Goal: Communication & Community: Participate in discussion

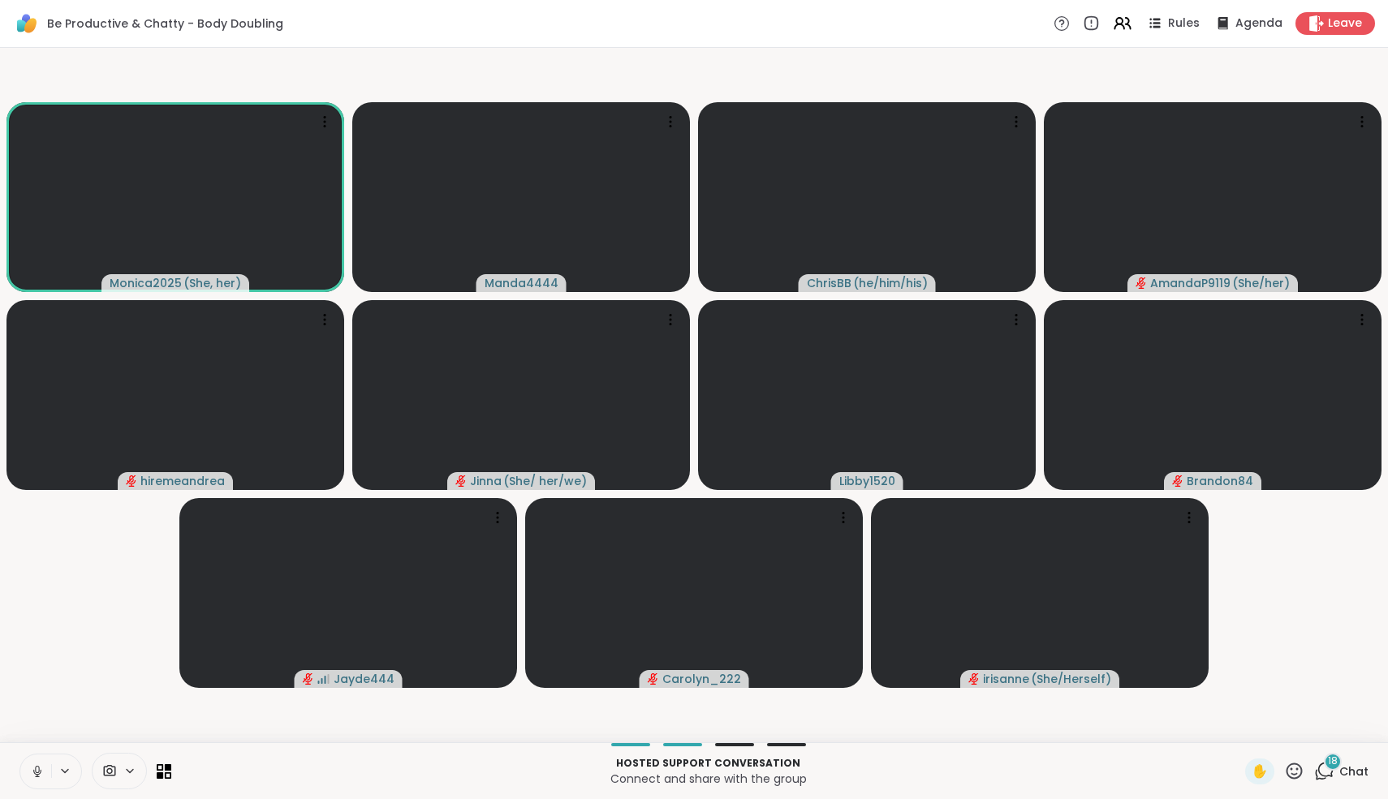
click at [41, 761] on button at bounding box center [35, 772] width 31 height 34
drag, startPoint x: 17, startPoint y: 743, endPoint x: 15, endPoint y: 768, distance: 25.3
click at [15, 758] on div "Hosted support conversation Connect and share with the group ✋ 18 Chat" at bounding box center [694, 770] width 1388 height 57
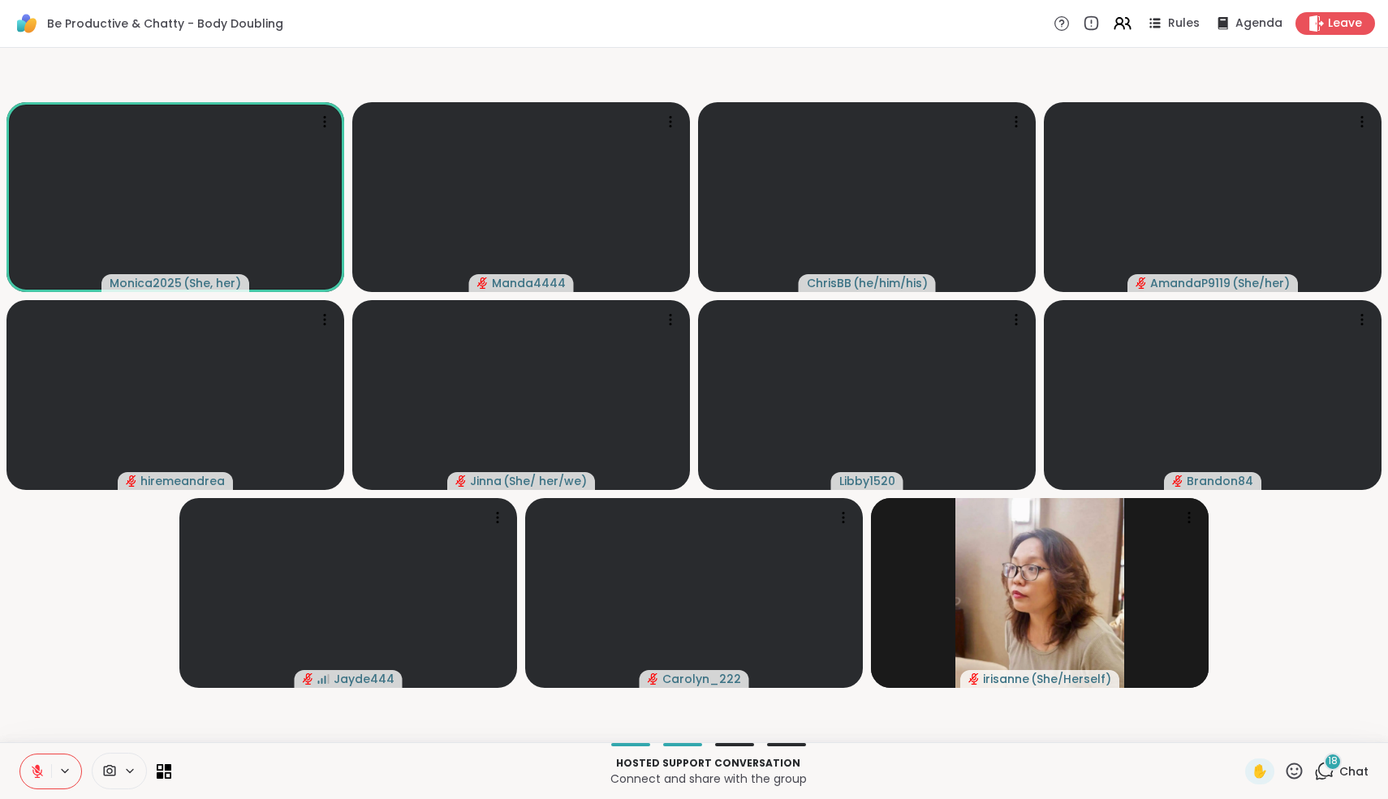
click at [36, 765] on icon at bounding box center [37, 771] width 15 height 15
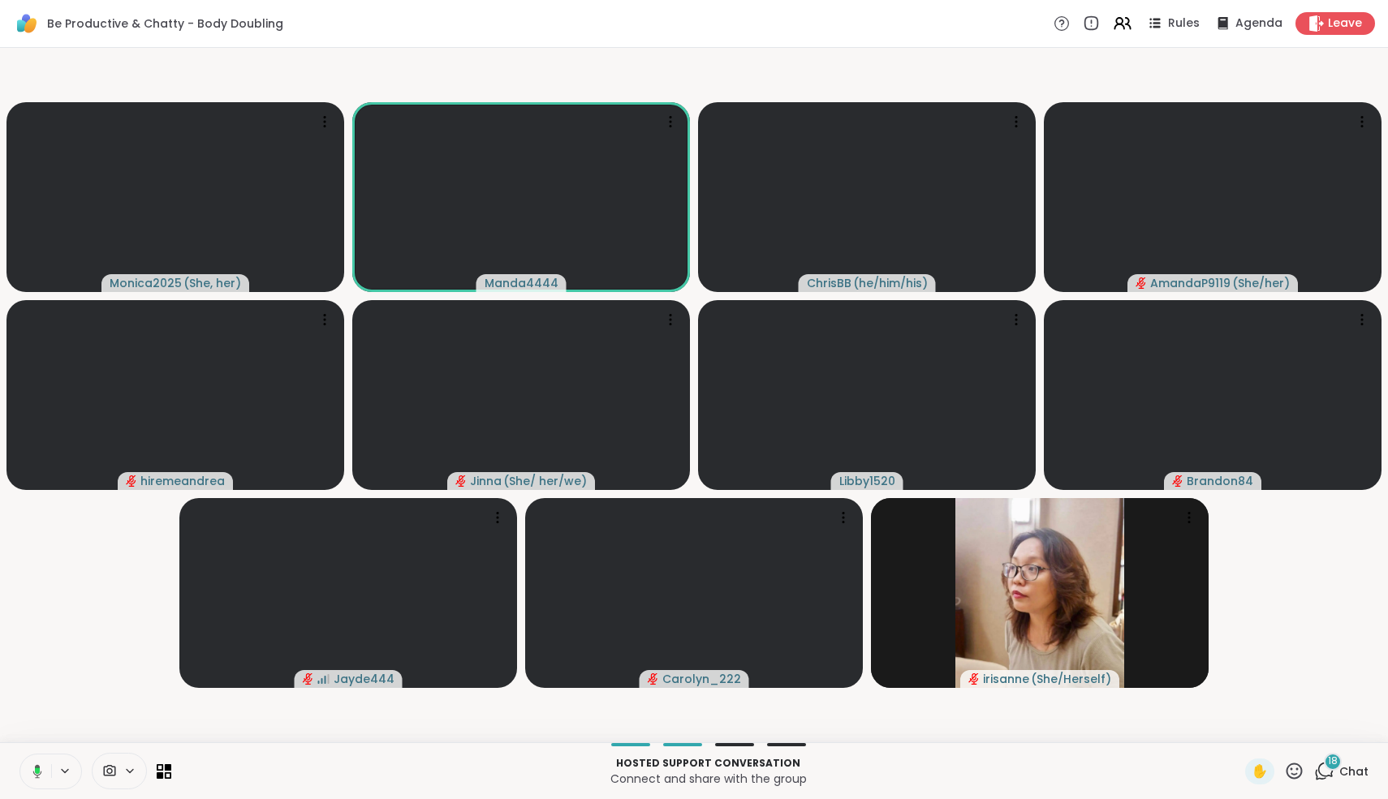
click at [36, 765] on icon at bounding box center [35, 771] width 15 height 15
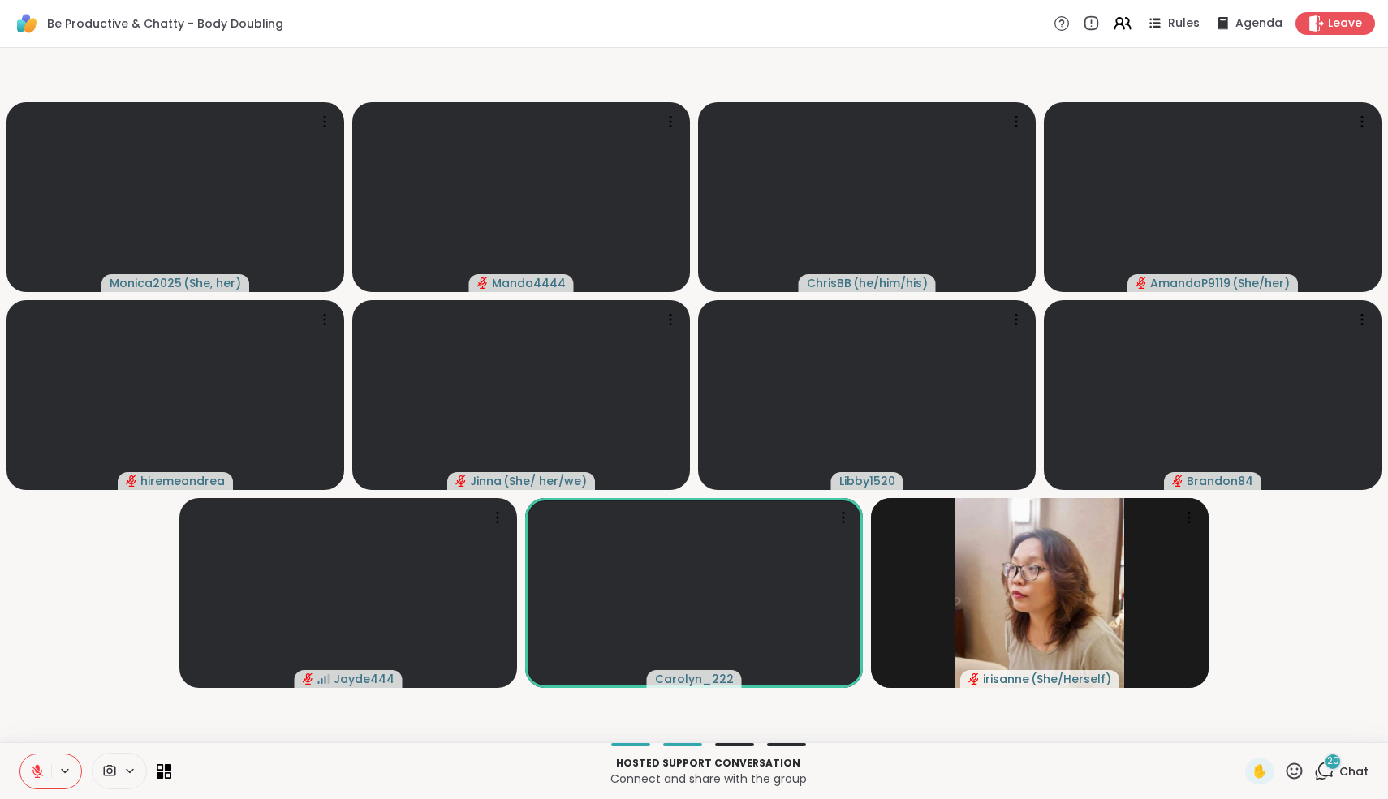
click at [36, 765] on icon at bounding box center [37, 771] width 15 height 15
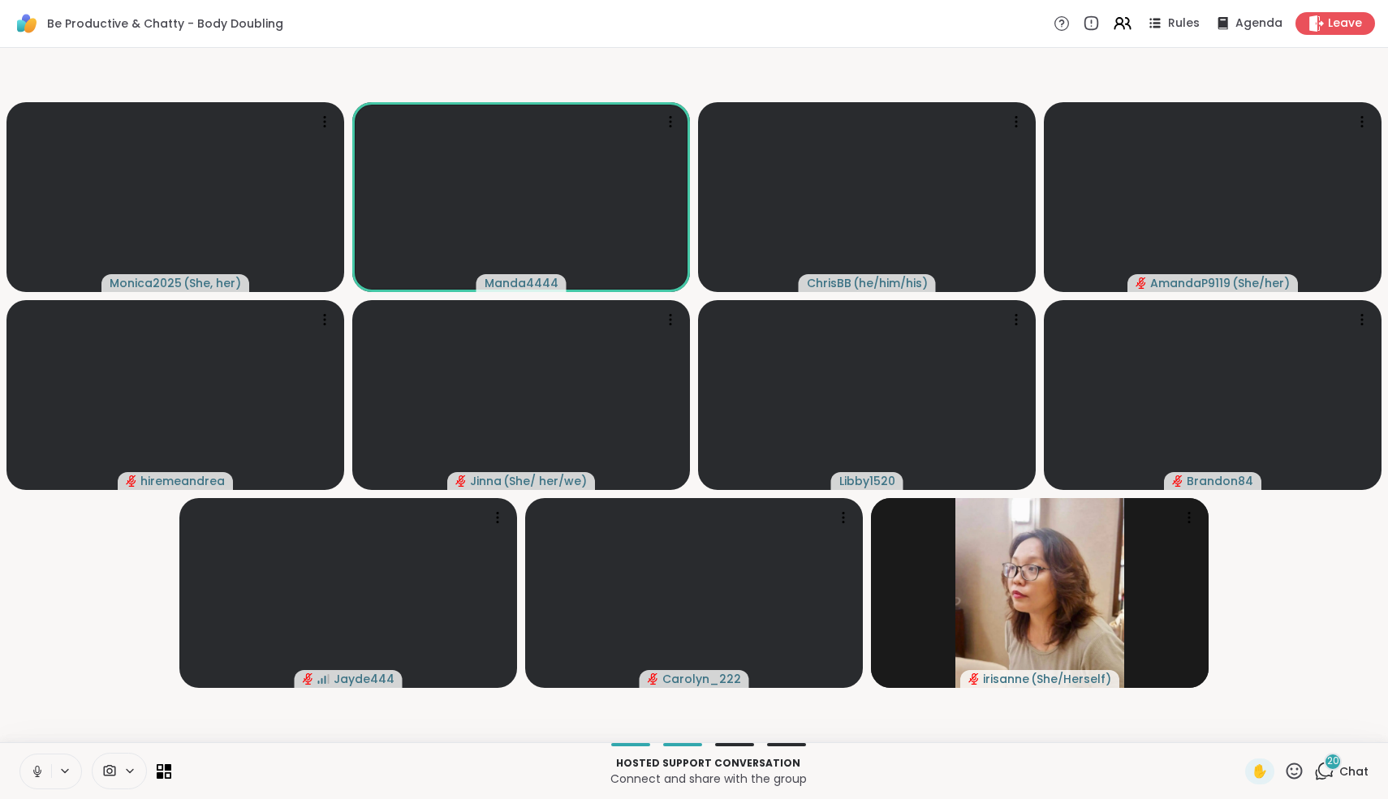
click at [36, 765] on icon at bounding box center [37, 771] width 15 height 15
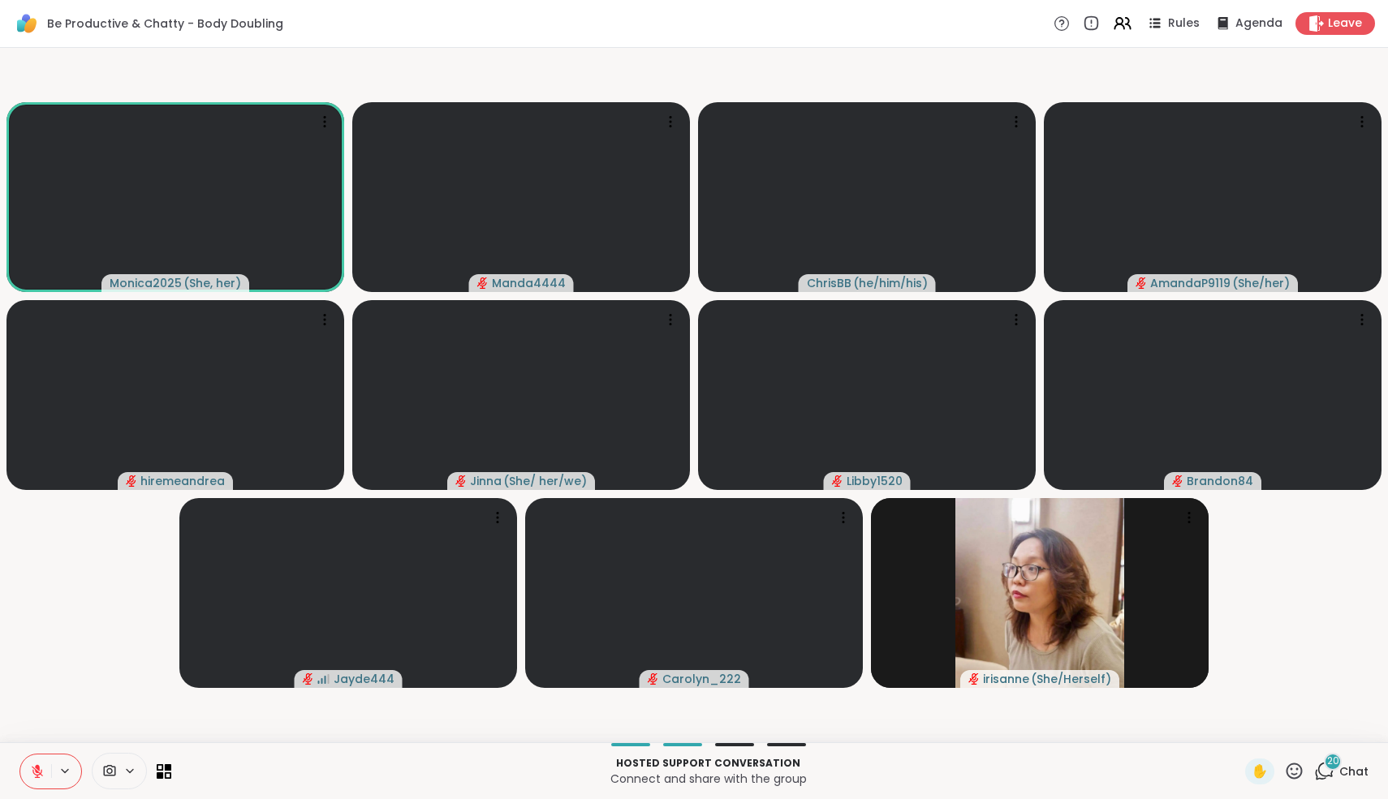
click at [36, 765] on icon at bounding box center [37, 771] width 15 height 15
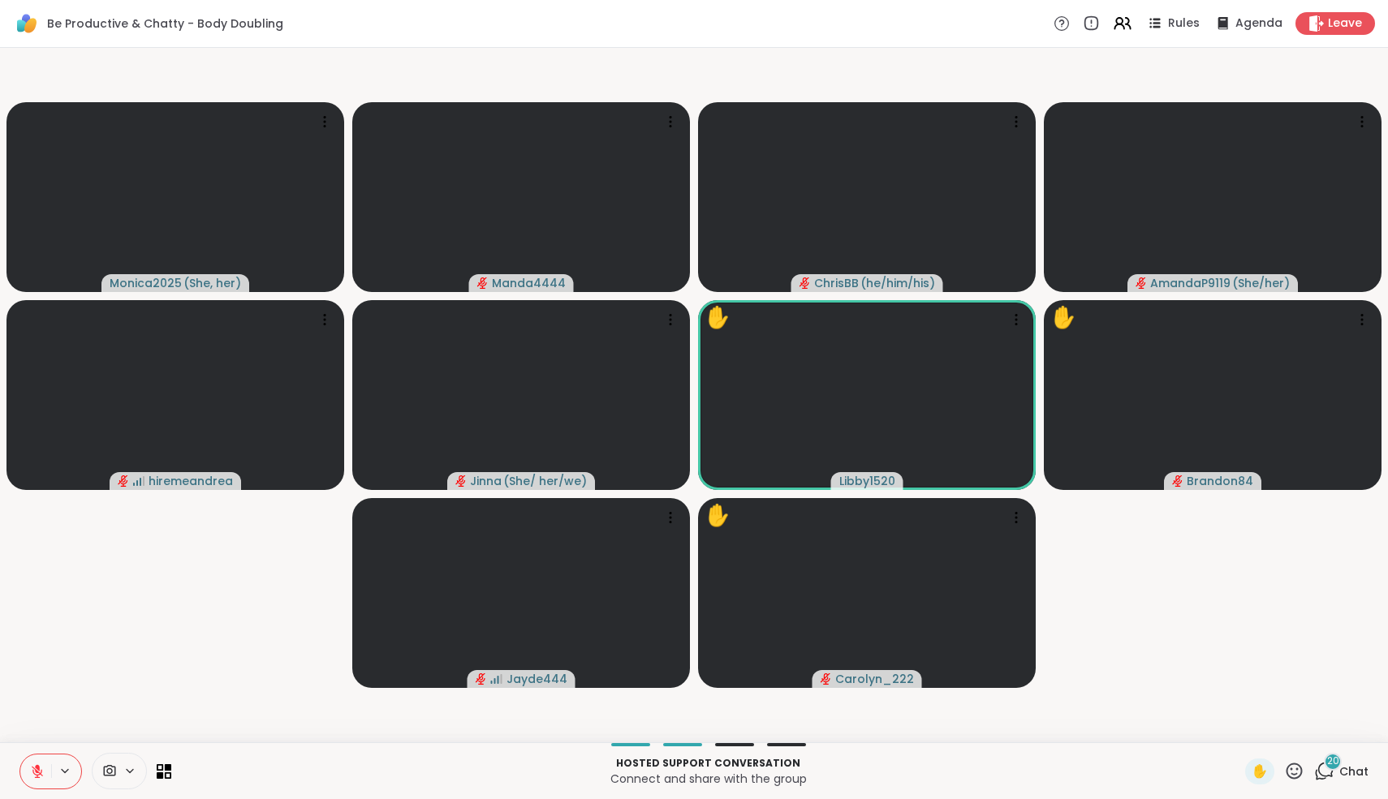
click at [32, 767] on icon at bounding box center [37, 771] width 15 height 15
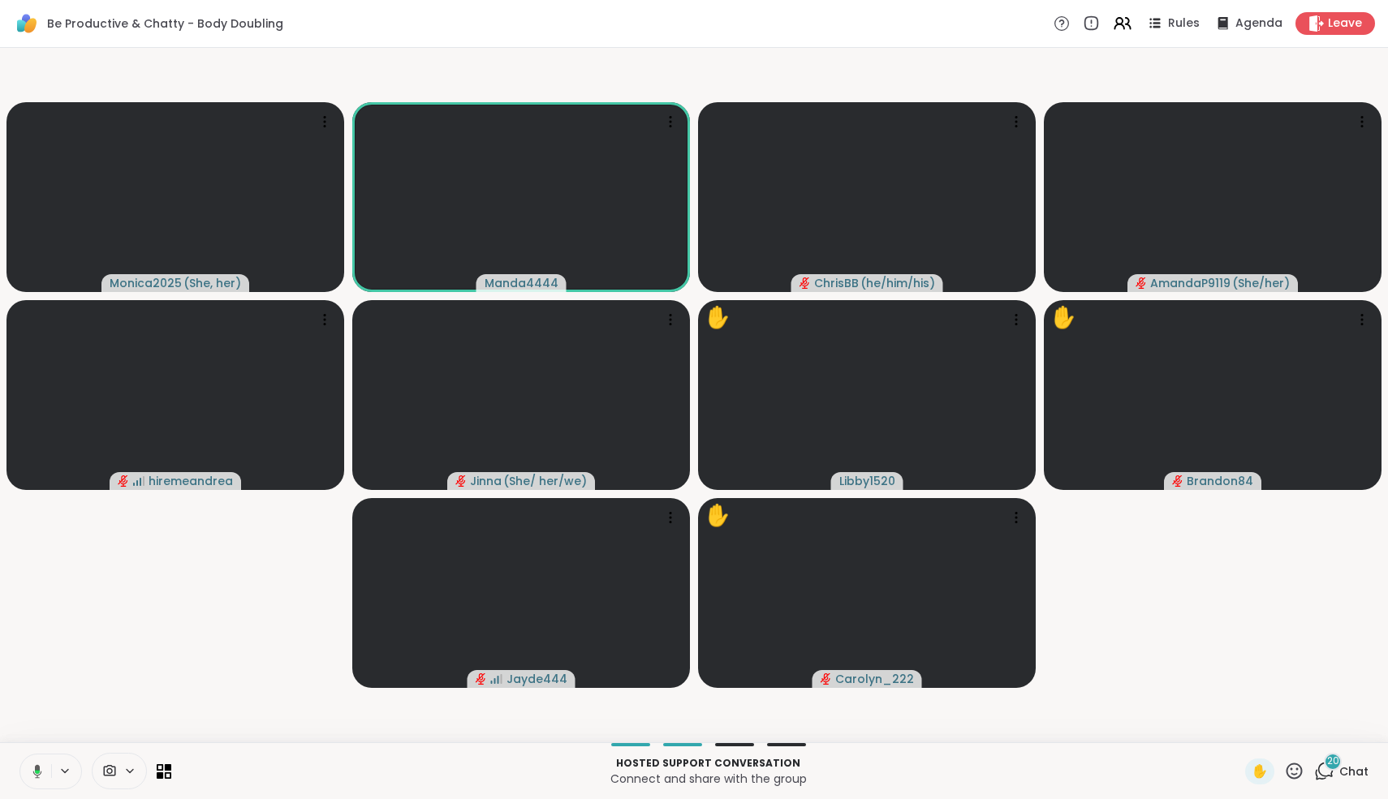
click at [32, 767] on icon at bounding box center [35, 771] width 15 height 15
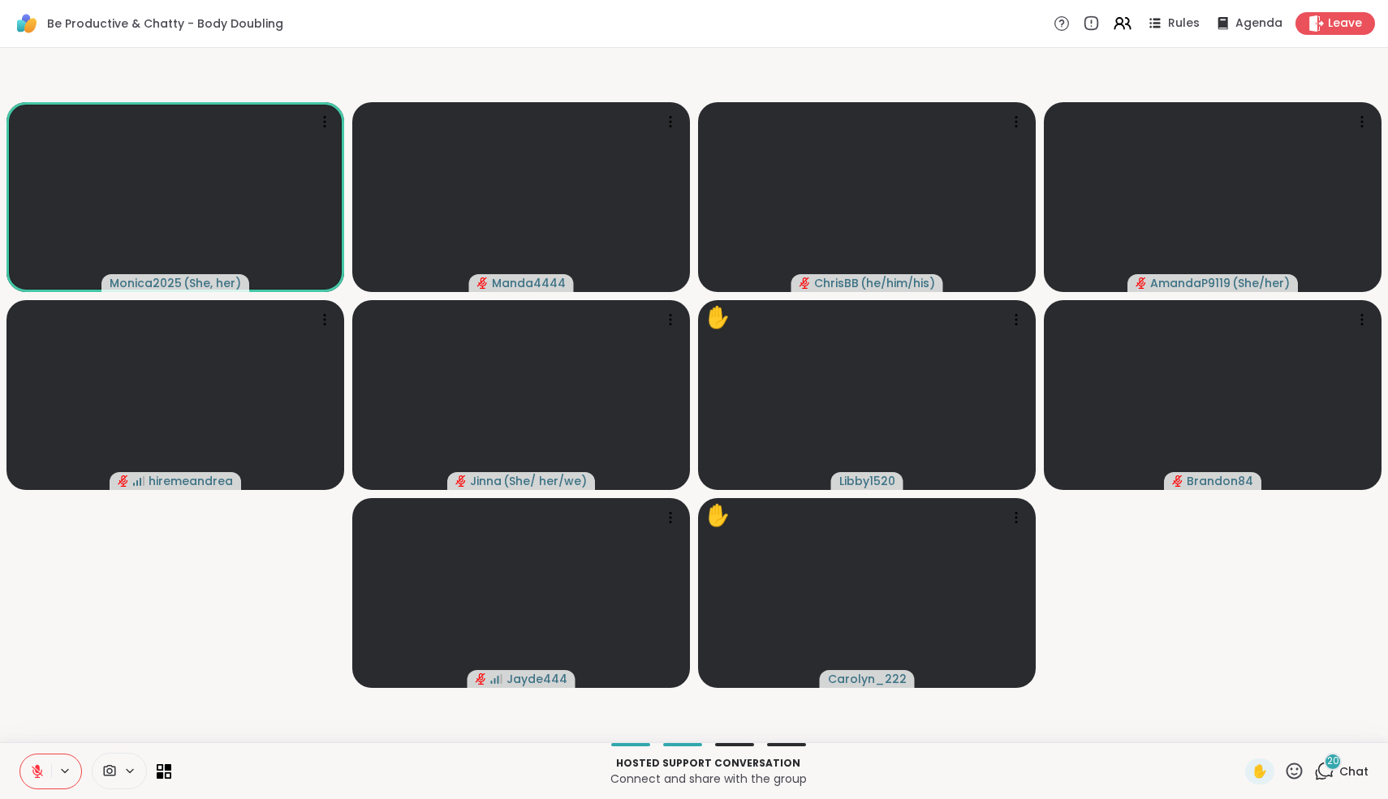
click at [1327, 766] on div "20" at bounding box center [1332, 762] width 18 height 18
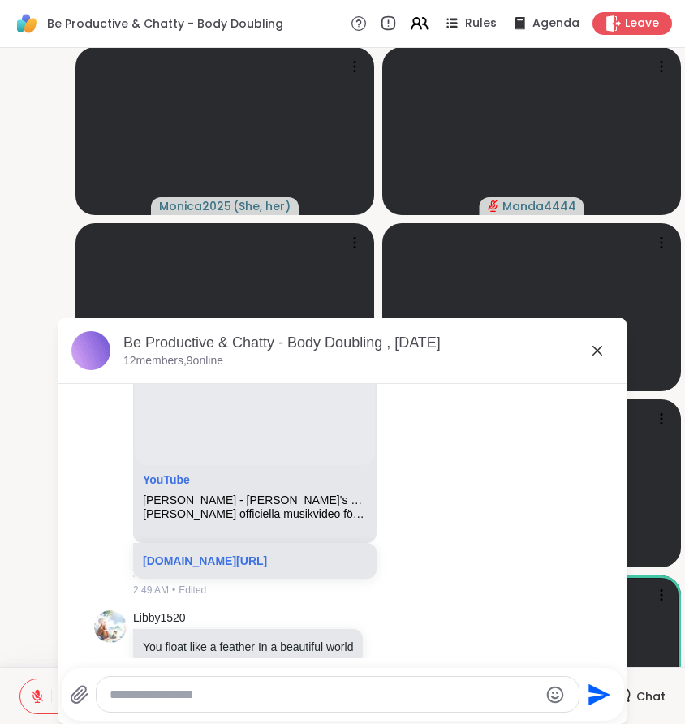
scroll to position [2947, 0]
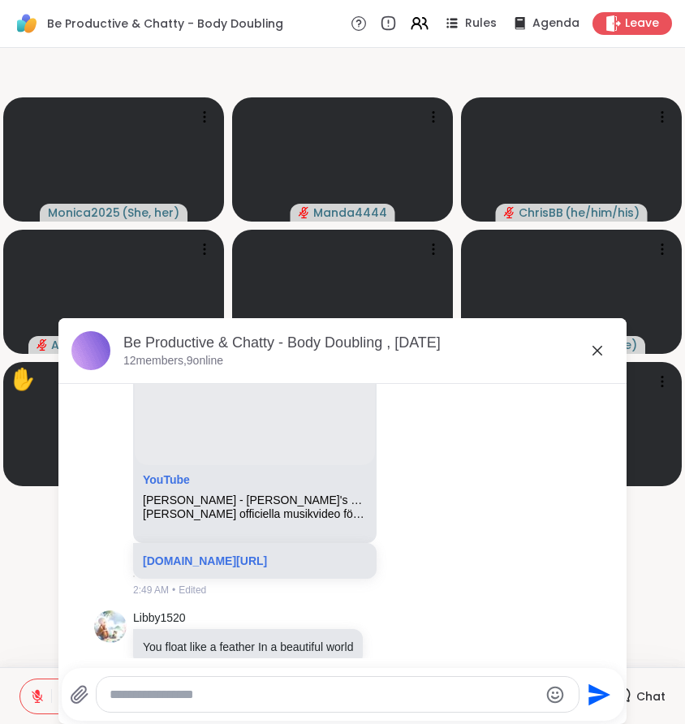
click at [599, 350] on icon at bounding box center [597, 351] width 10 height 10
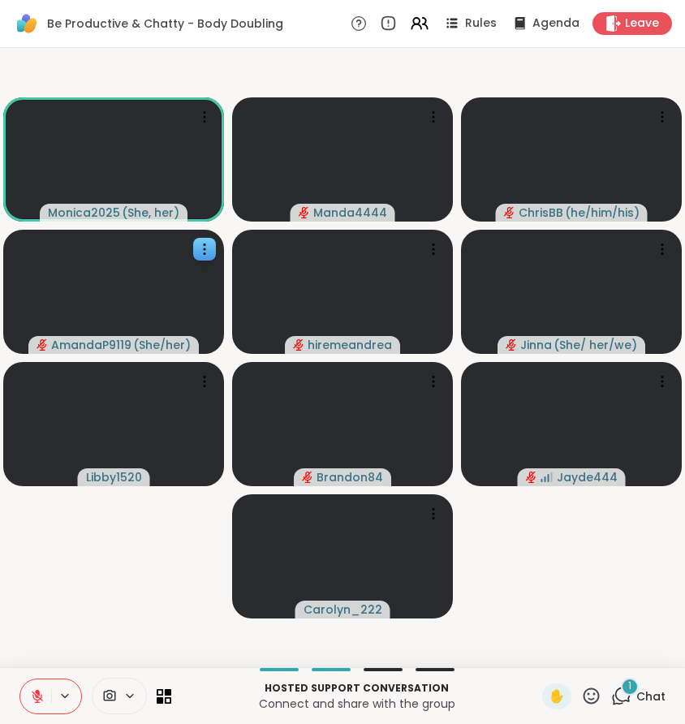
click at [44, 698] on icon at bounding box center [37, 696] width 15 height 15
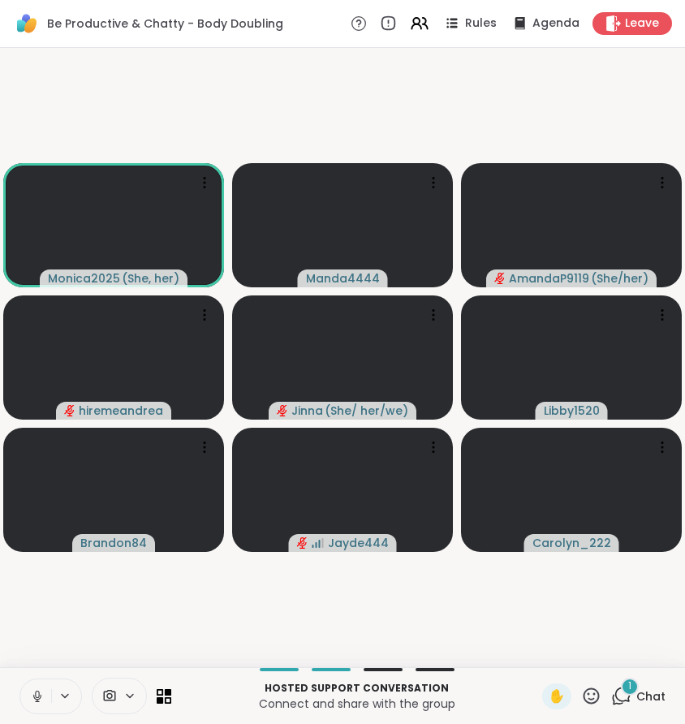
click at [593, 691] on icon at bounding box center [591, 696] width 20 height 20
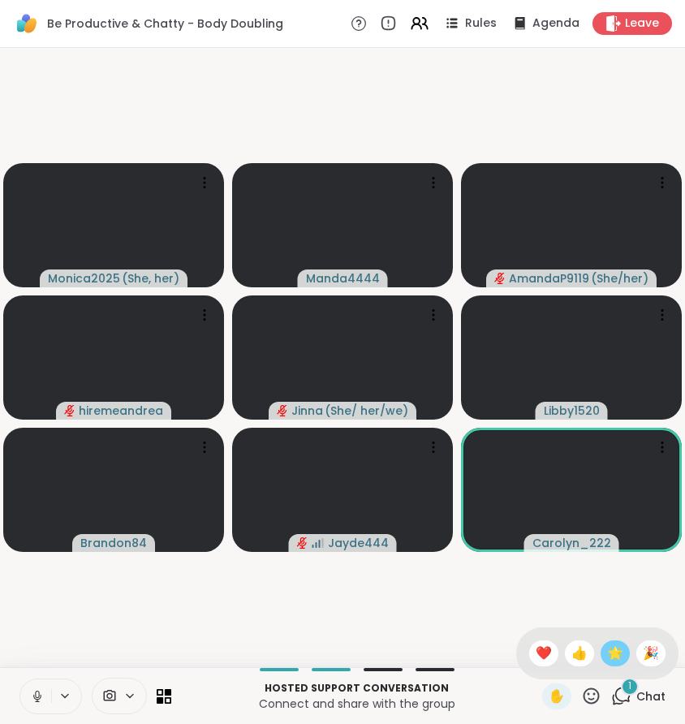
click at [621, 654] on span "🌟" at bounding box center [615, 652] width 16 height 19
click at [599, 688] on icon at bounding box center [591, 696] width 20 height 20
click at [623, 656] on span "🌟" at bounding box center [615, 652] width 16 height 19
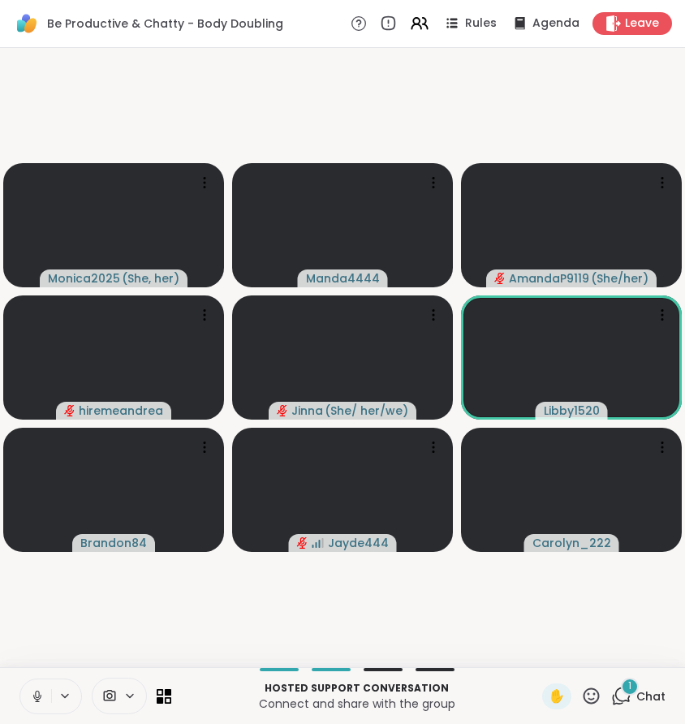
click at [630, 695] on icon at bounding box center [621, 696] width 20 height 20
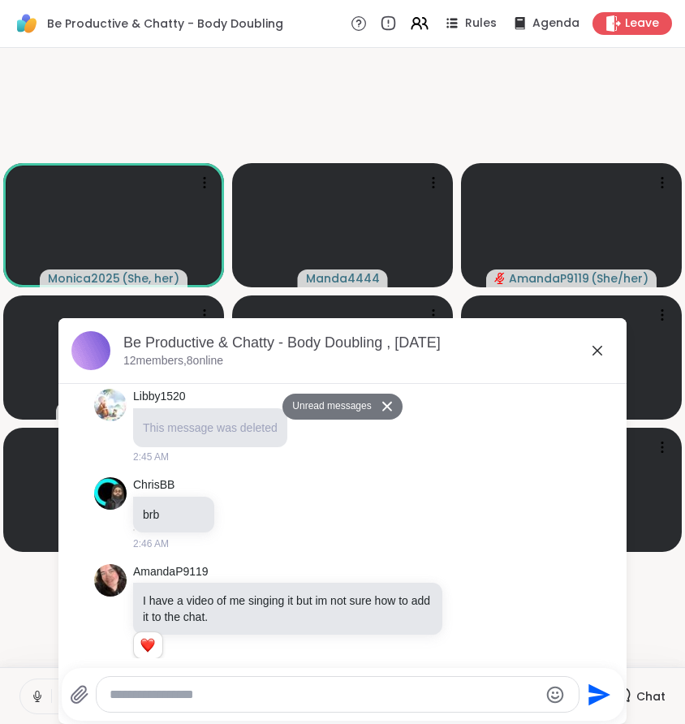
scroll to position [1635, 0]
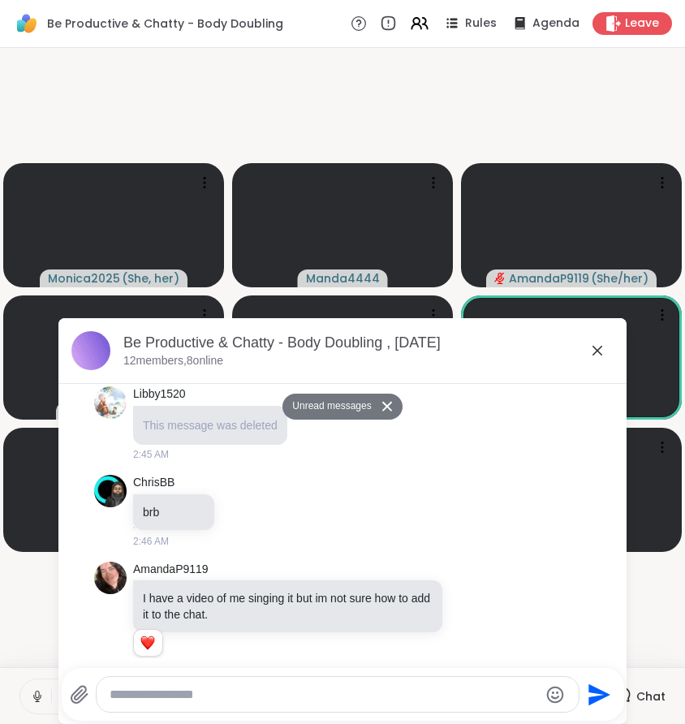
click at [595, 350] on icon at bounding box center [596, 350] width 19 height 19
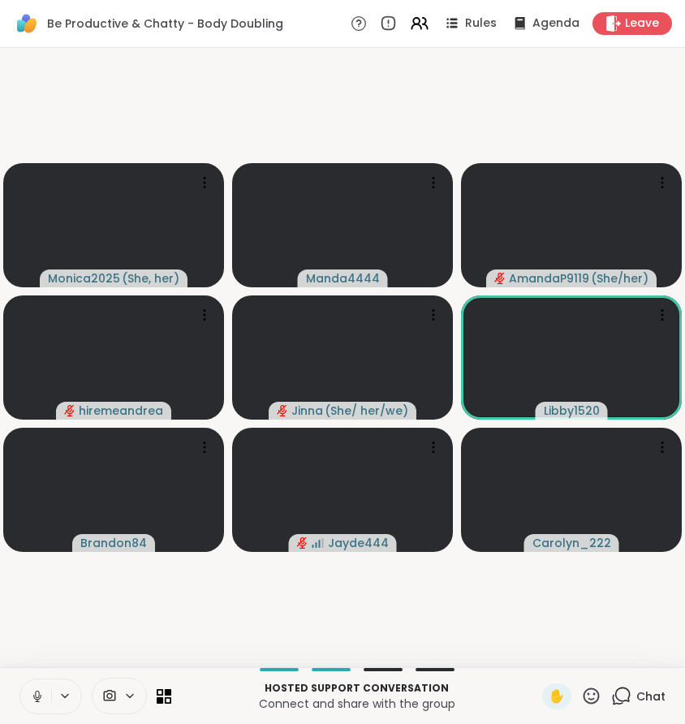
click at [625, 700] on icon at bounding box center [622, 694] width 15 height 15
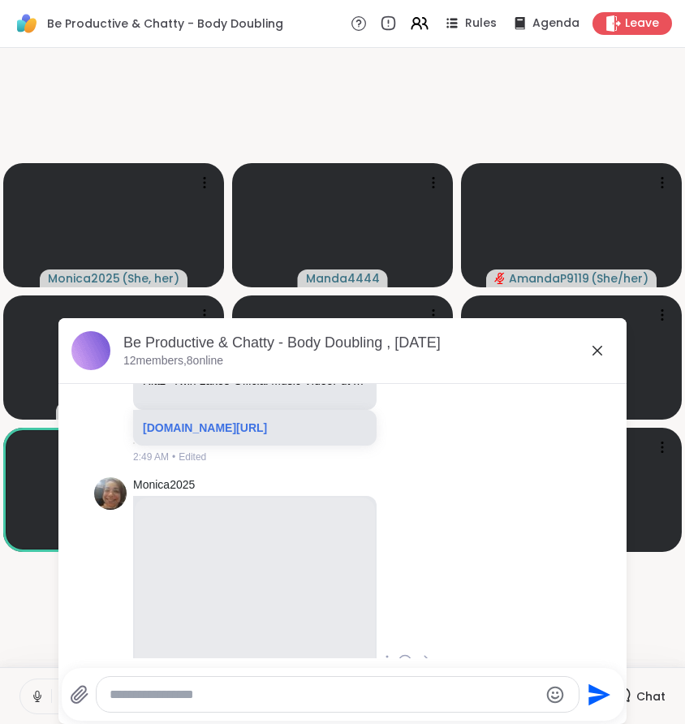
scroll to position [2695, 0]
click at [83, 704] on div at bounding box center [325, 694] width 510 height 37
click at [78, 693] on icon at bounding box center [78, 694] width 15 height 17
click at [0, 0] on input "file" at bounding box center [0, 0] width 0 height 0
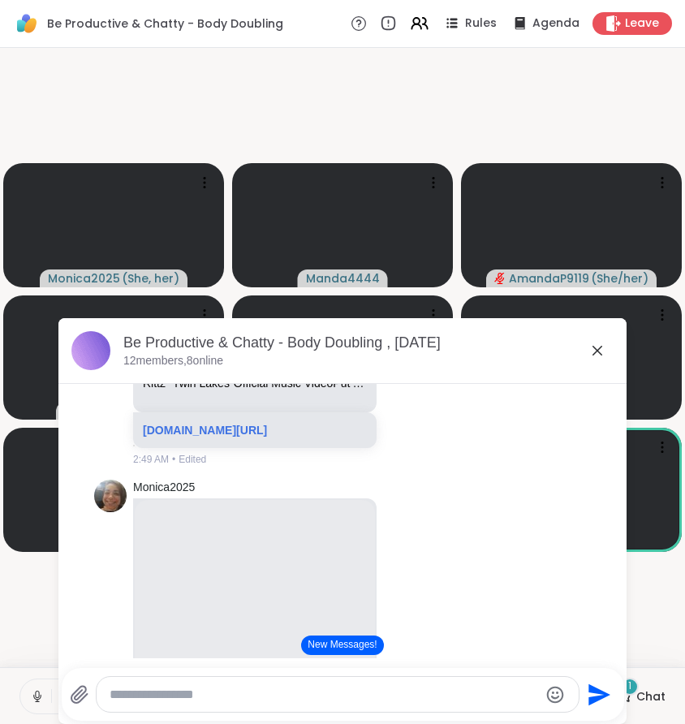
click at [372, 693] on textarea "Type your message" at bounding box center [324, 694] width 429 height 16
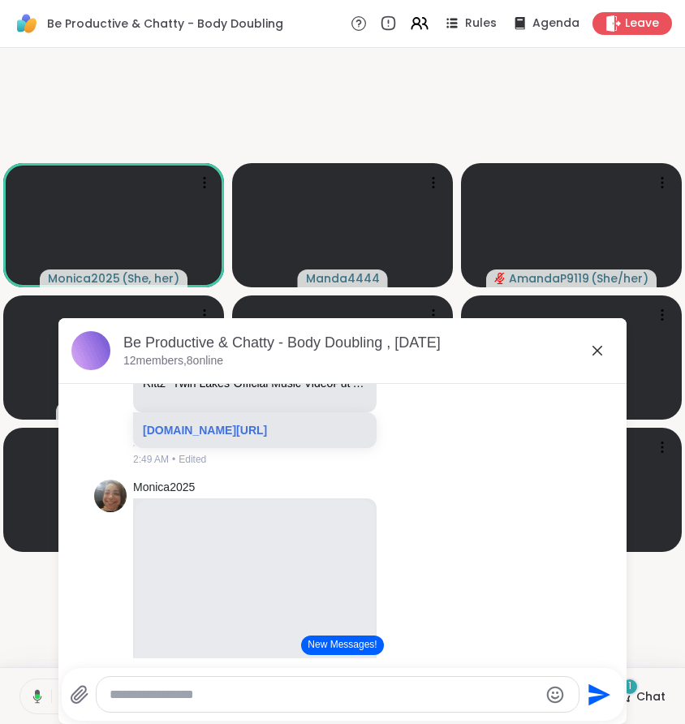
paste textarea "**********"
type textarea "**********"
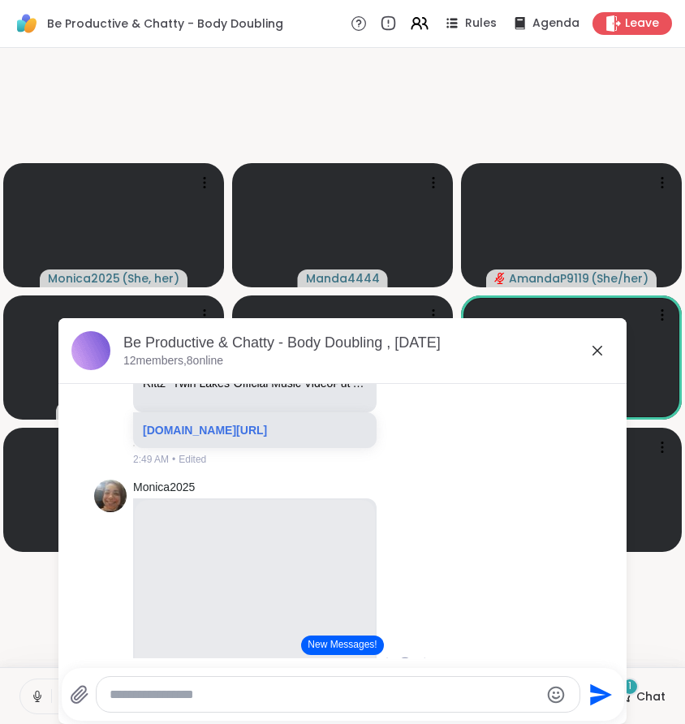
scroll to position [3808, 0]
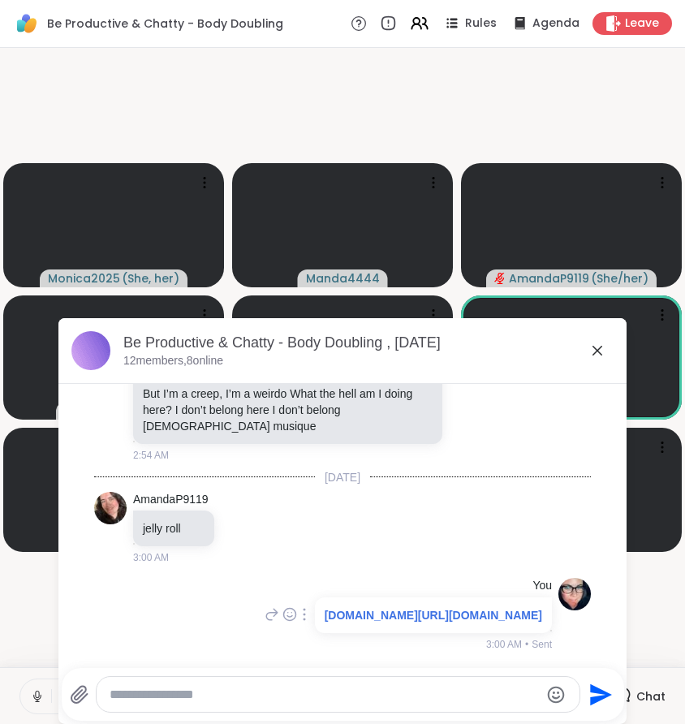
click at [353, 607] on p "[DOMAIN_NAME][URL][DOMAIN_NAME]" at bounding box center [433, 615] width 217 height 16
click at [342, 609] on link "[DOMAIN_NAME][URL][DOMAIN_NAME]" at bounding box center [433, 615] width 217 height 13
click at [595, 351] on icon at bounding box center [596, 350] width 19 height 19
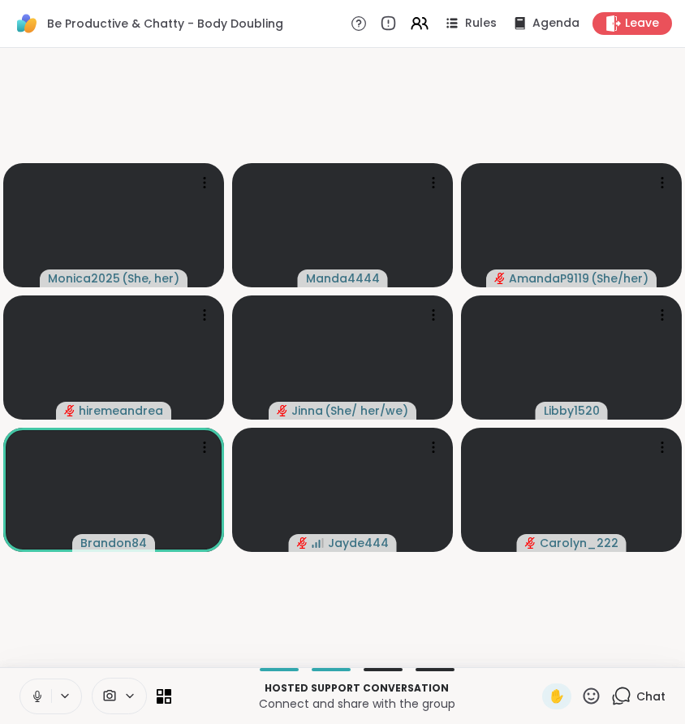
click at [37, 703] on button at bounding box center [35, 696] width 31 height 34
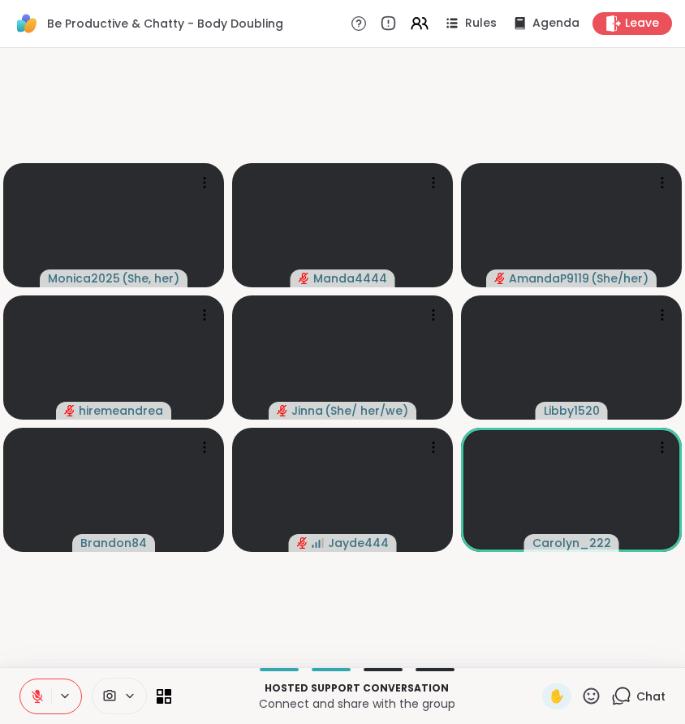
click at [629, 702] on icon at bounding box center [621, 696] width 20 height 20
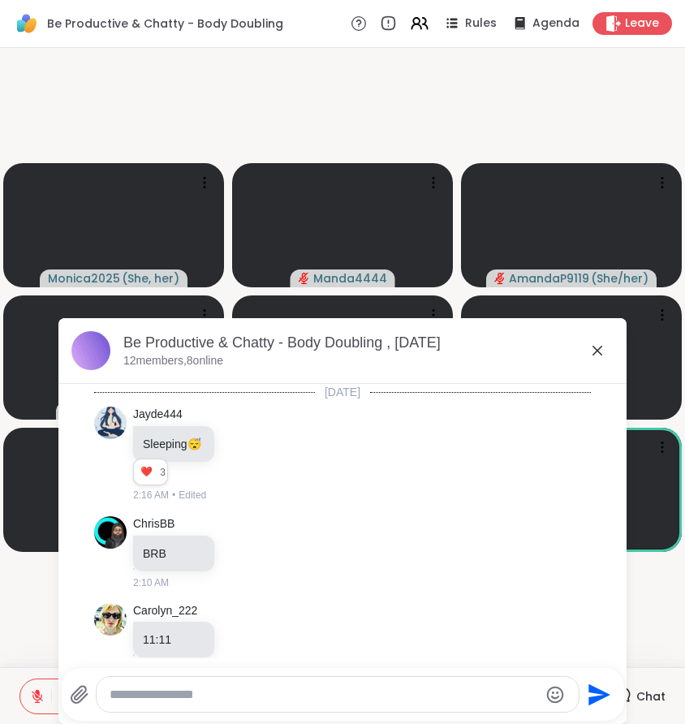
scroll to position [3792, 0]
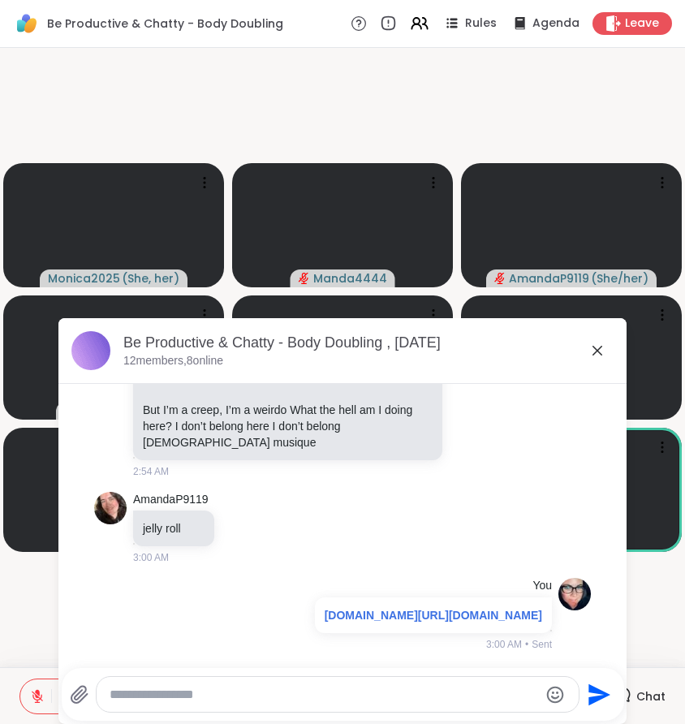
click at [243, 696] on textarea "Type your message" at bounding box center [324, 694] width 429 height 16
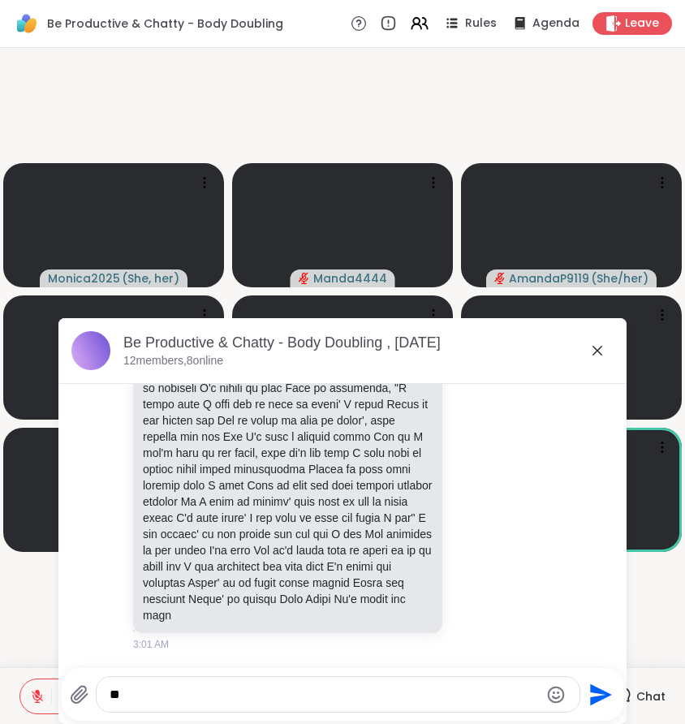
scroll to position [5182, 0]
type textarea "**********"
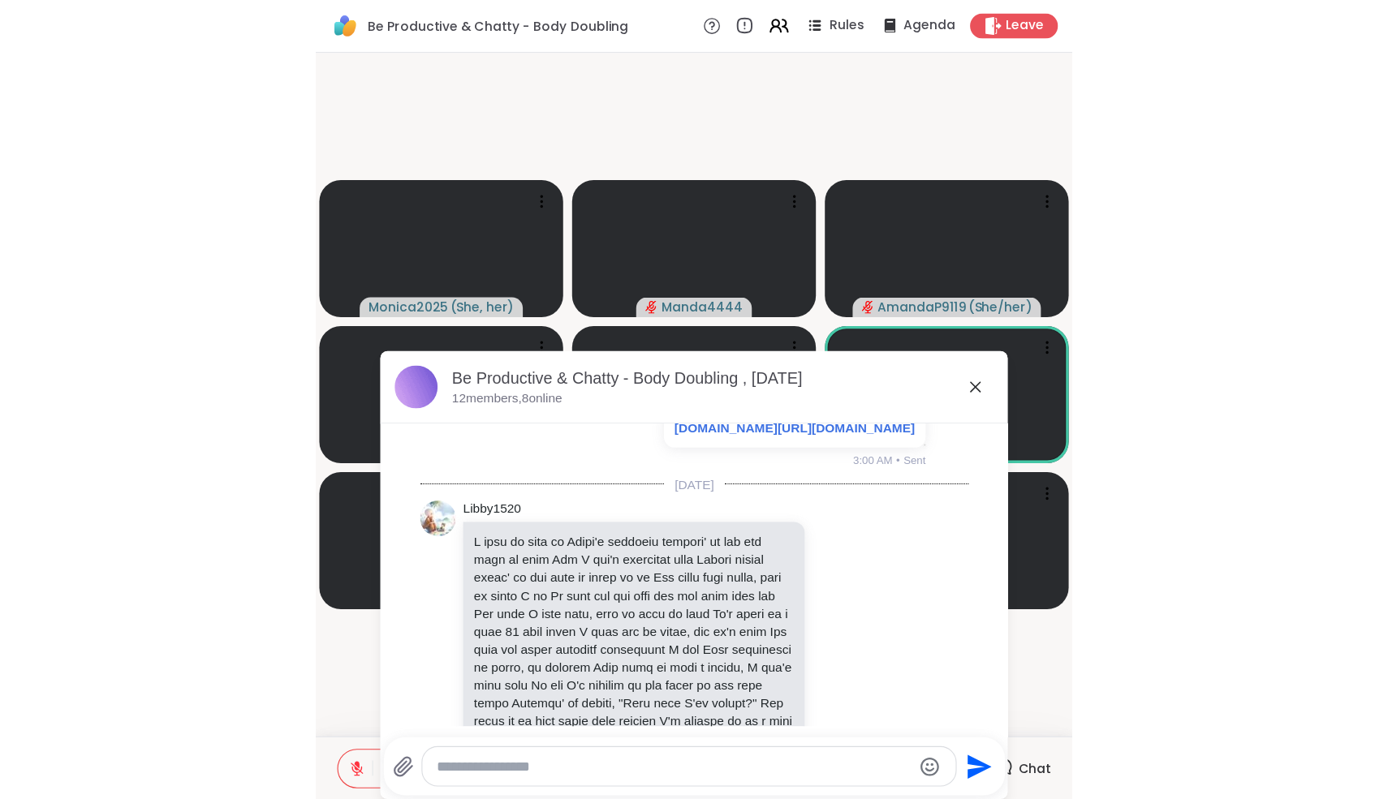
scroll to position [3872, 0]
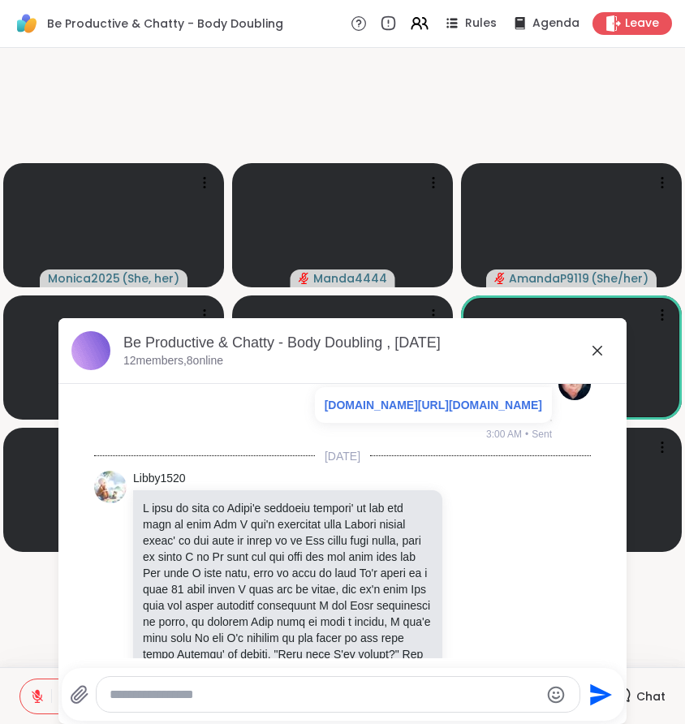
click at [595, 349] on icon at bounding box center [597, 351] width 10 height 10
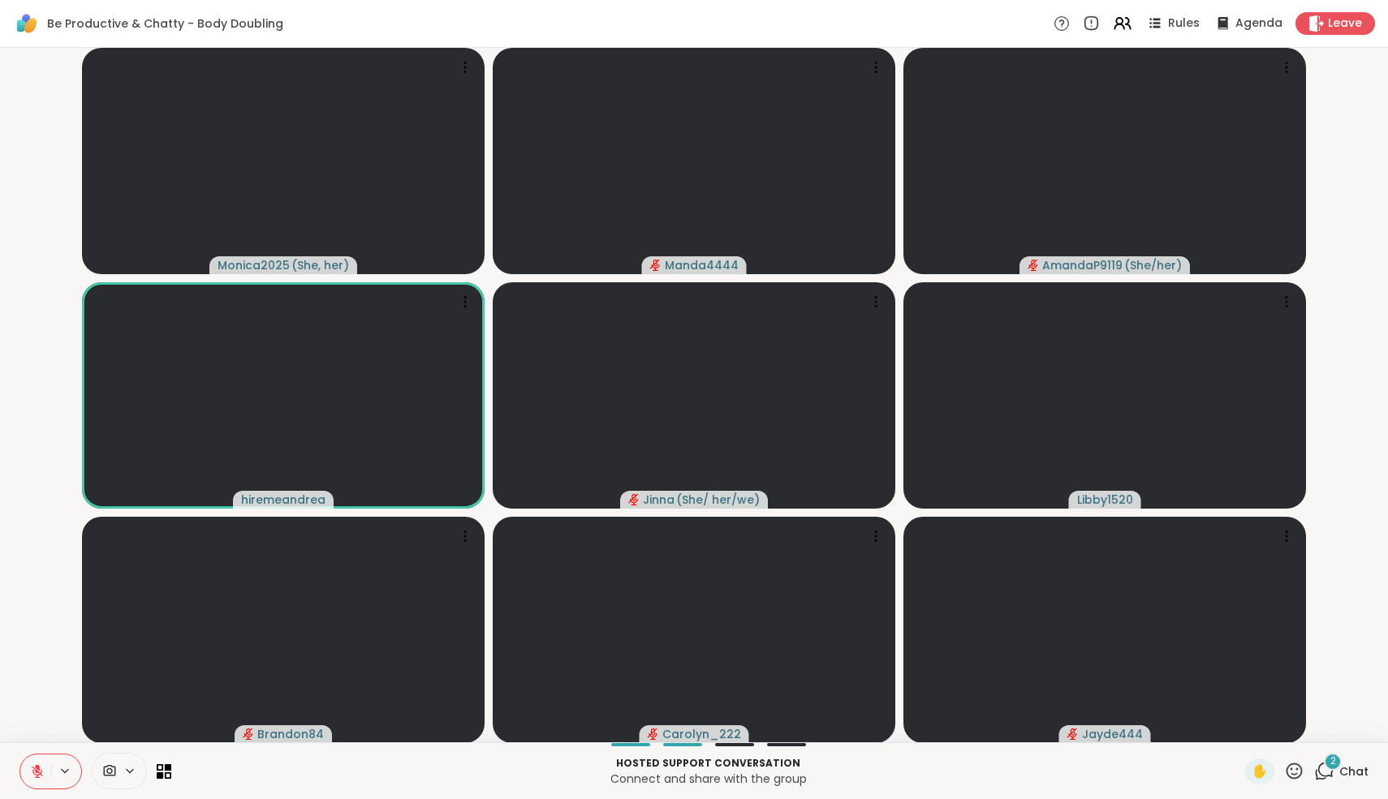
click at [1325, 771] on icon at bounding box center [1324, 771] width 20 height 20
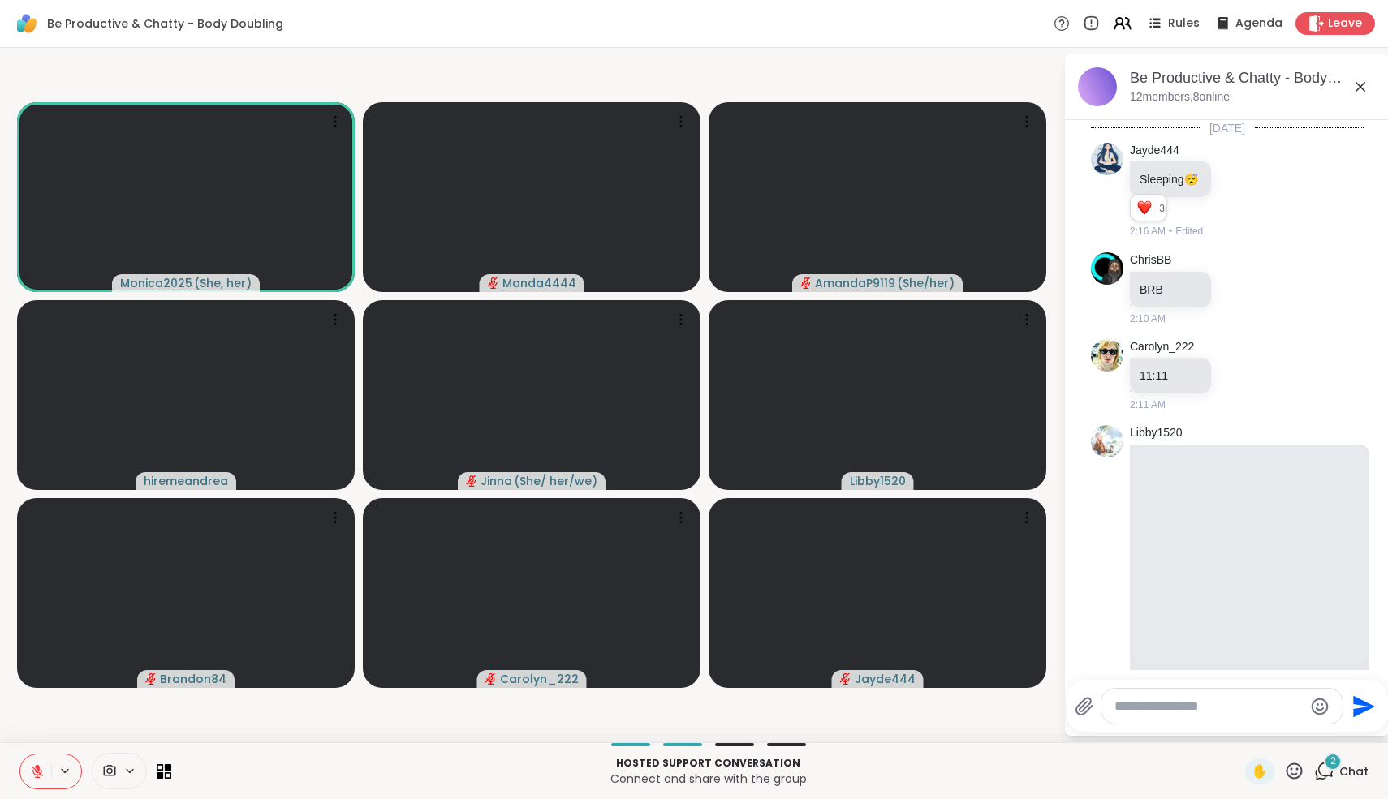
scroll to position [7953, 0]
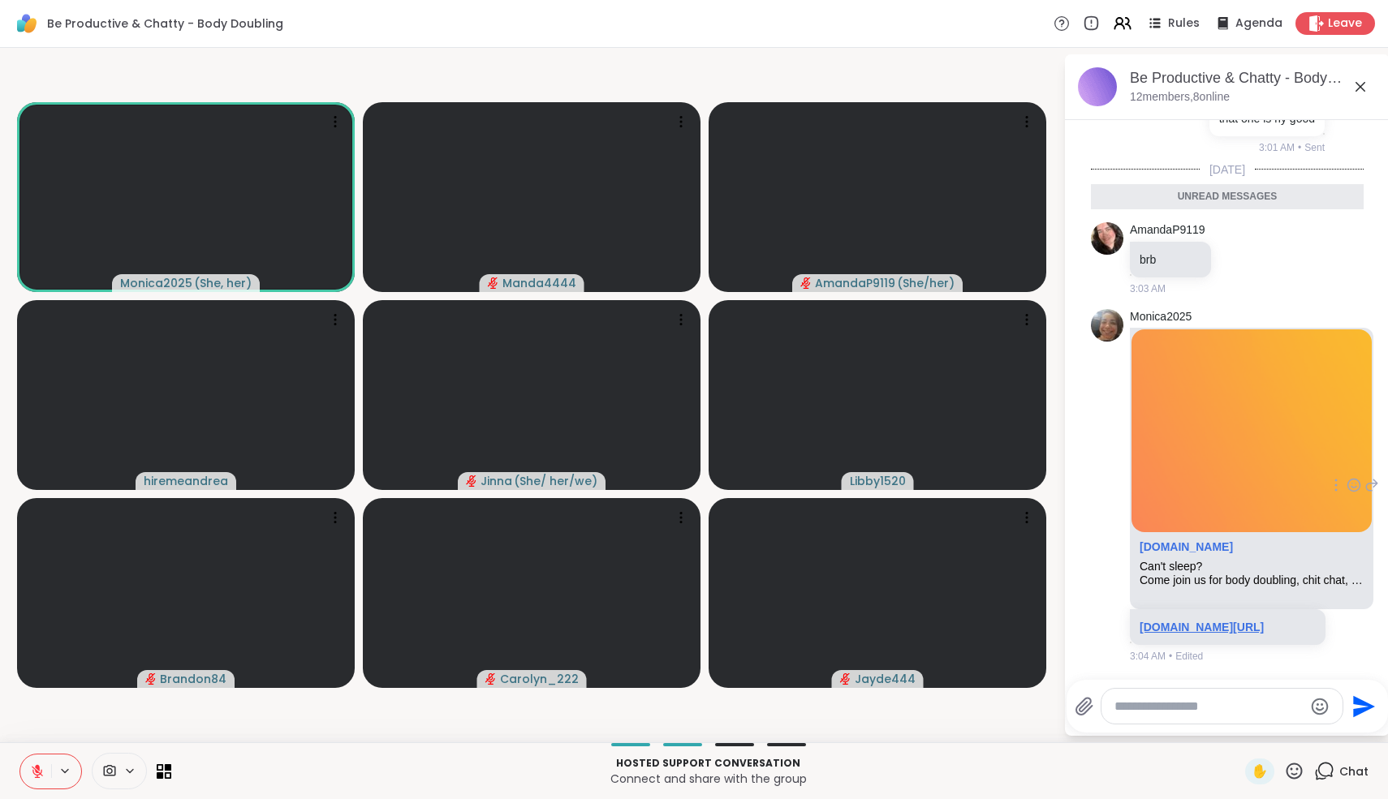
click at [1233, 621] on link "[DOMAIN_NAME][URL]" at bounding box center [1201, 627] width 124 height 13
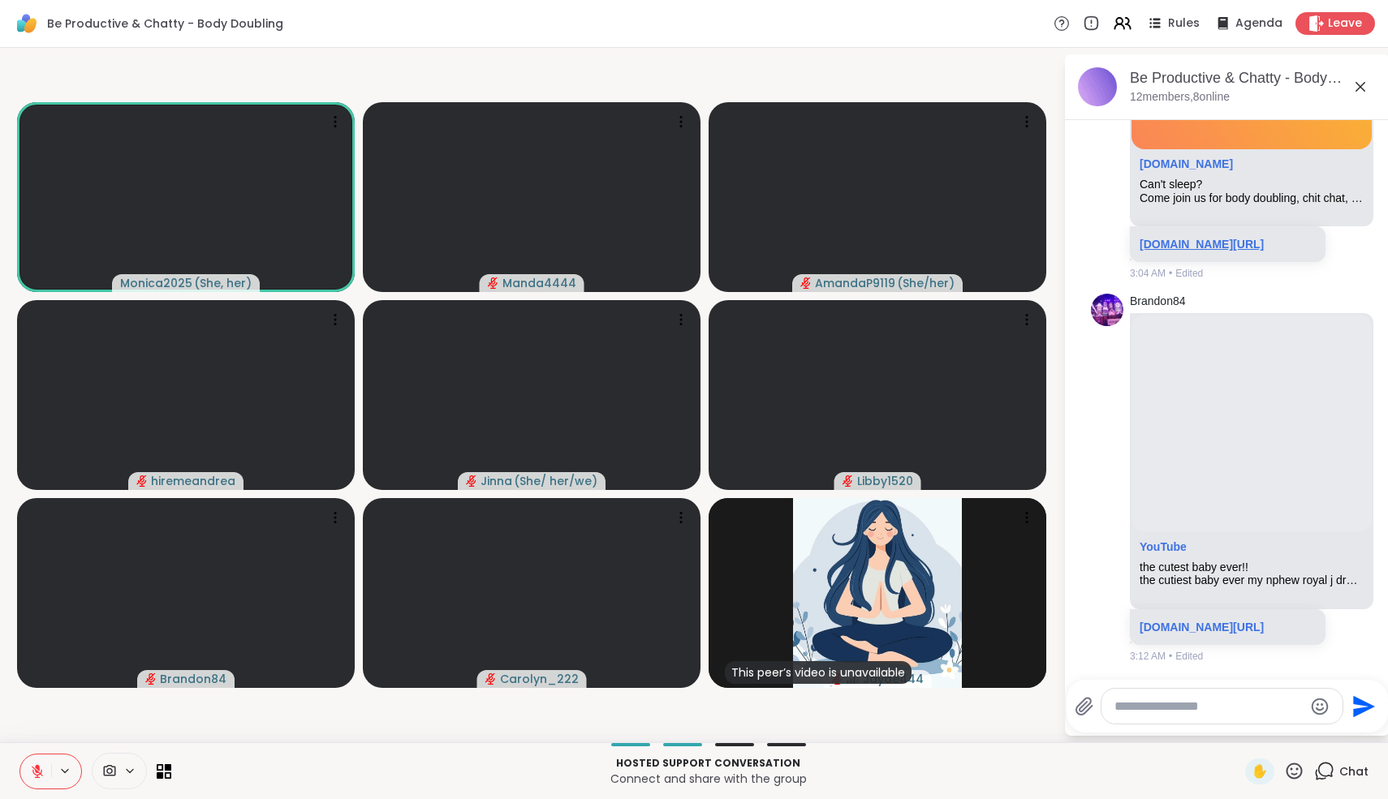
scroll to position [8313, 0]
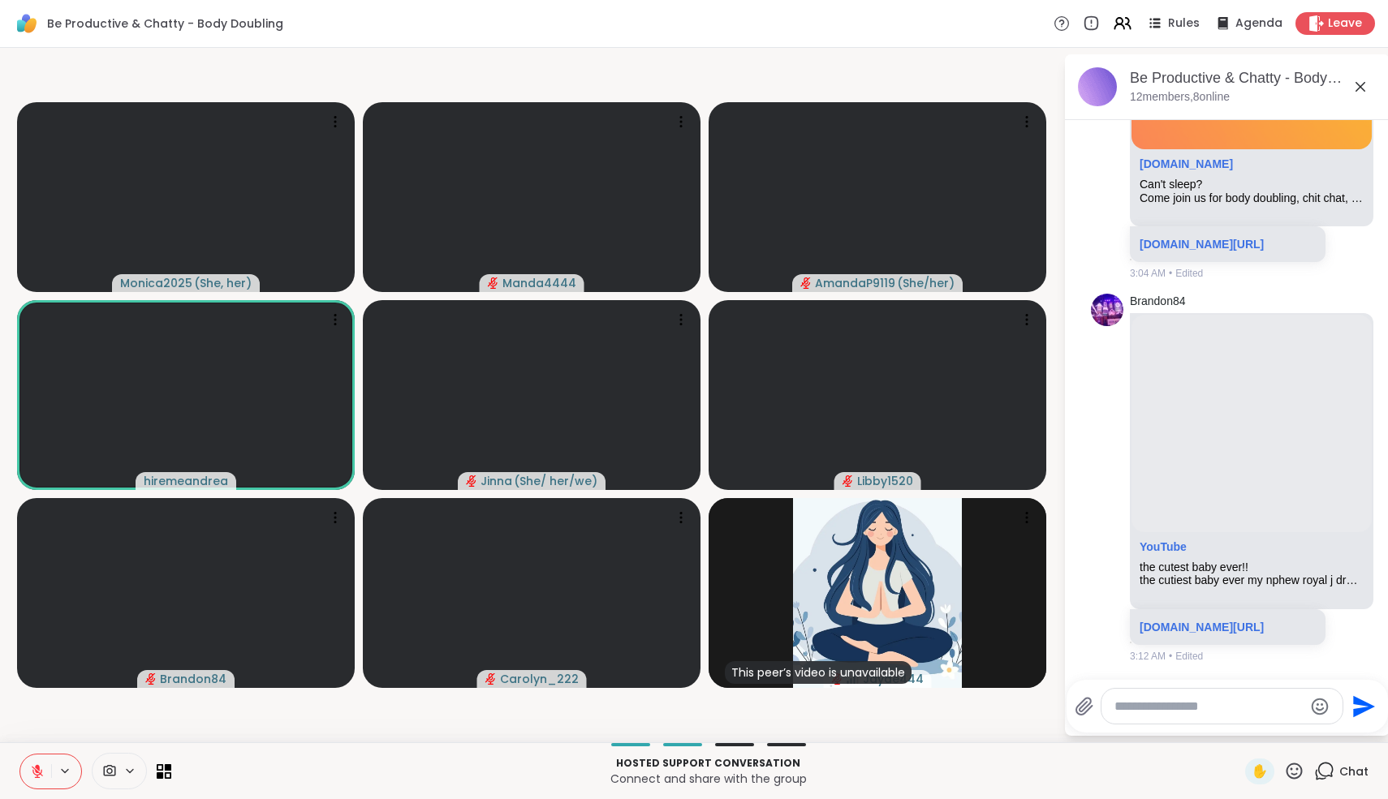
click at [49, 772] on button at bounding box center [35, 772] width 31 height 34
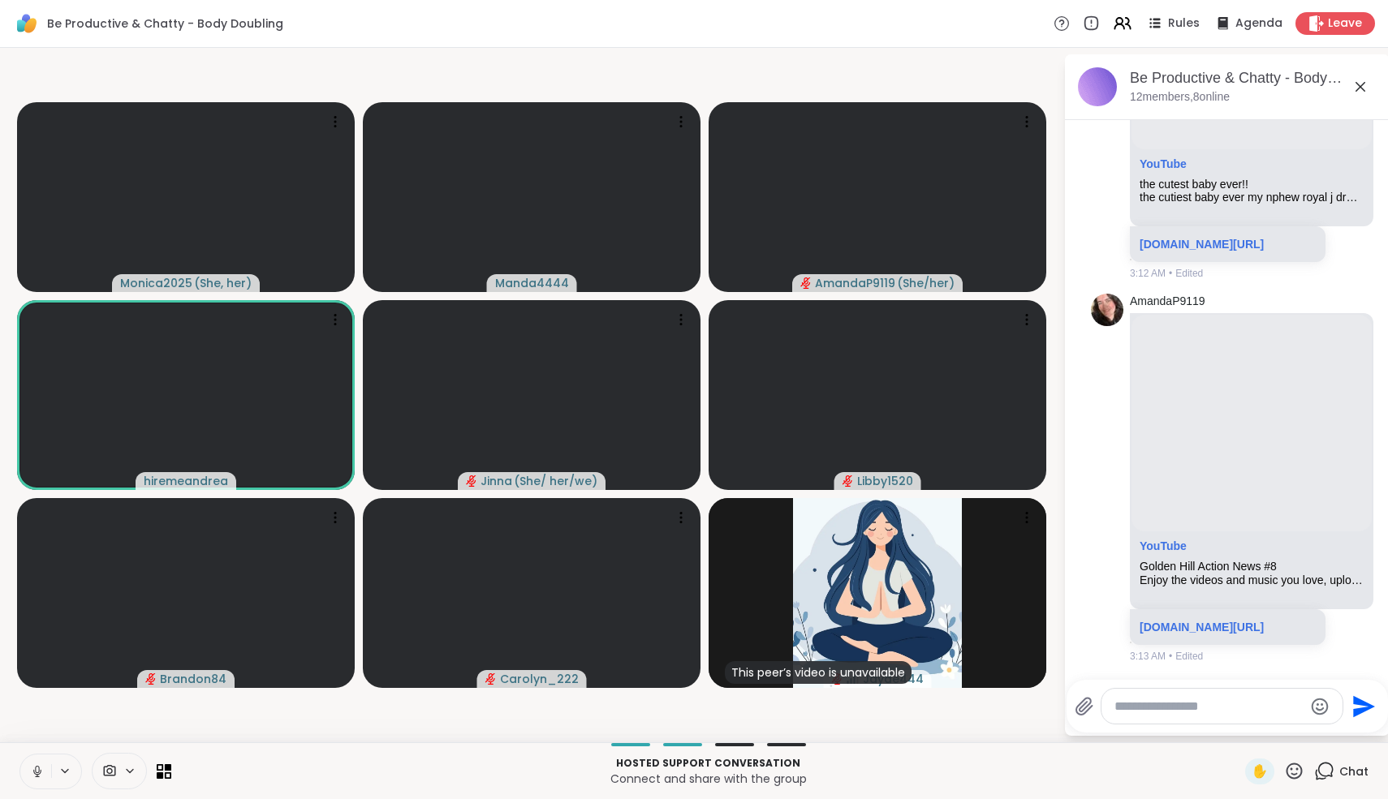
scroll to position [8432, 0]
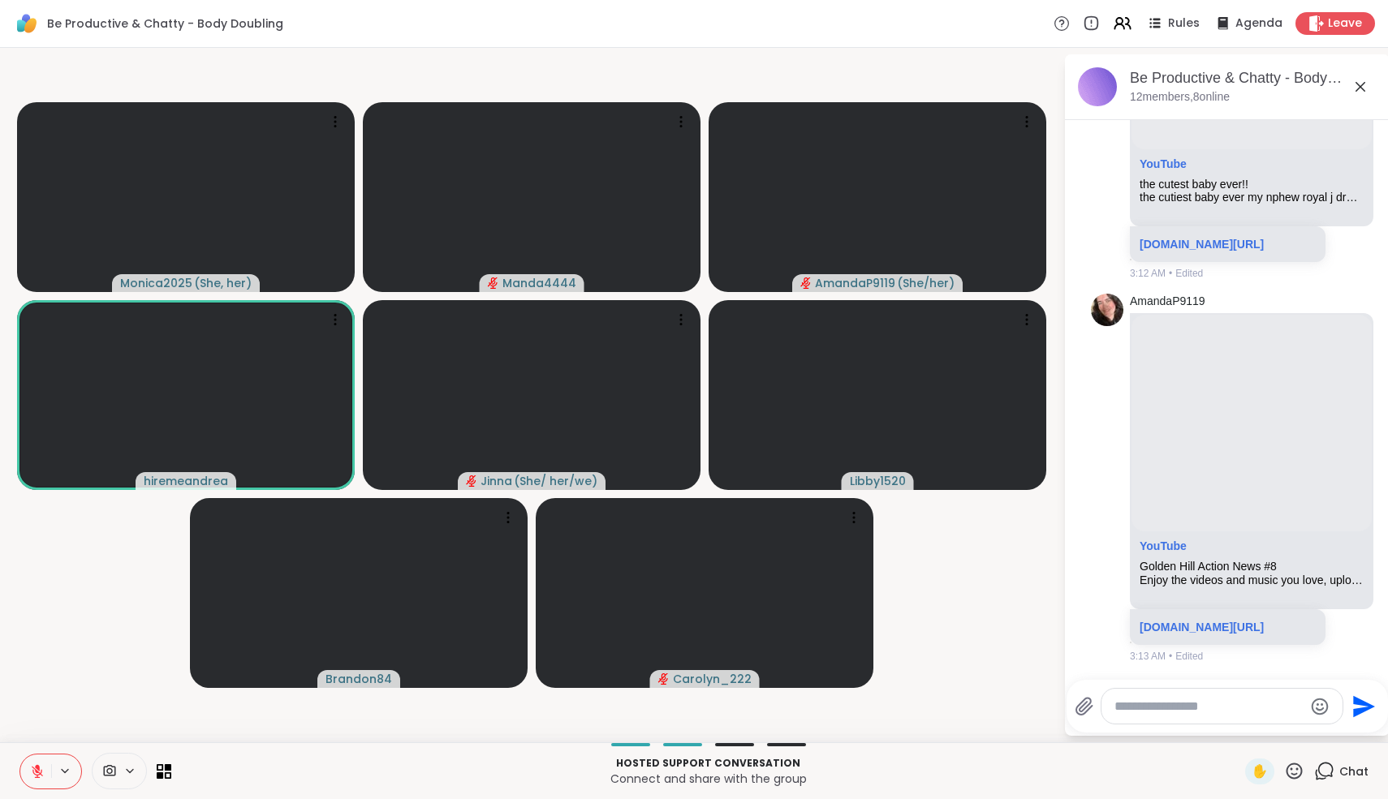
click at [34, 767] on icon at bounding box center [37, 771] width 15 height 15
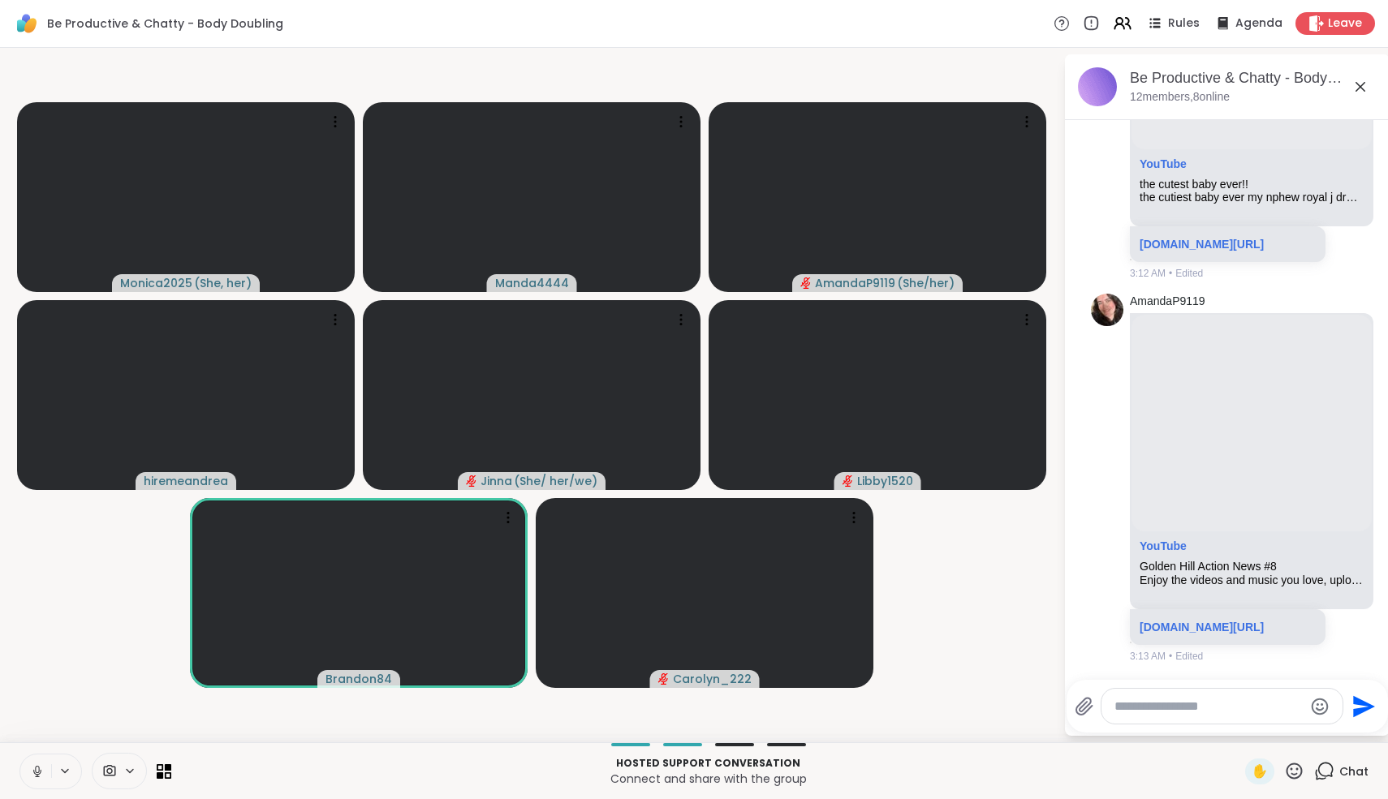
click at [37, 768] on icon at bounding box center [37, 771] width 15 height 15
click at [37, 768] on icon at bounding box center [37, 767] width 5 height 6
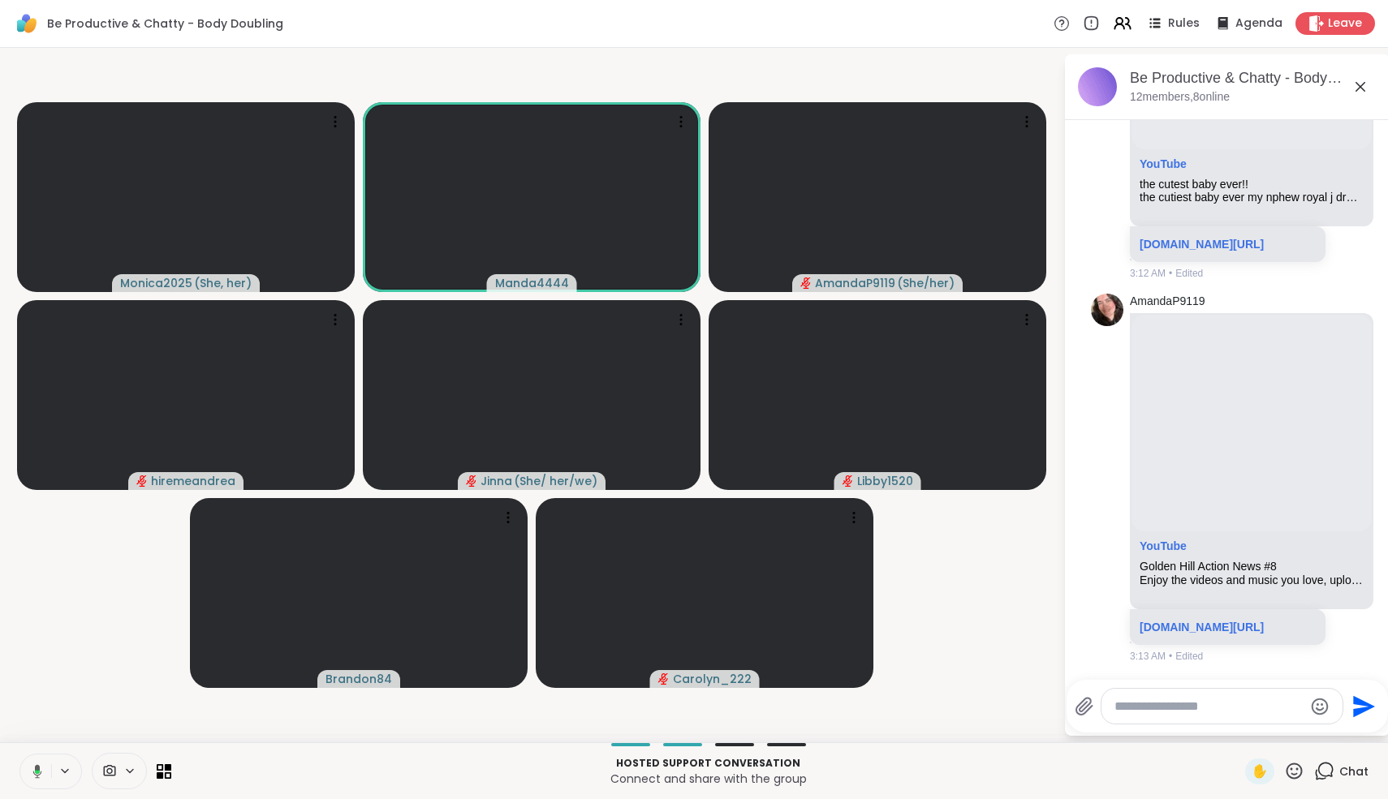
click at [36, 772] on icon at bounding box center [37, 772] width 5 height 4
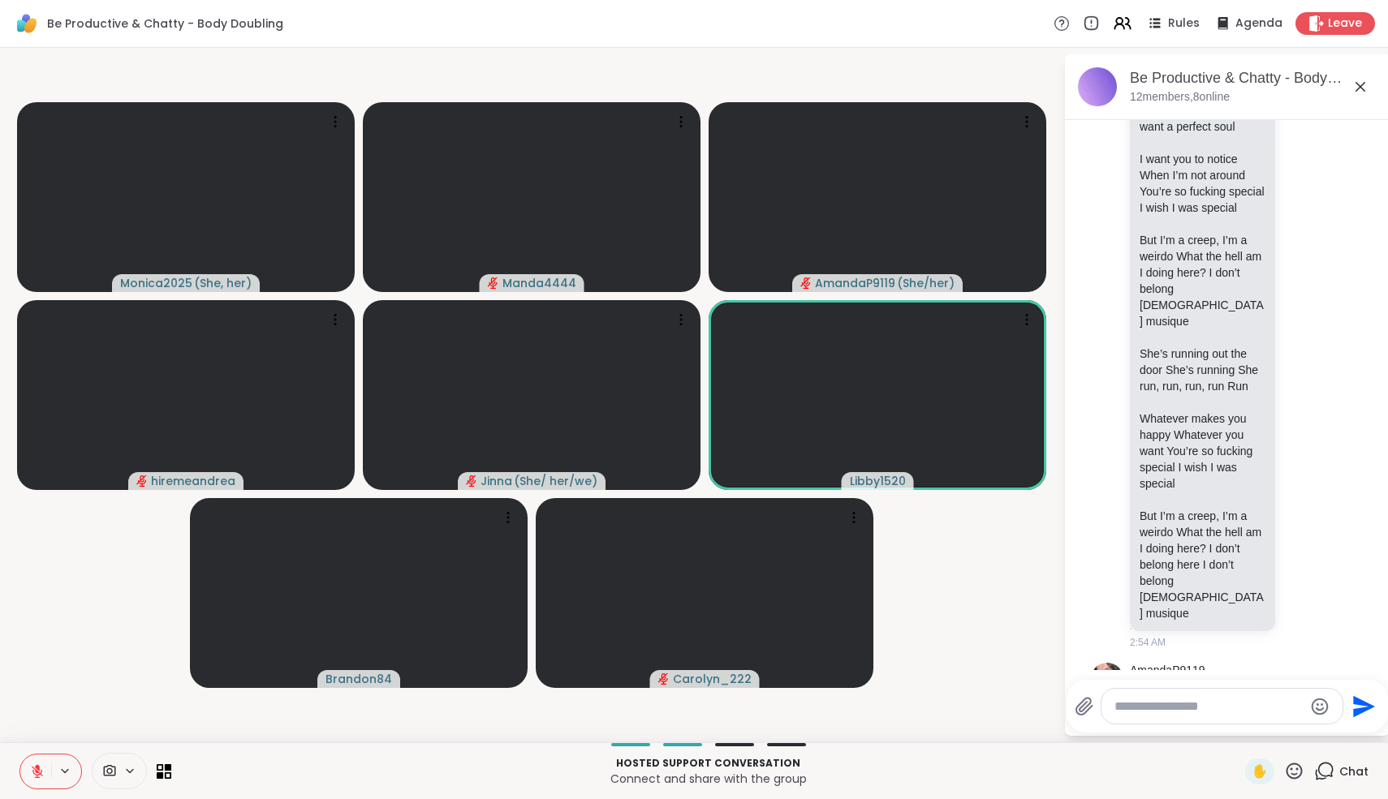
scroll to position [3710, 0]
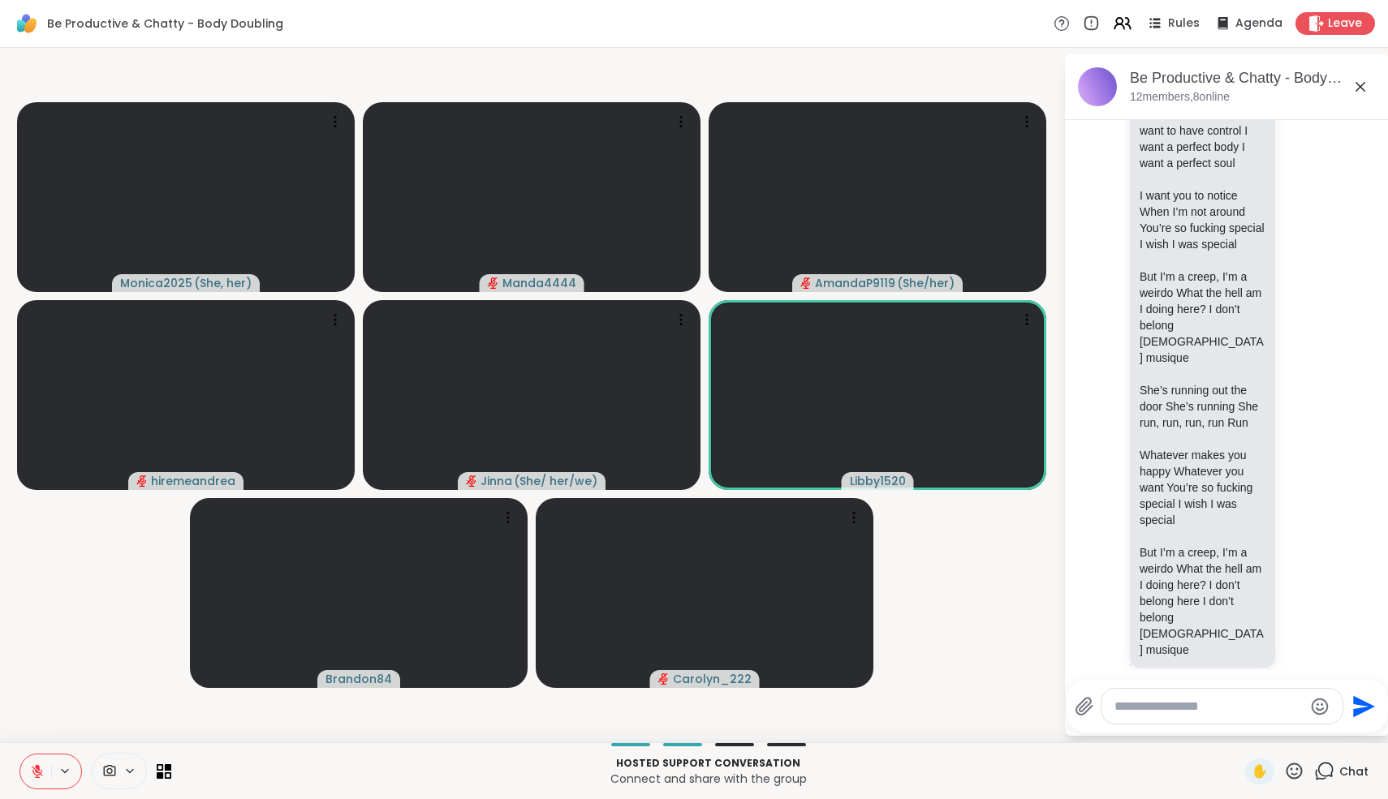
click at [1363, 85] on icon at bounding box center [1359, 86] width 19 height 19
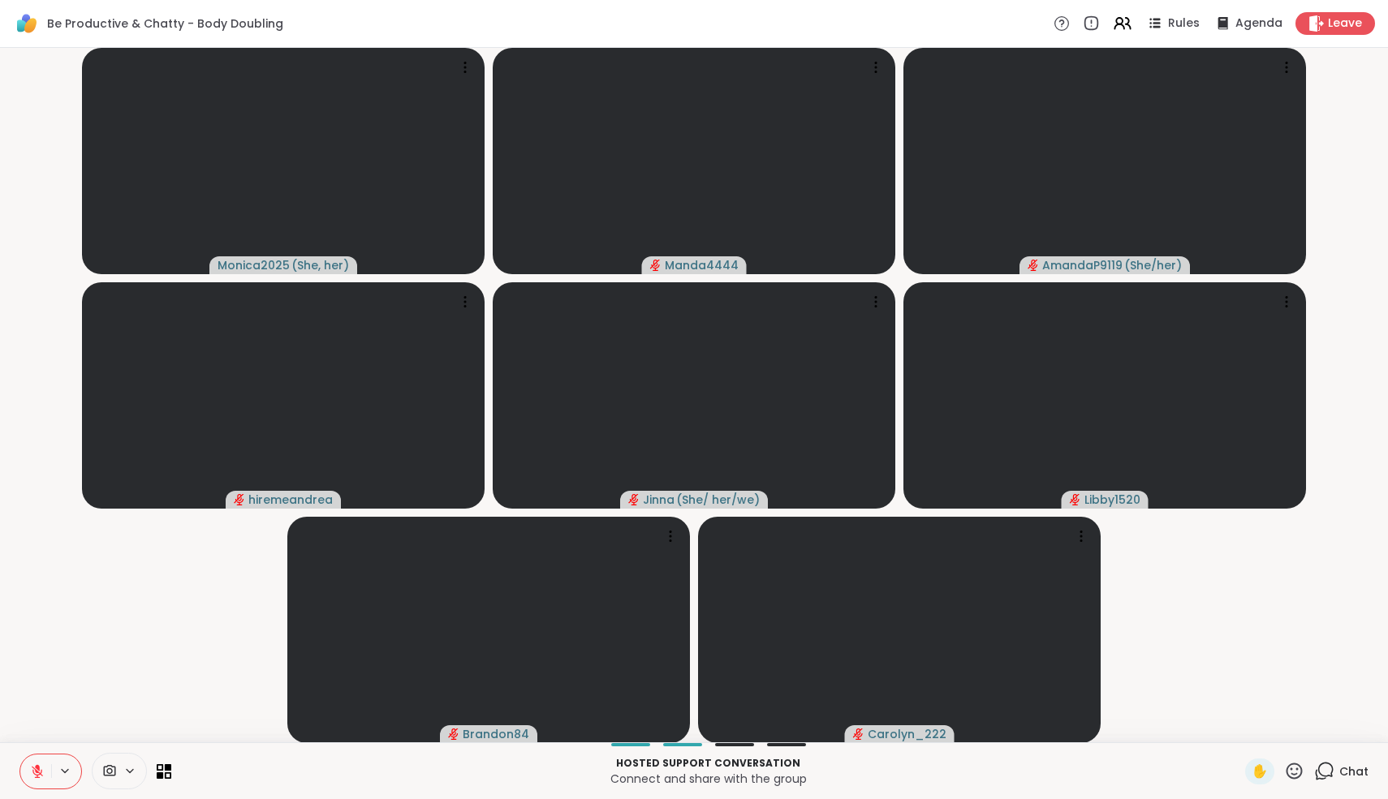
click at [32, 769] on icon at bounding box center [37, 771] width 15 height 15
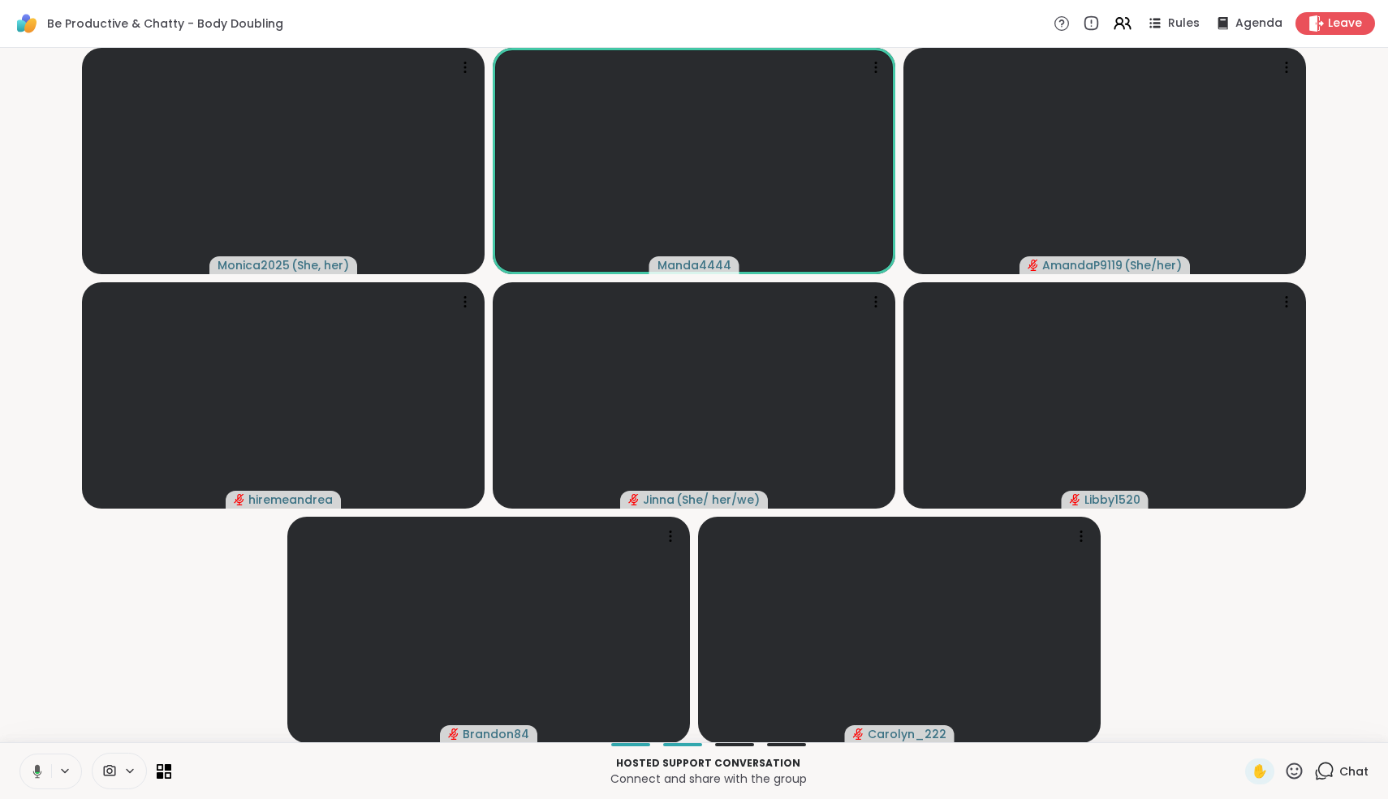
click at [32, 769] on icon at bounding box center [35, 771] width 15 height 15
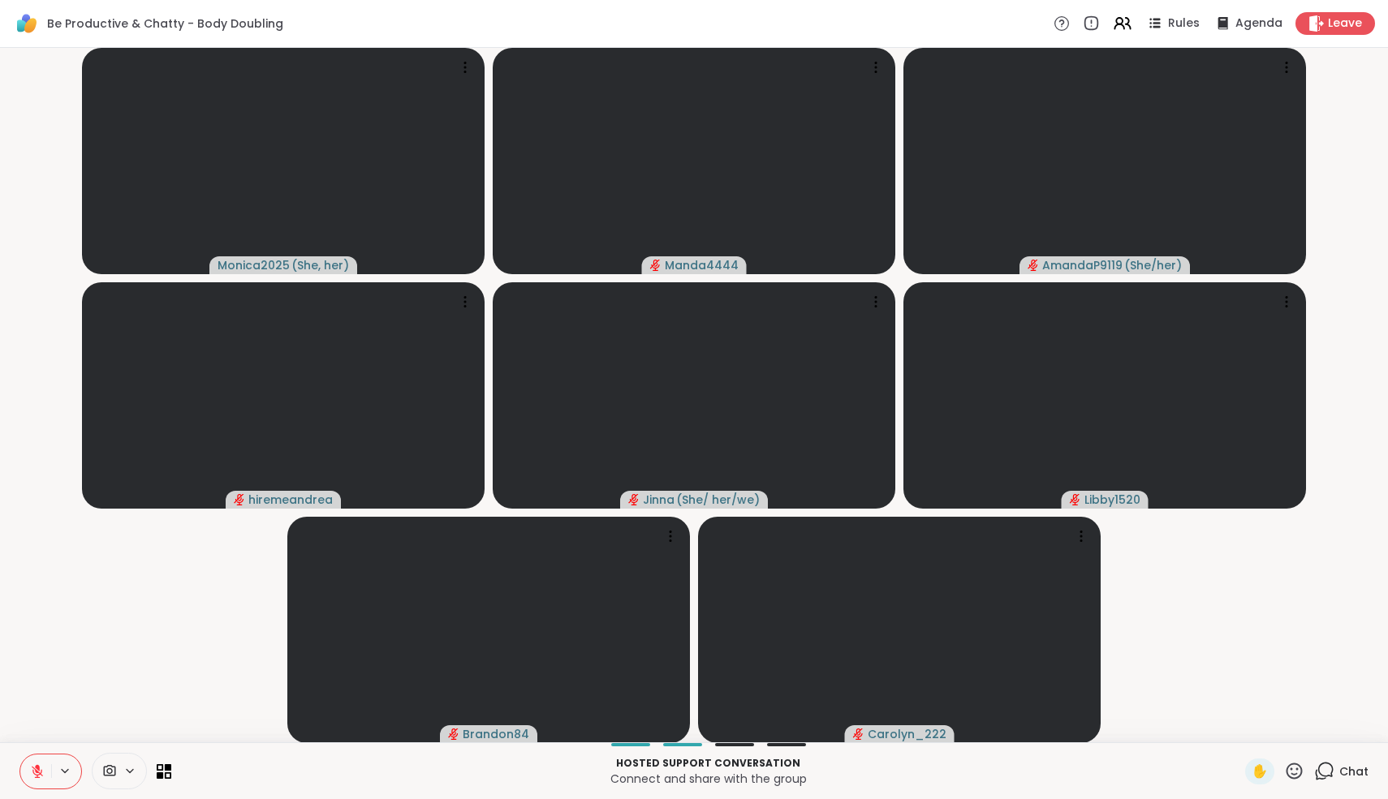
click at [41, 773] on icon at bounding box center [37, 771] width 11 height 11
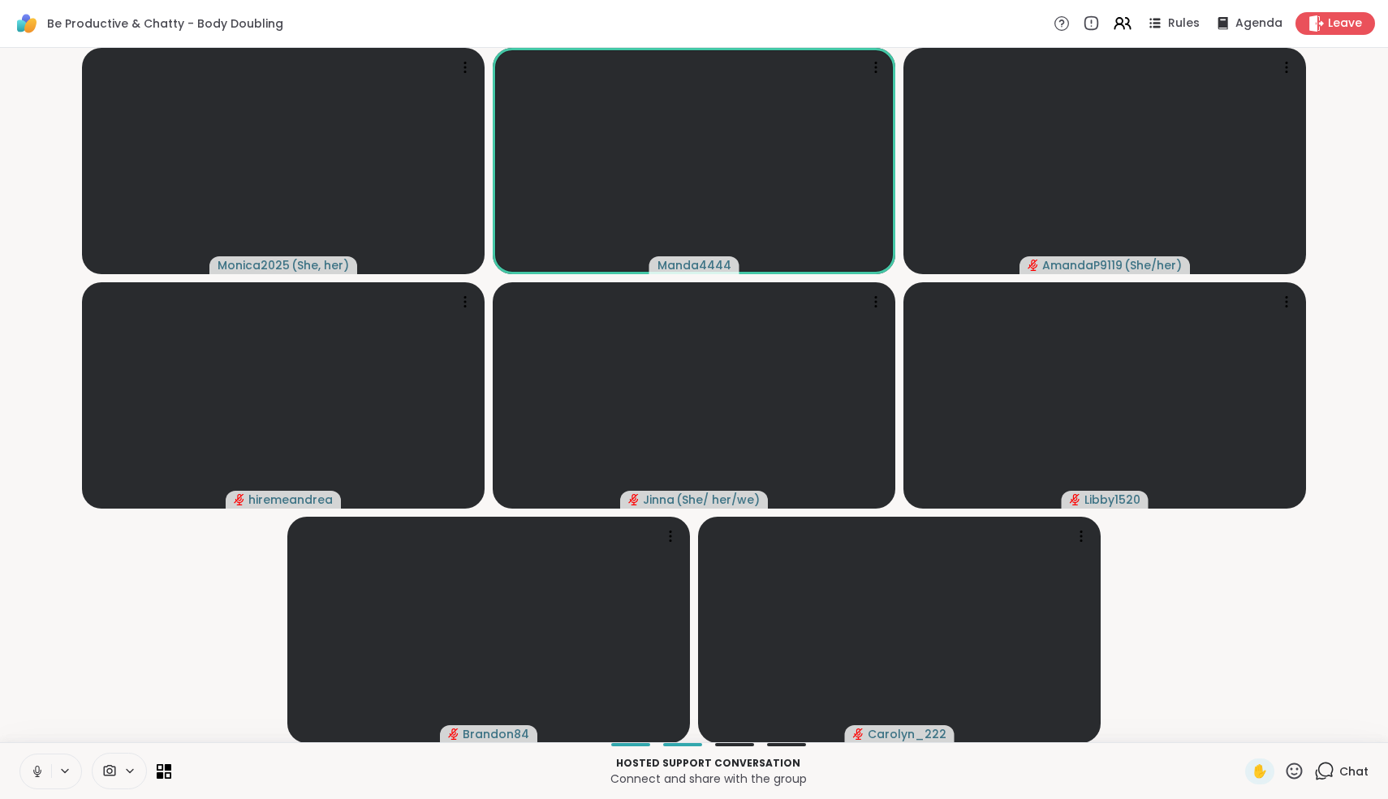
click at [41, 773] on icon at bounding box center [37, 771] width 15 height 15
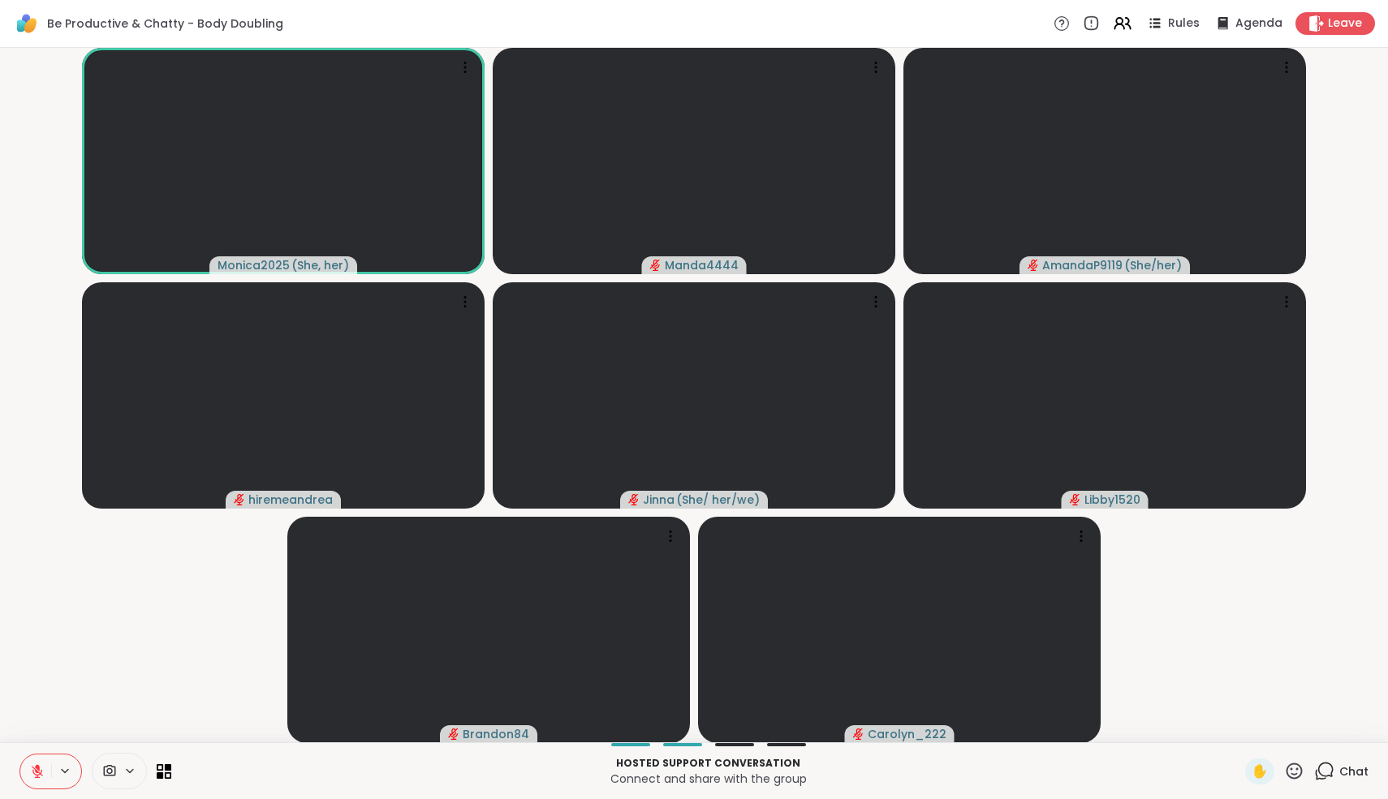
click at [38, 772] on icon at bounding box center [37, 771] width 11 height 11
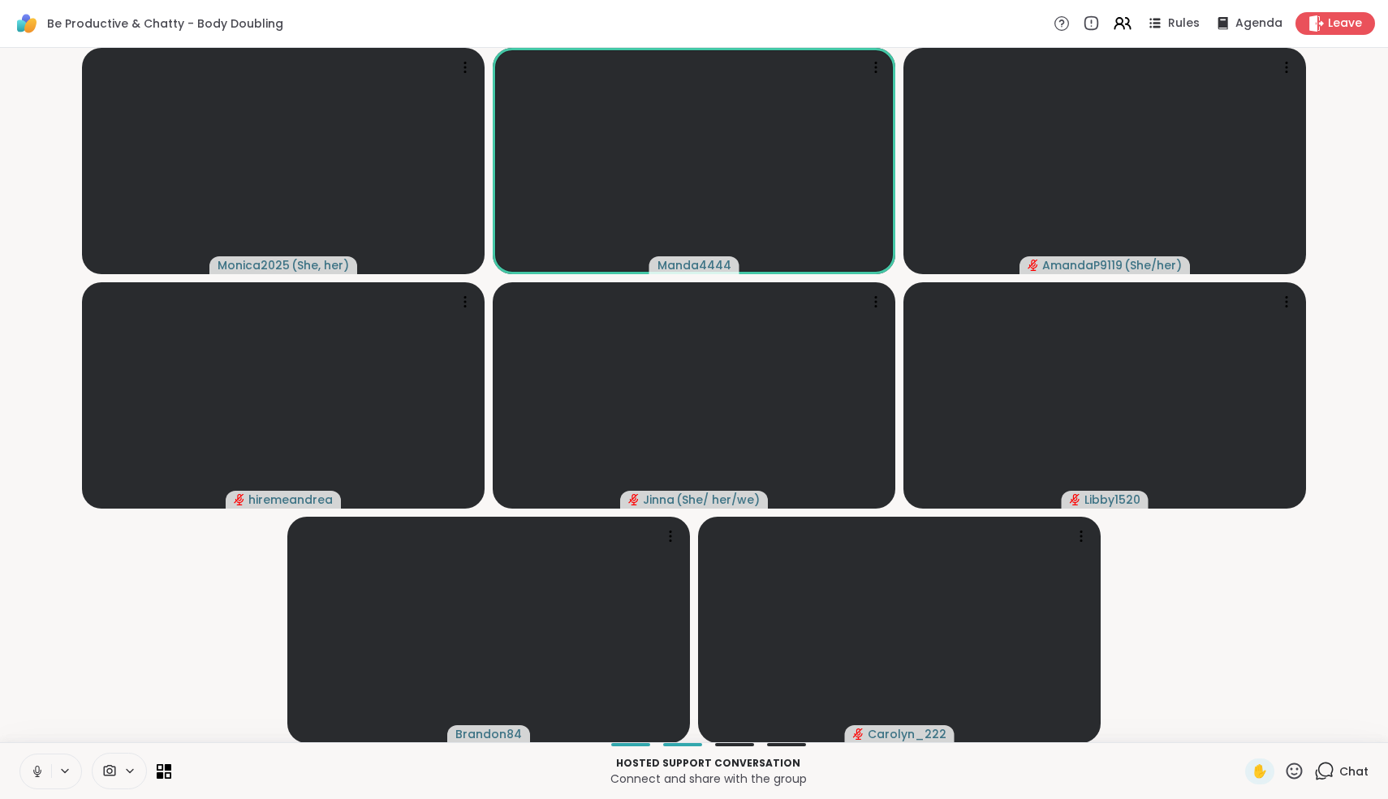
click at [38, 772] on icon at bounding box center [37, 771] width 15 height 15
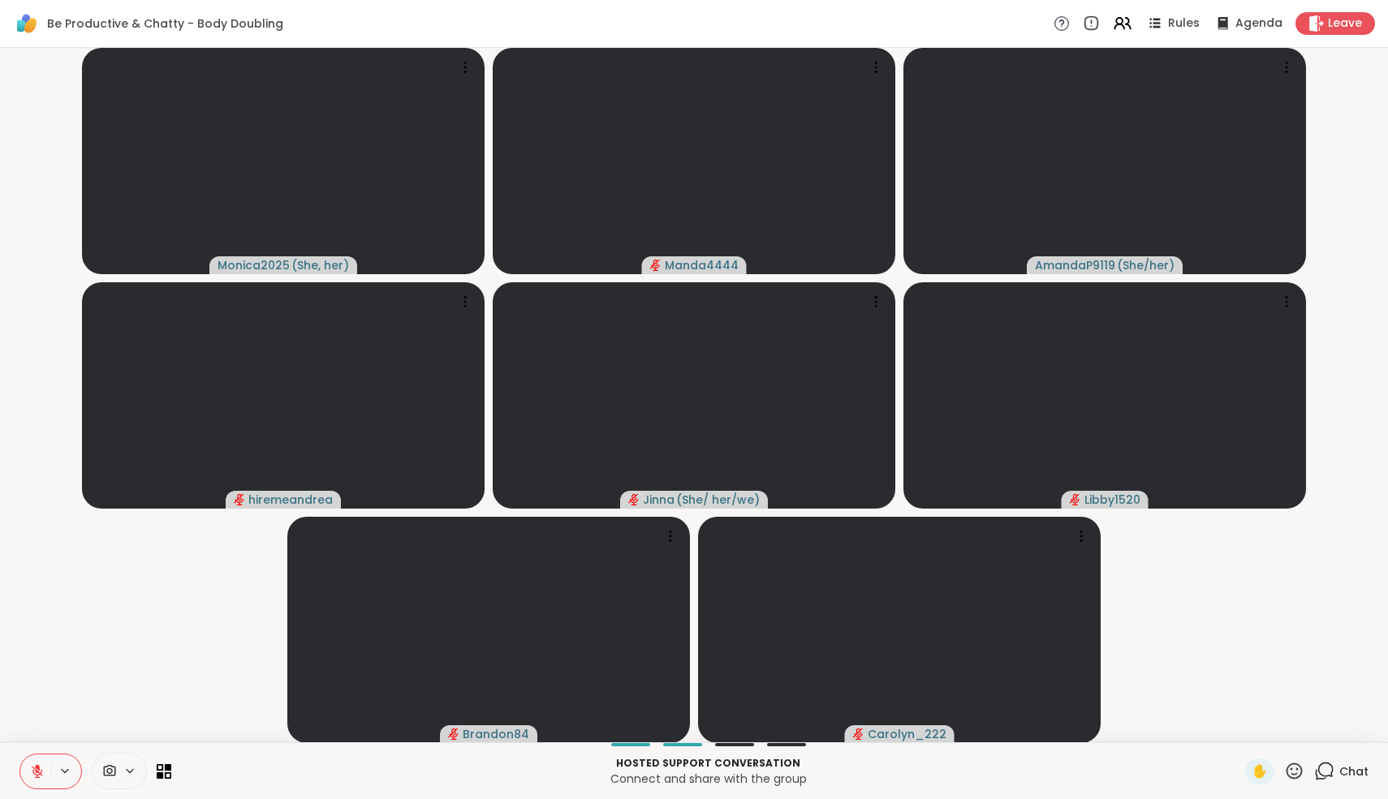
click at [1327, 781] on div "Chat" at bounding box center [1341, 772] width 54 height 26
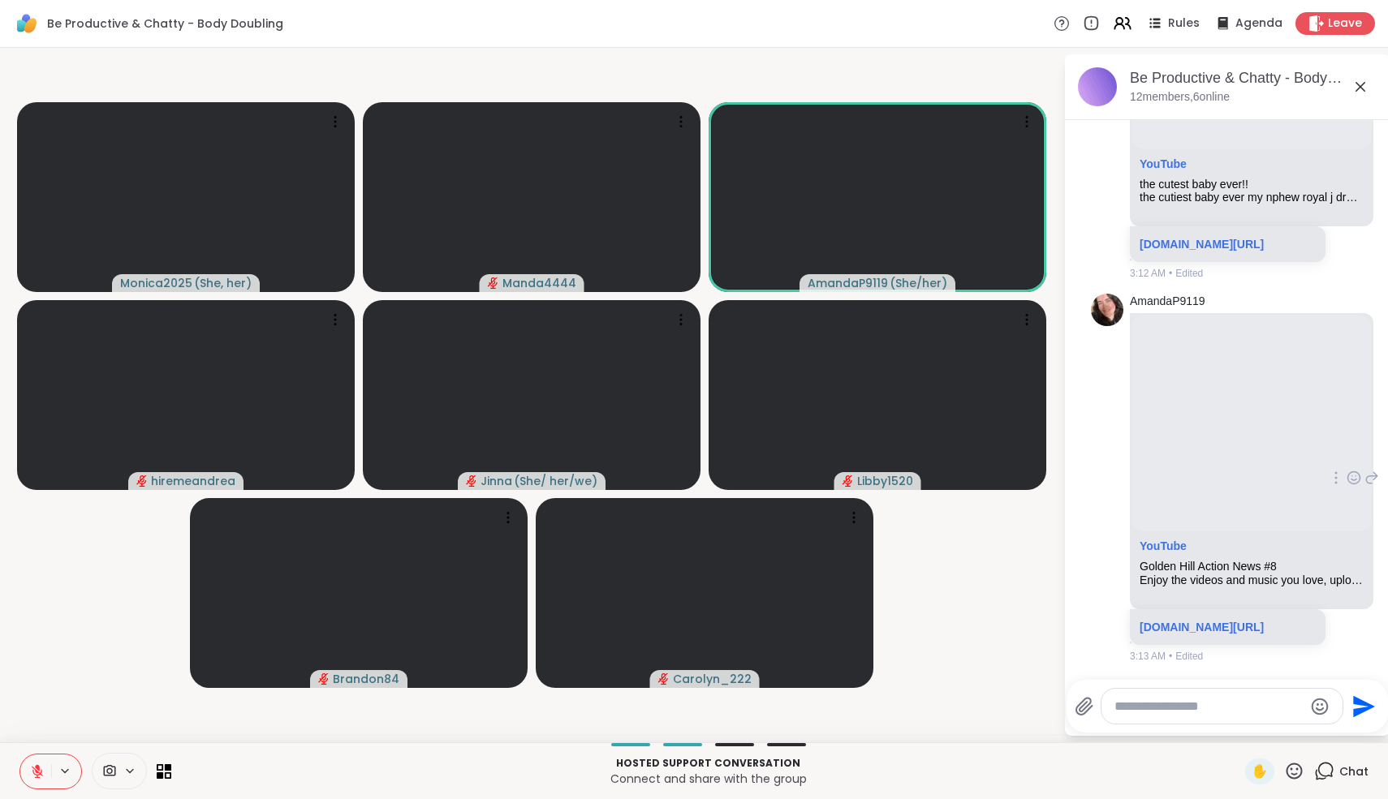
scroll to position [8696, 0]
click at [1298, 766] on icon at bounding box center [1294, 771] width 20 height 20
click at [1326, 727] on span "🌟" at bounding box center [1318, 728] width 16 height 19
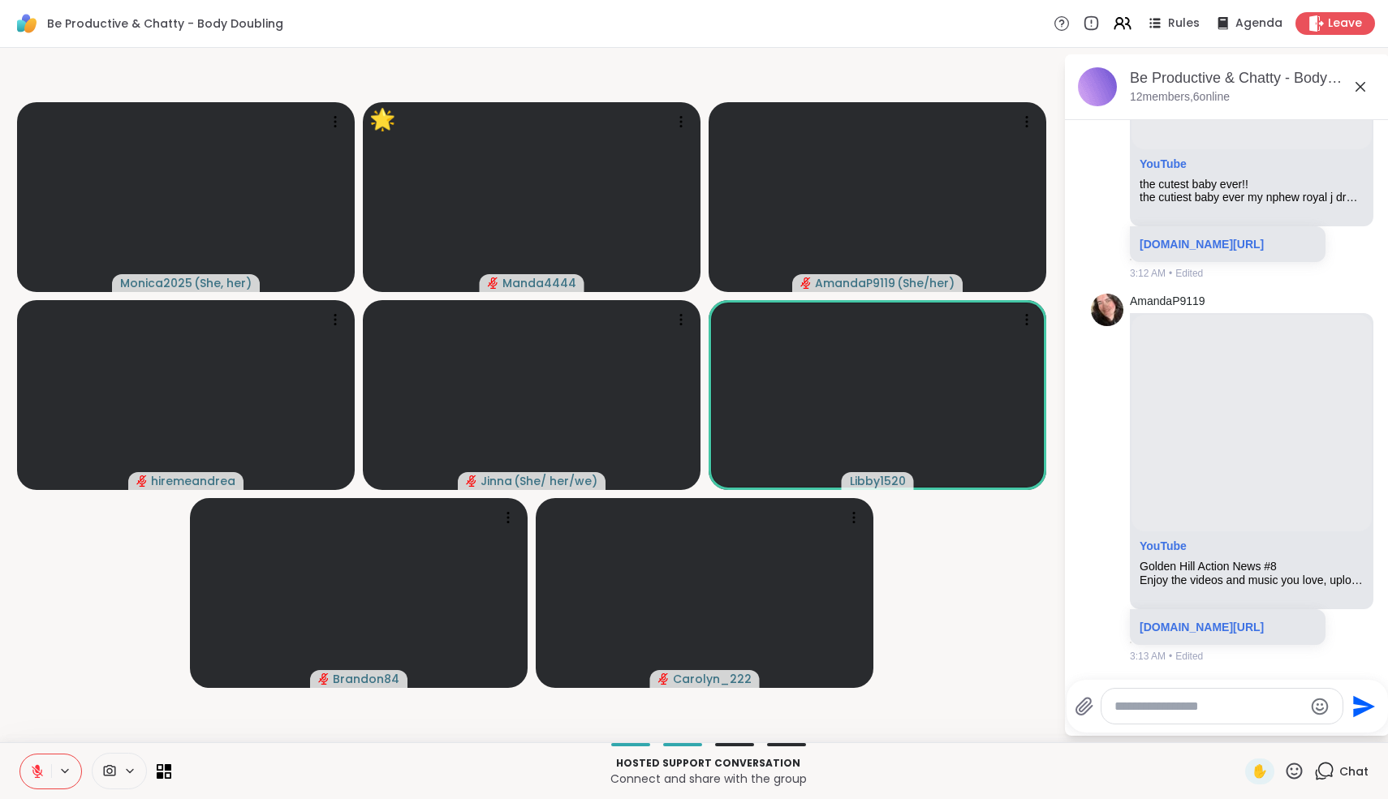
click at [1362, 84] on icon at bounding box center [1360, 87] width 10 height 10
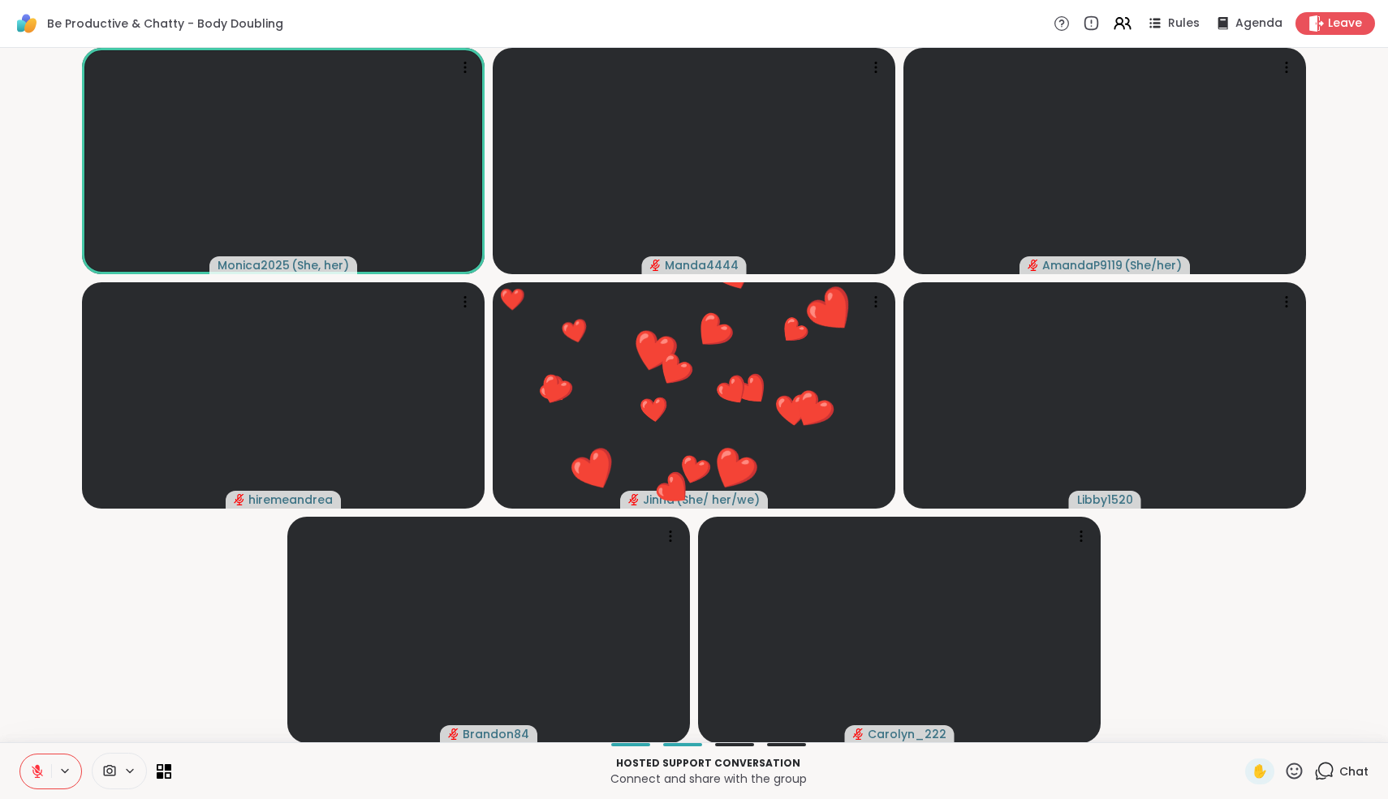
click at [25, 772] on button at bounding box center [35, 772] width 31 height 34
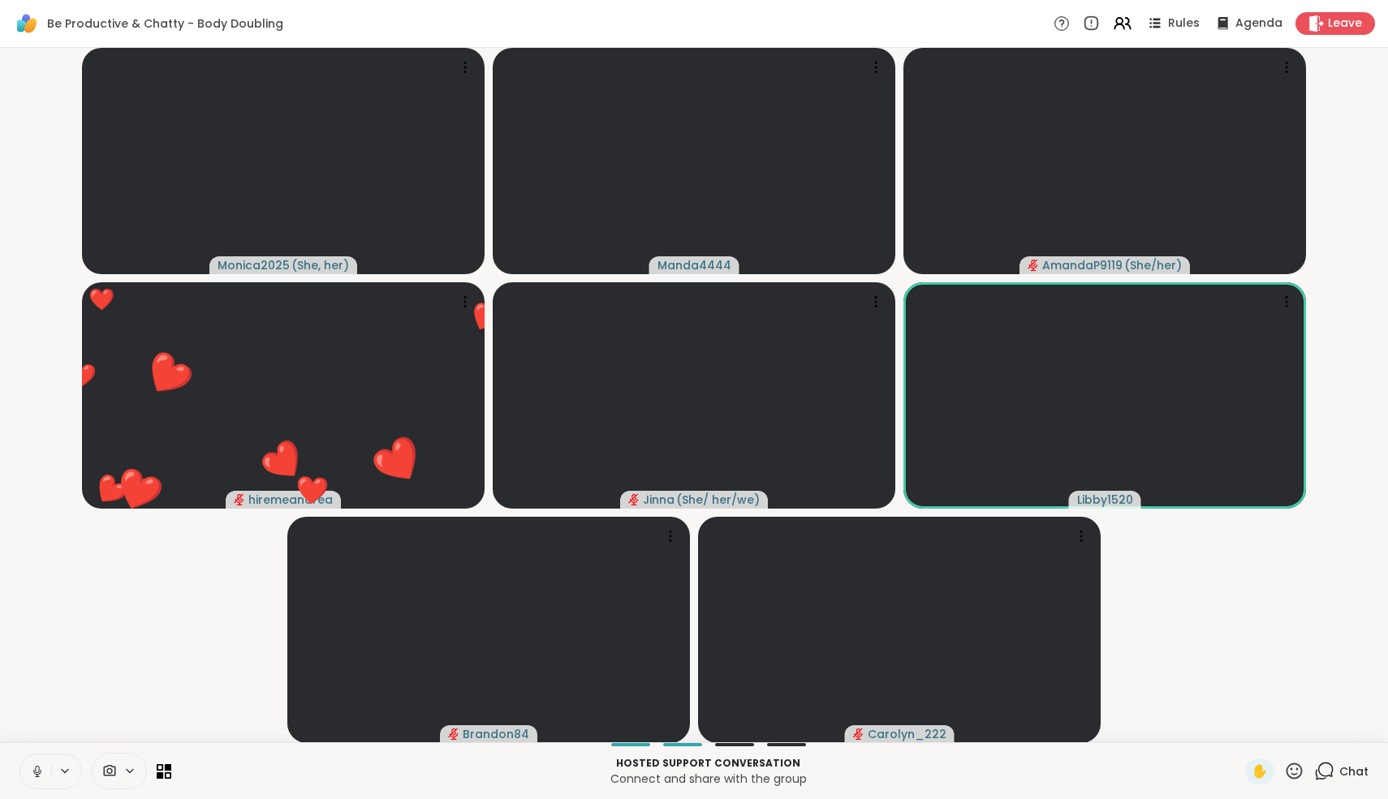
click at [37, 769] on icon at bounding box center [37, 771] width 15 height 15
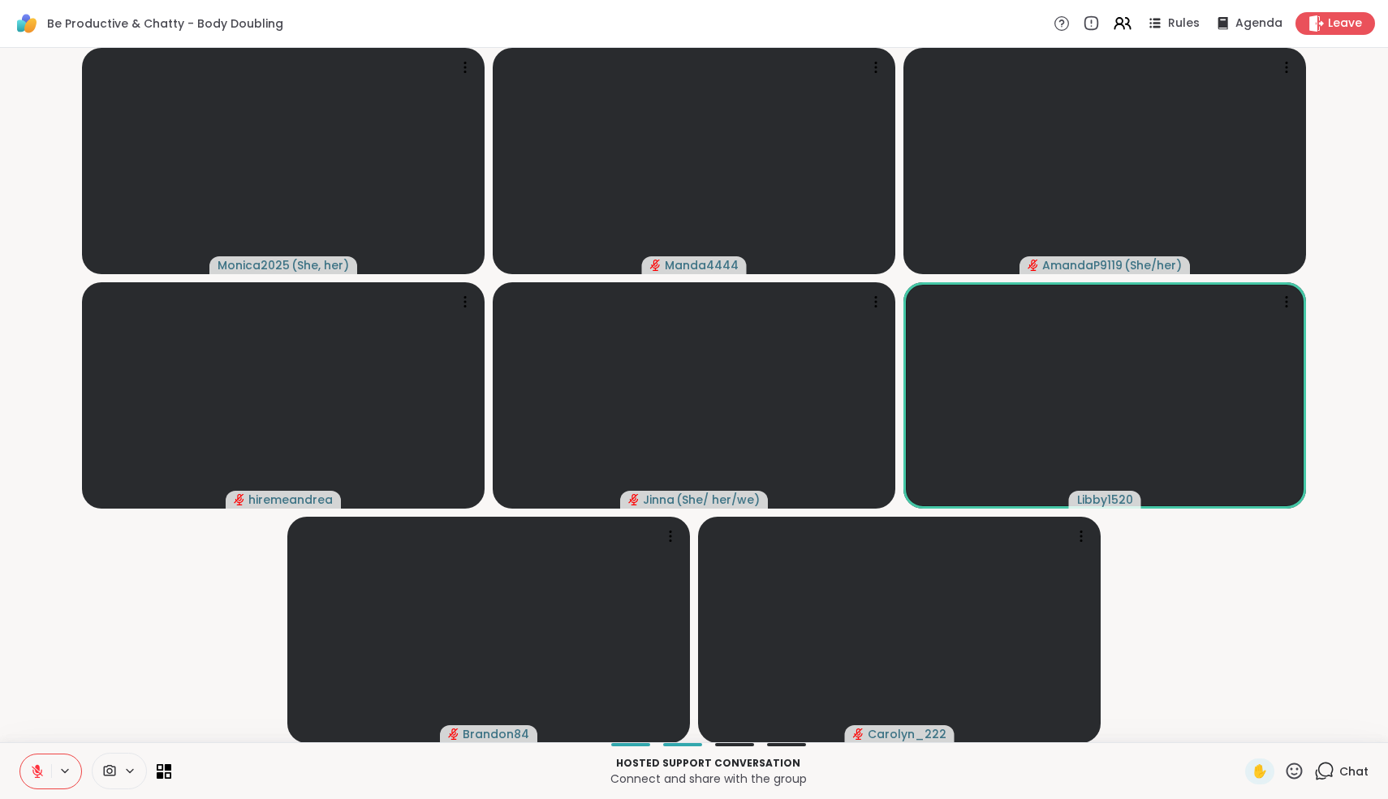
click at [37, 773] on icon at bounding box center [37, 771] width 15 height 15
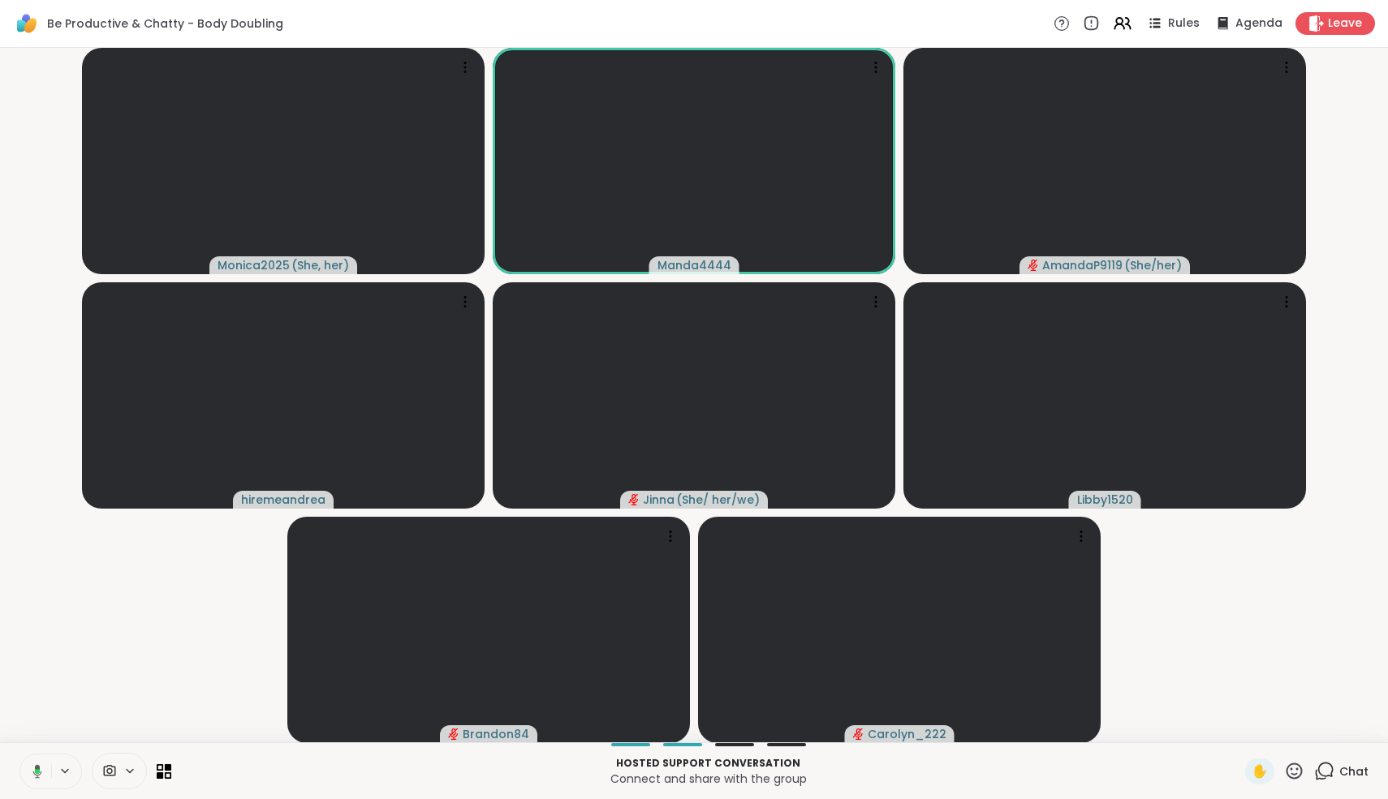
click at [35, 781] on button at bounding box center [34, 772] width 33 height 34
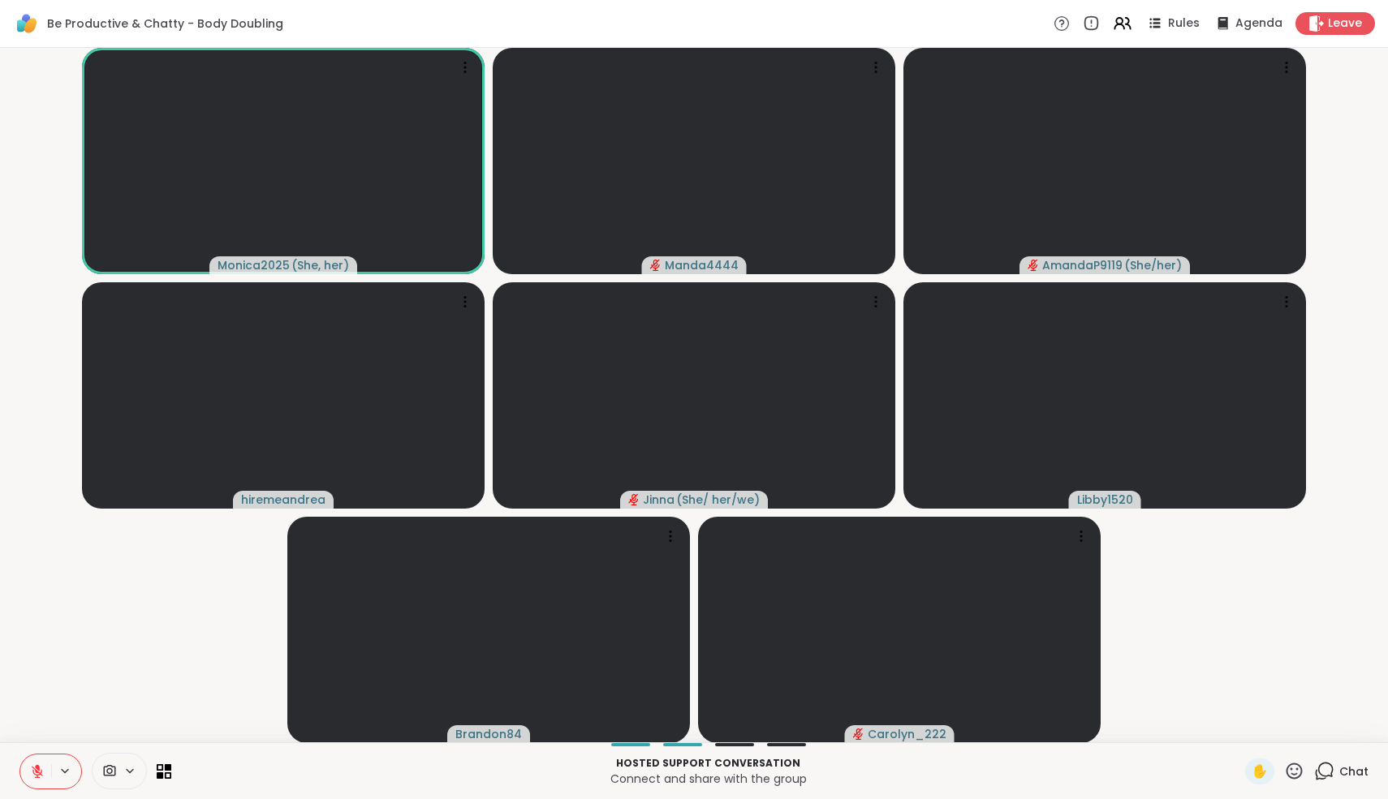
click at [40, 772] on icon at bounding box center [37, 771] width 11 height 11
click at [40, 772] on icon at bounding box center [37, 771] width 15 height 15
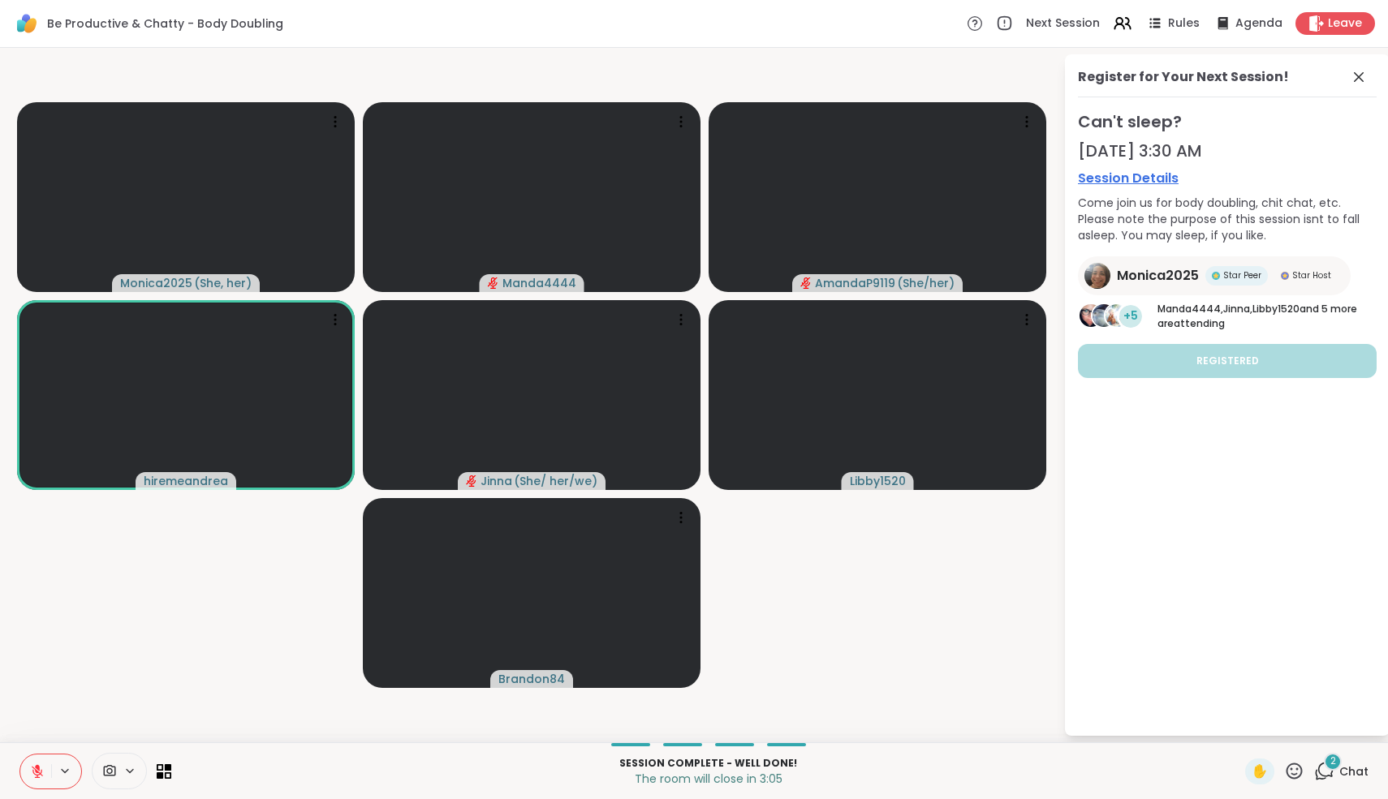
click at [37, 782] on button at bounding box center [35, 772] width 31 height 34
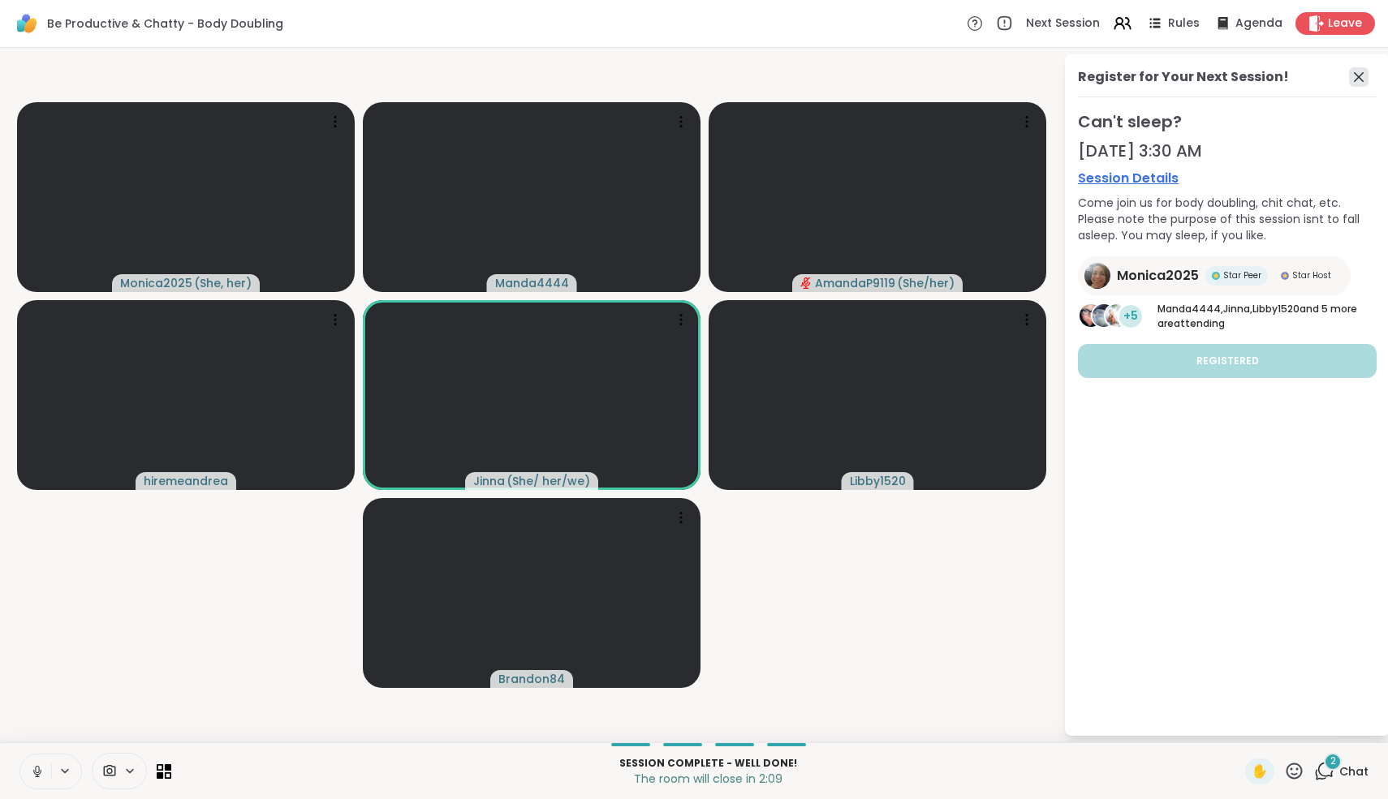
click at [1356, 81] on icon at bounding box center [1358, 76] width 19 height 19
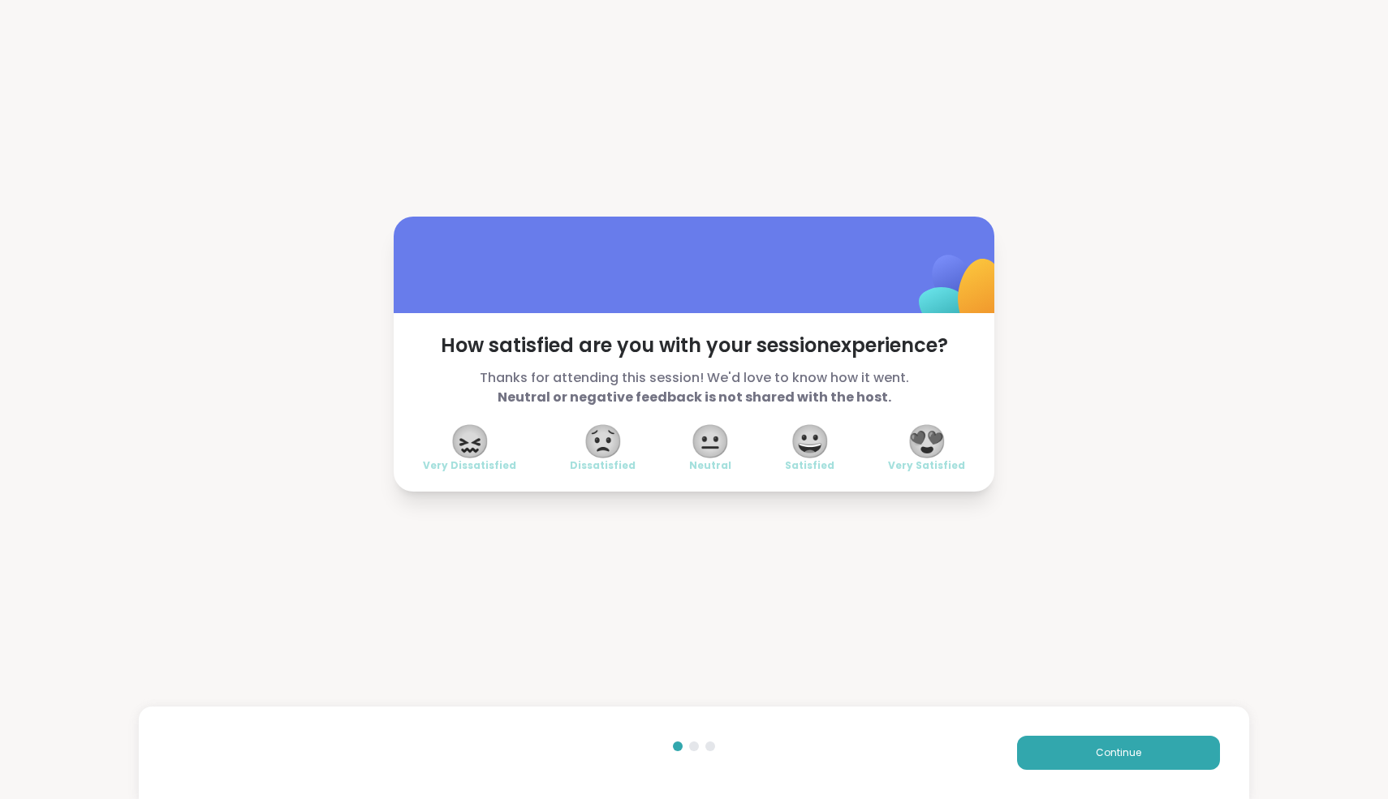
click at [935, 450] on span "😍" at bounding box center [926, 441] width 41 height 29
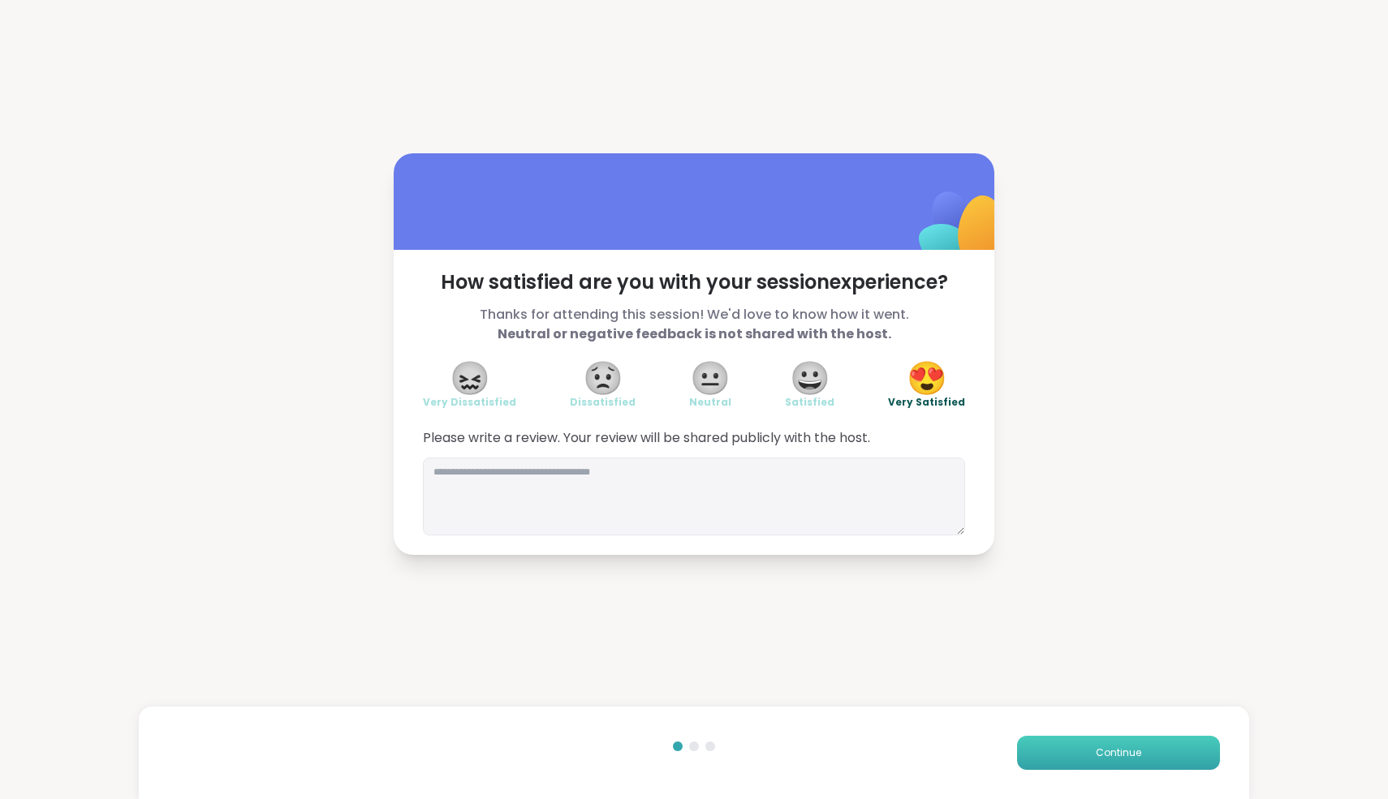
click at [1120, 768] on button "Continue" at bounding box center [1118, 753] width 203 height 34
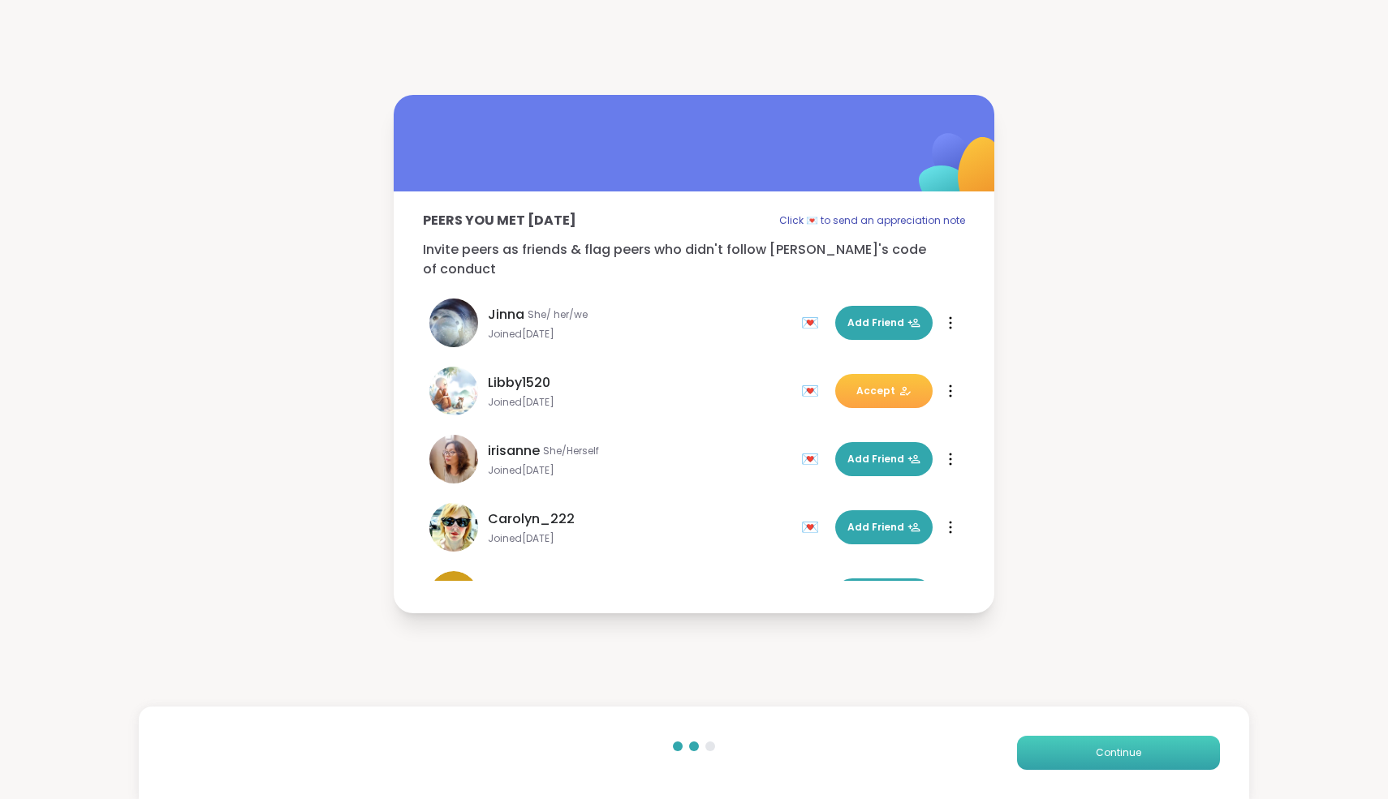
click at [1120, 768] on button "Continue" at bounding box center [1118, 753] width 203 height 34
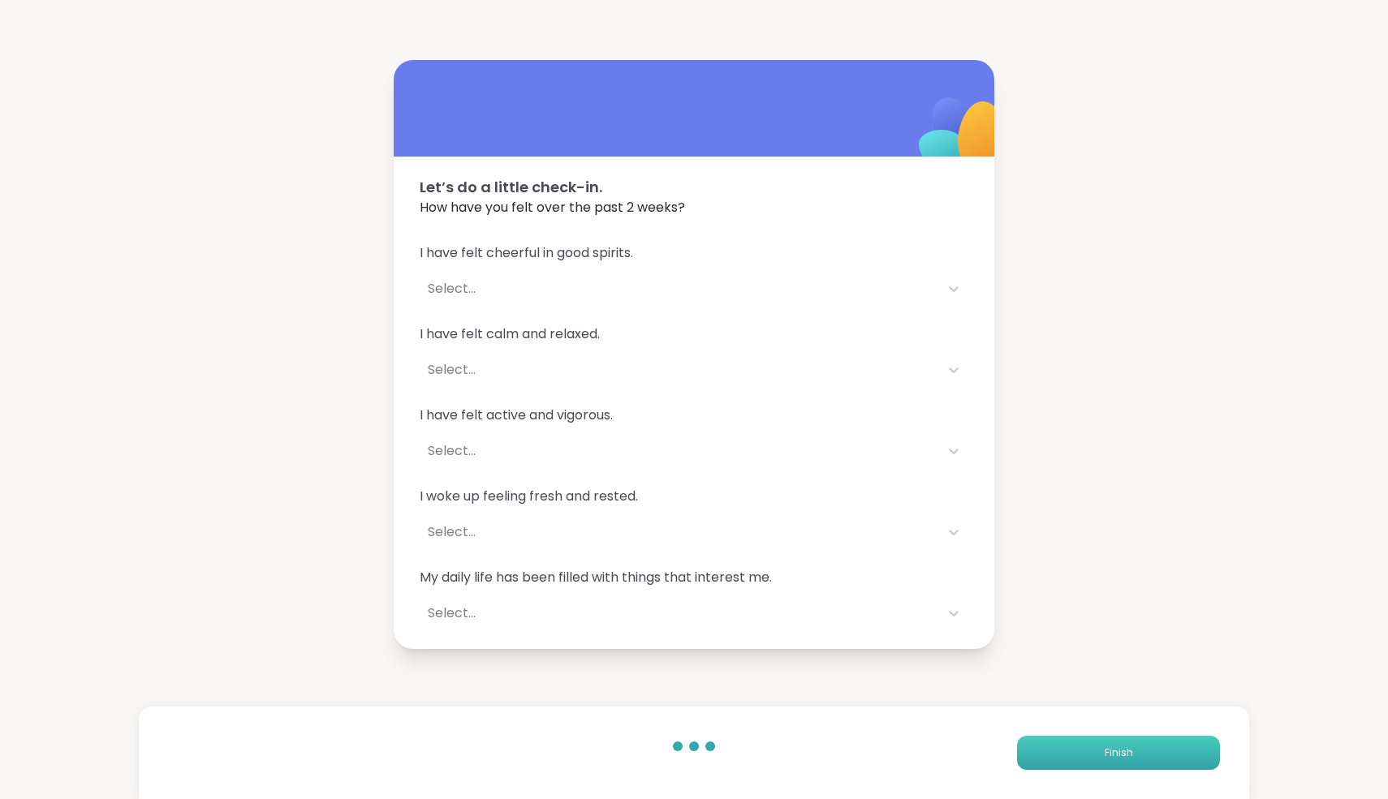
click at [1120, 768] on button "Finish" at bounding box center [1118, 753] width 203 height 34
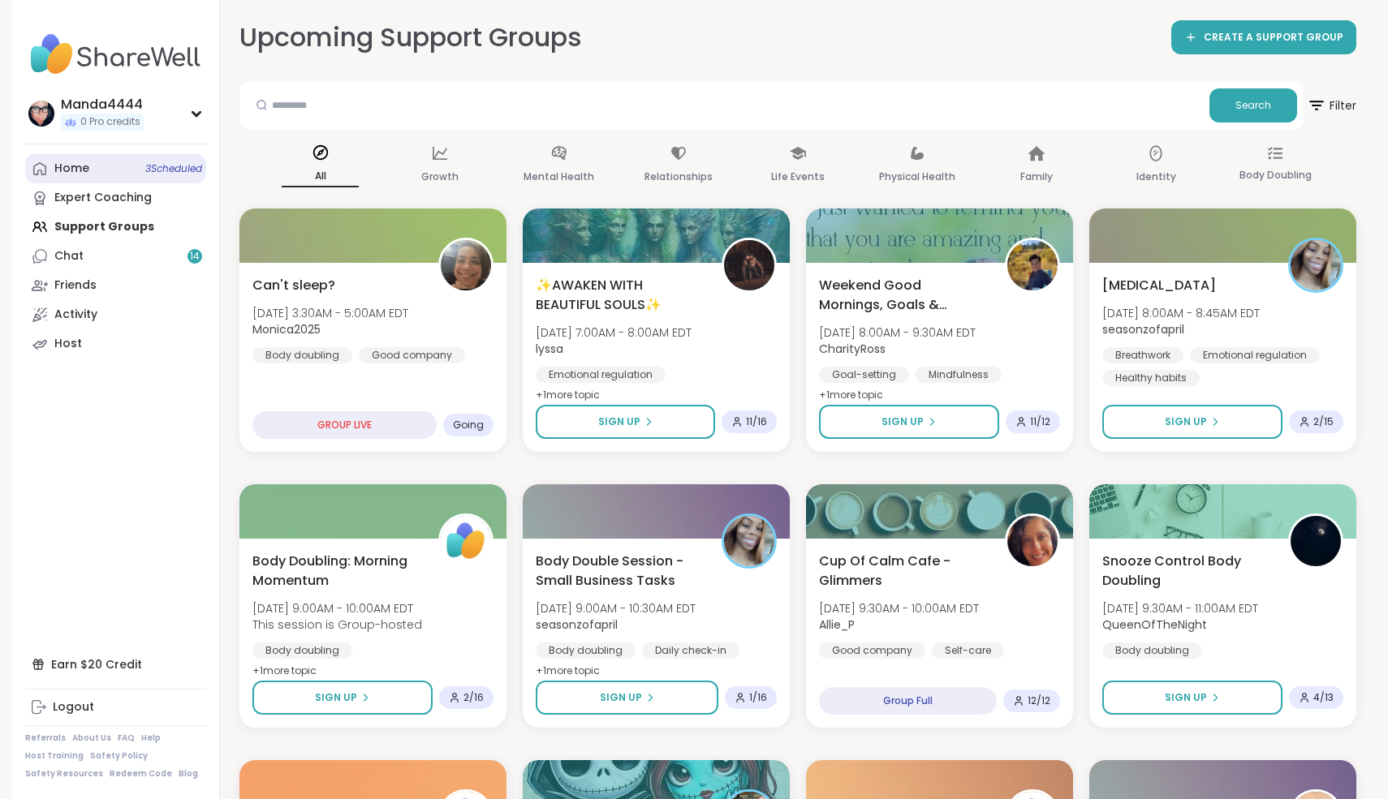
click at [80, 175] on div "Home 3 Scheduled" at bounding box center [71, 169] width 35 height 16
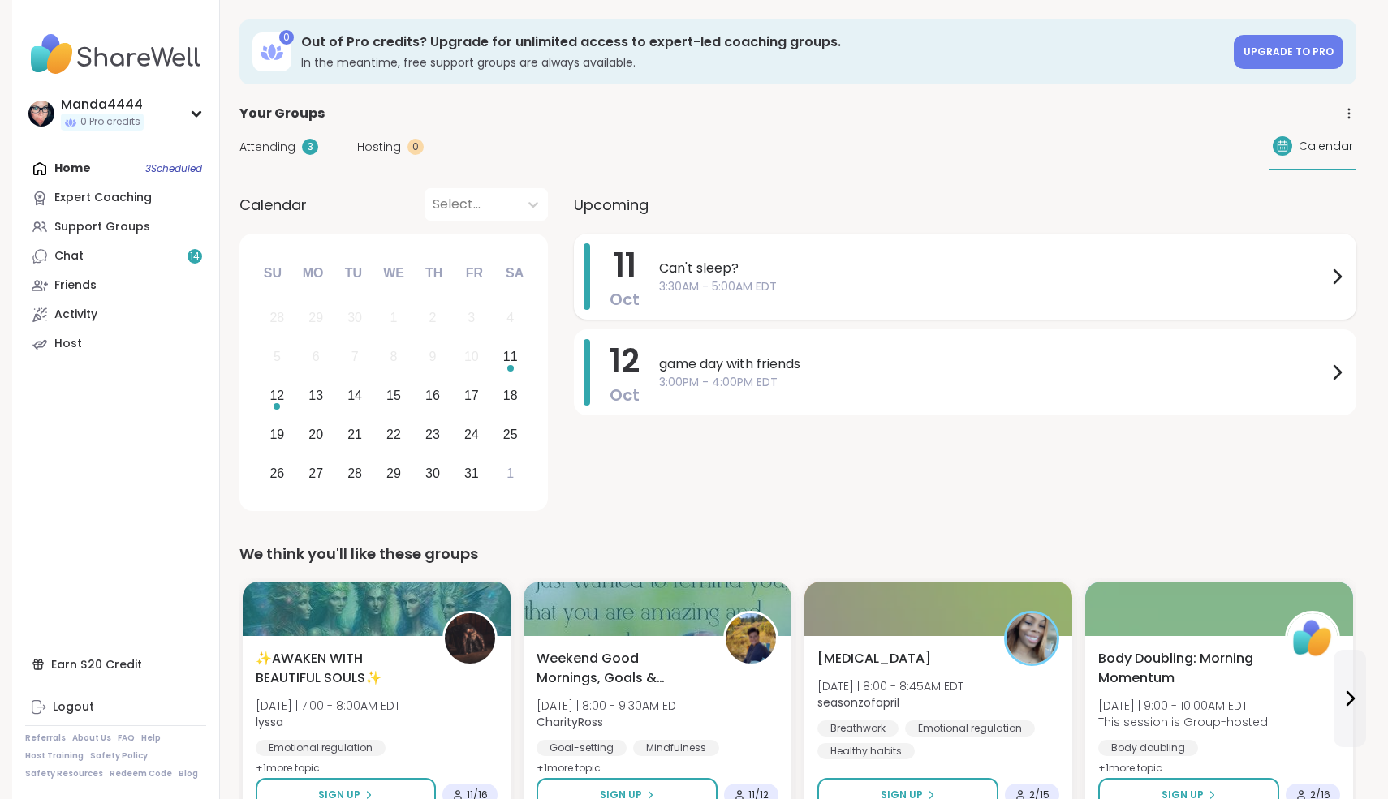
click at [864, 283] on span "3:30AM - 5:00AM EDT" at bounding box center [993, 286] width 668 height 17
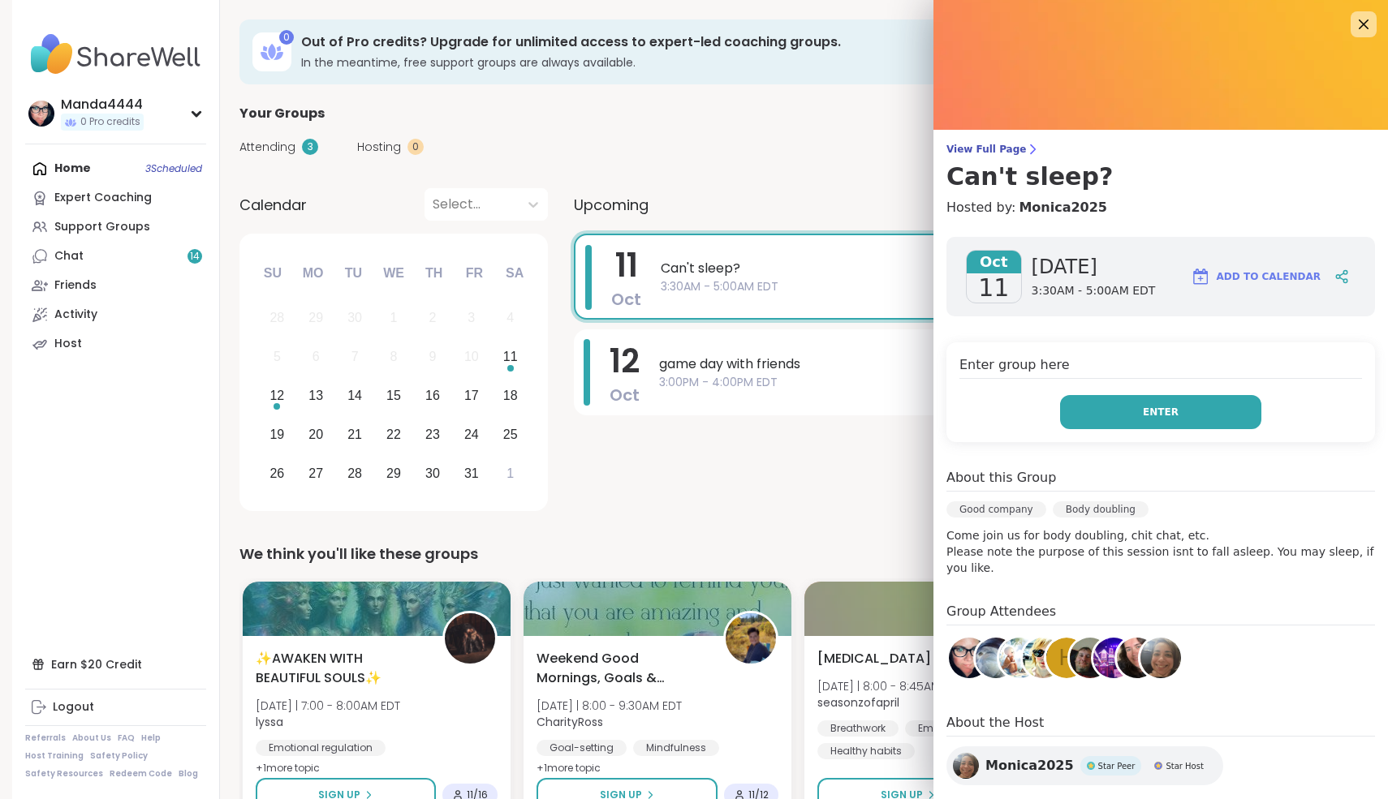
click at [1125, 402] on button "Enter" at bounding box center [1160, 412] width 201 height 34
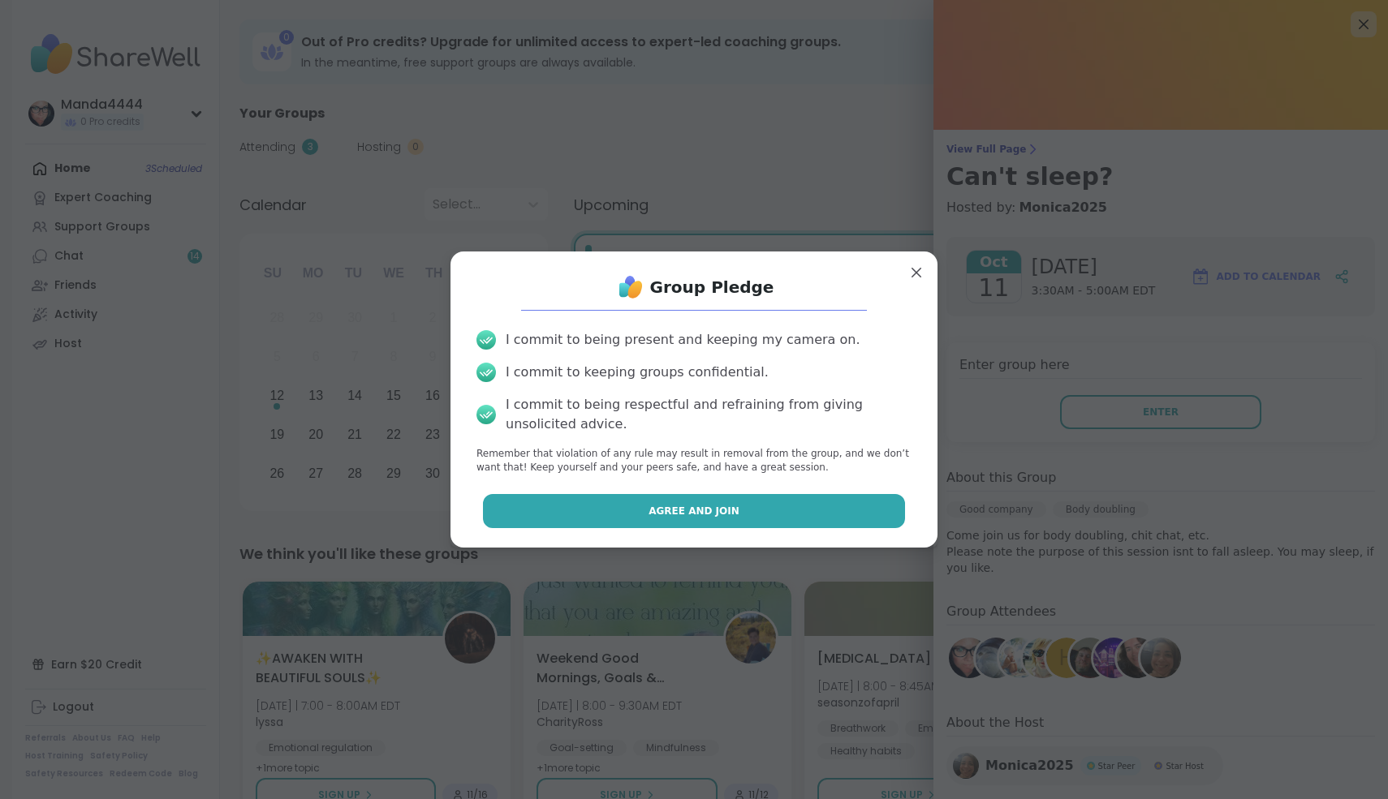
click at [715, 514] on span "Agree and Join" at bounding box center [693, 511] width 91 height 15
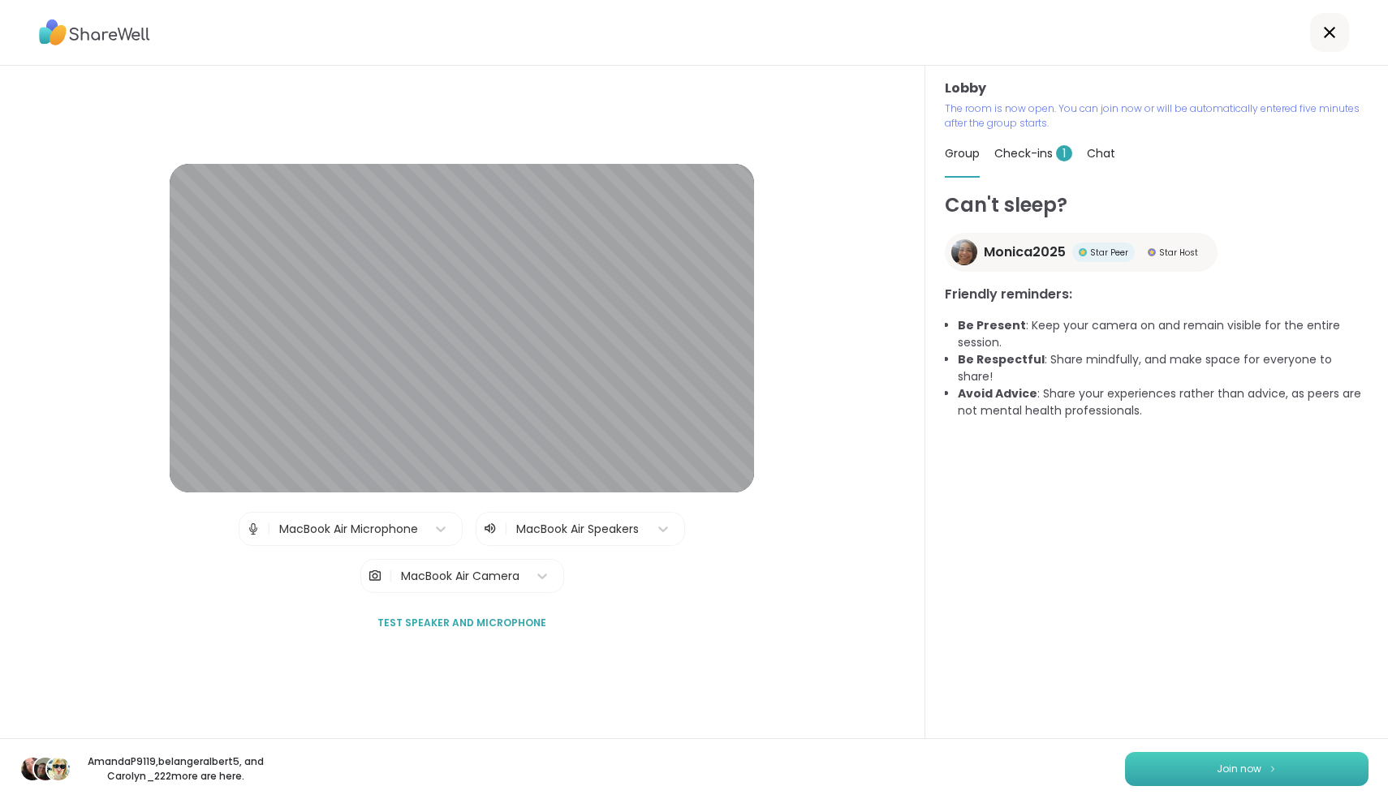
click at [1258, 766] on span "Join now" at bounding box center [1238, 769] width 45 height 15
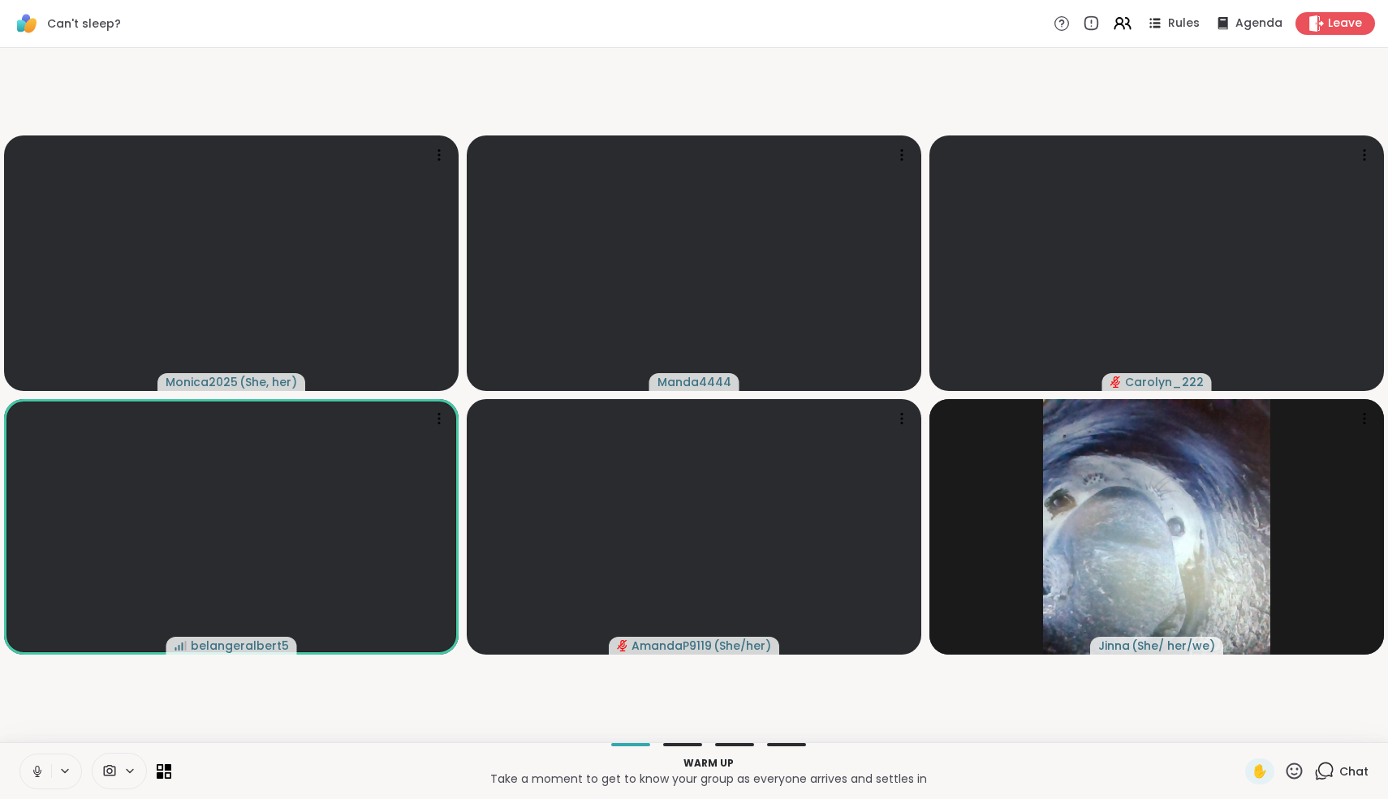
click at [35, 768] on icon at bounding box center [37, 771] width 15 height 15
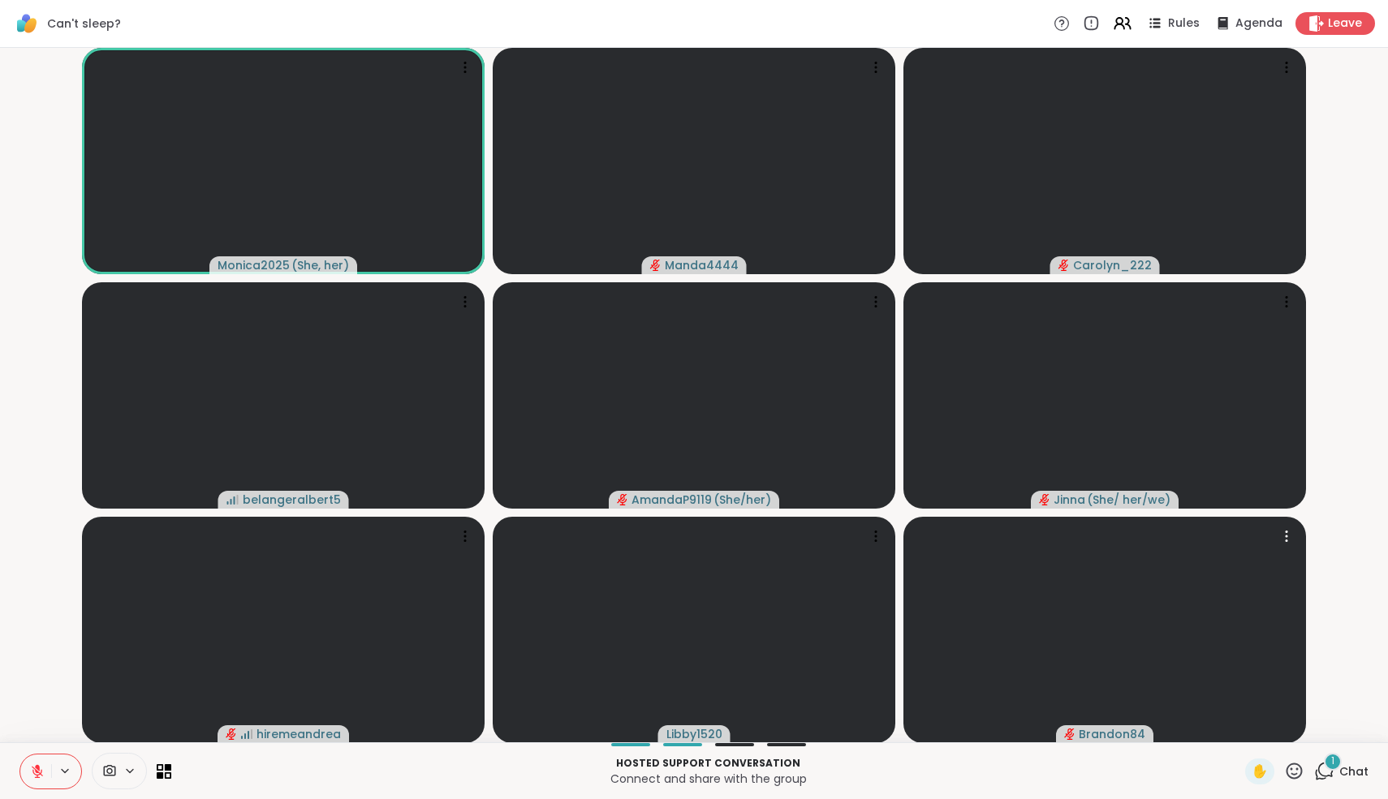
click at [982, 709] on div at bounding box center [1104, 630] width 402 height 226
click at [42, 765] on icon at bounding box center [37, 771] width 15 height 15
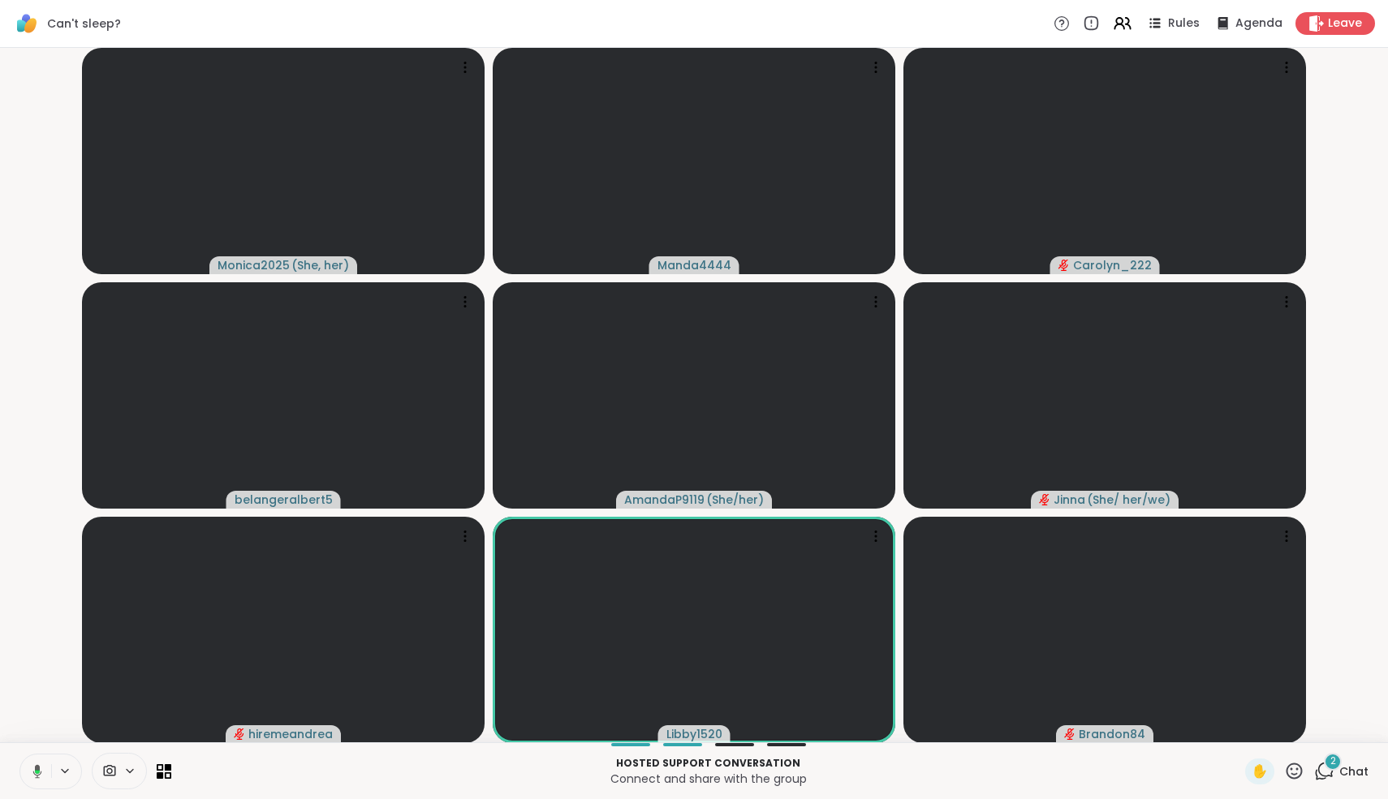
click at [41, 775] on icon at bounding box center [35, 771] width 15 height 15
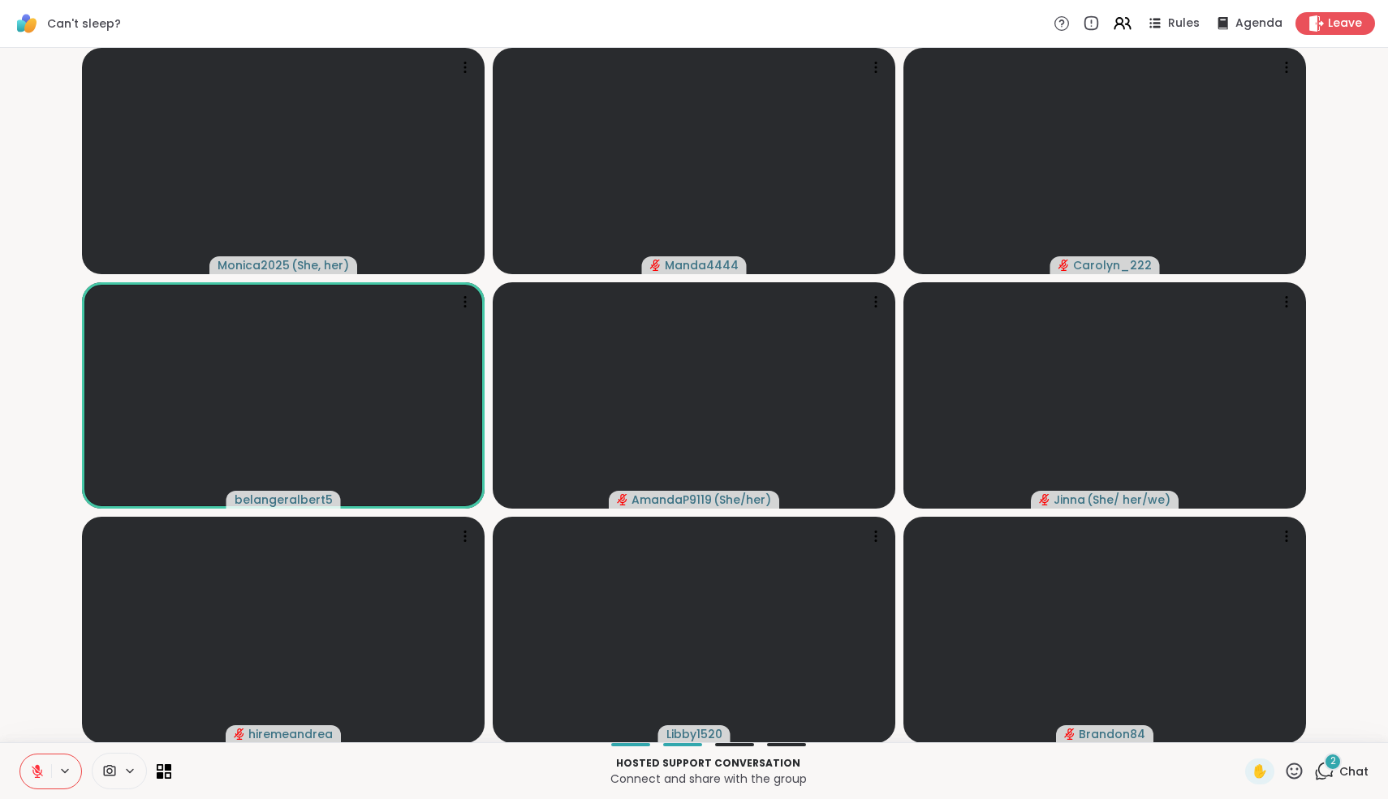
click at [41, 775] on icon at bounding box center [37, 771] width 15 height 15
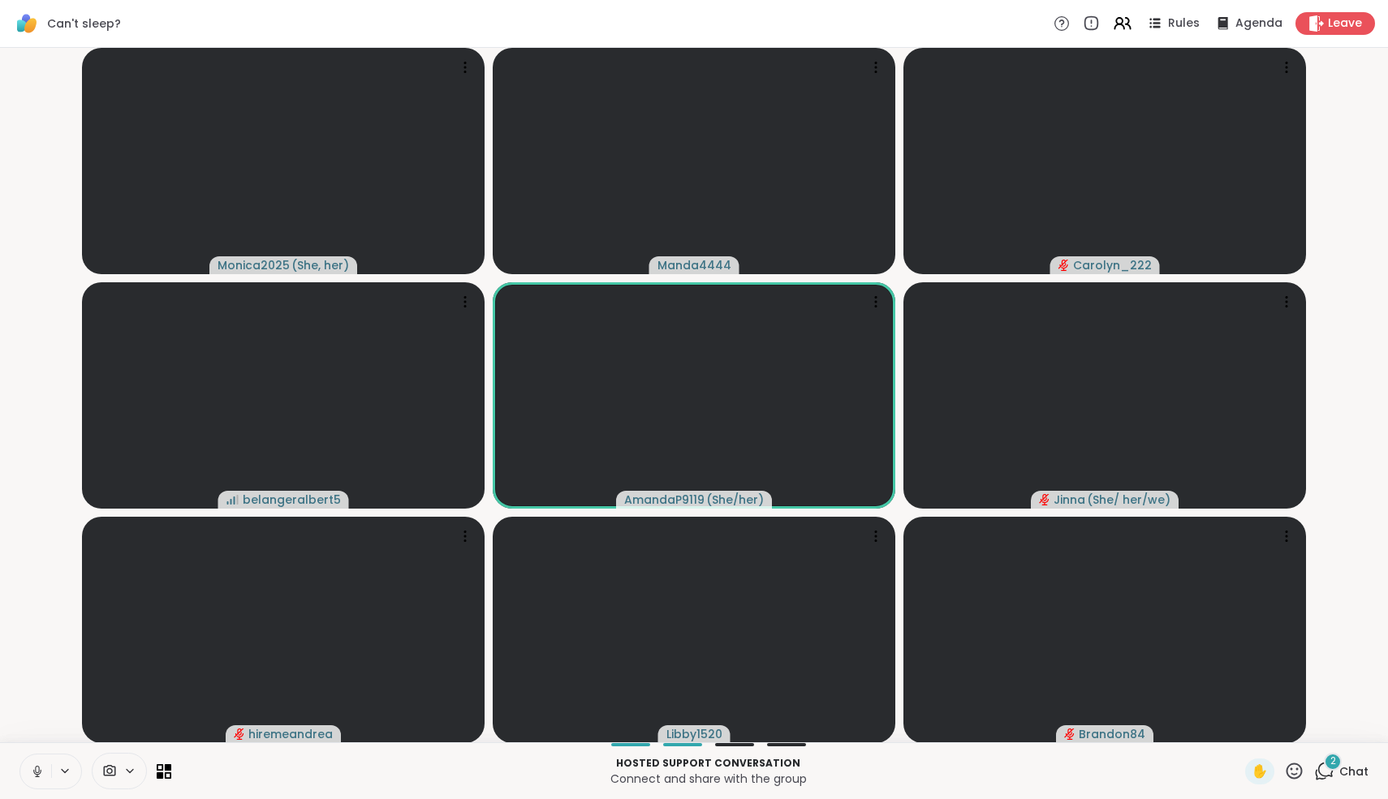
click at [41, 775] on icon at bounding box center [37, 771] width 15 height 15
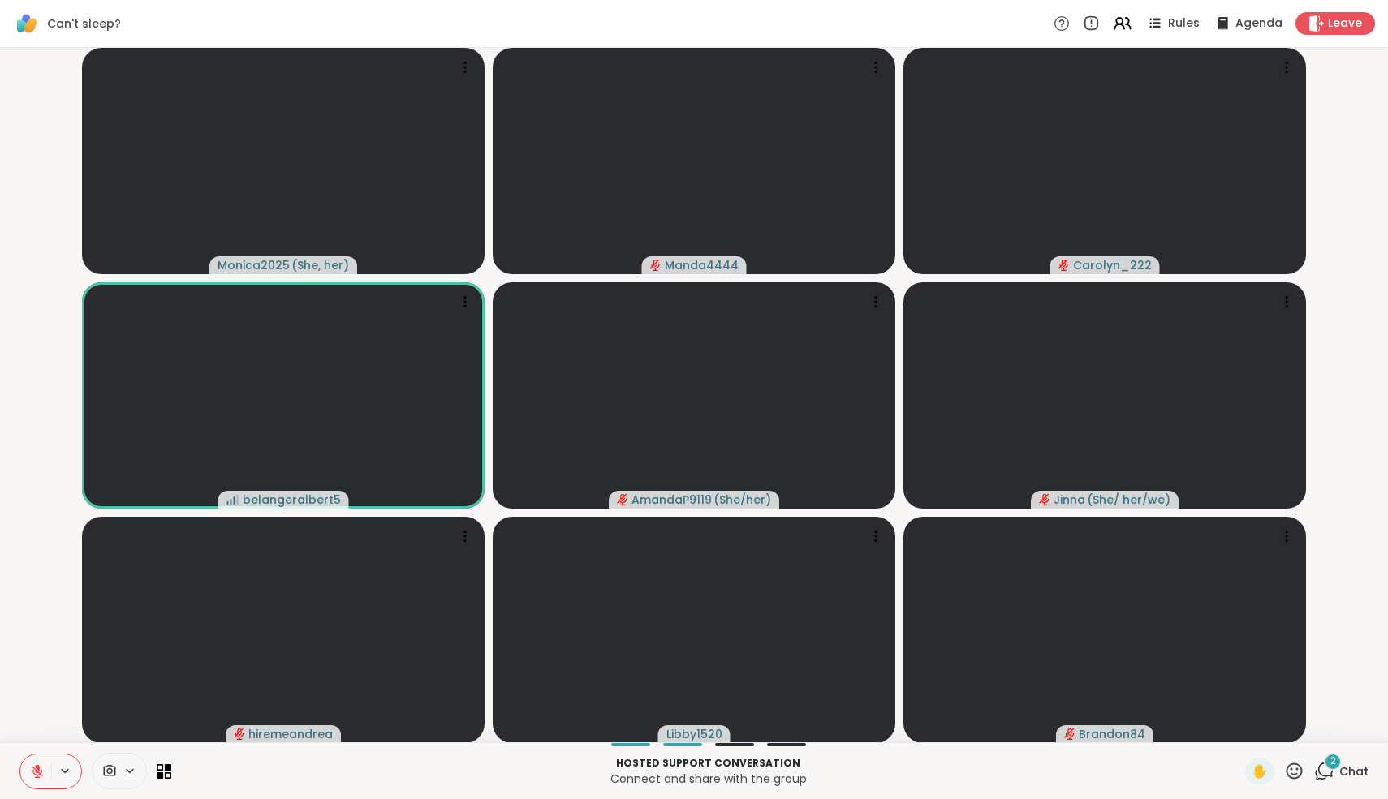
click at [41, 775] on icon at bounding box center [37, 771] width 15 height 15
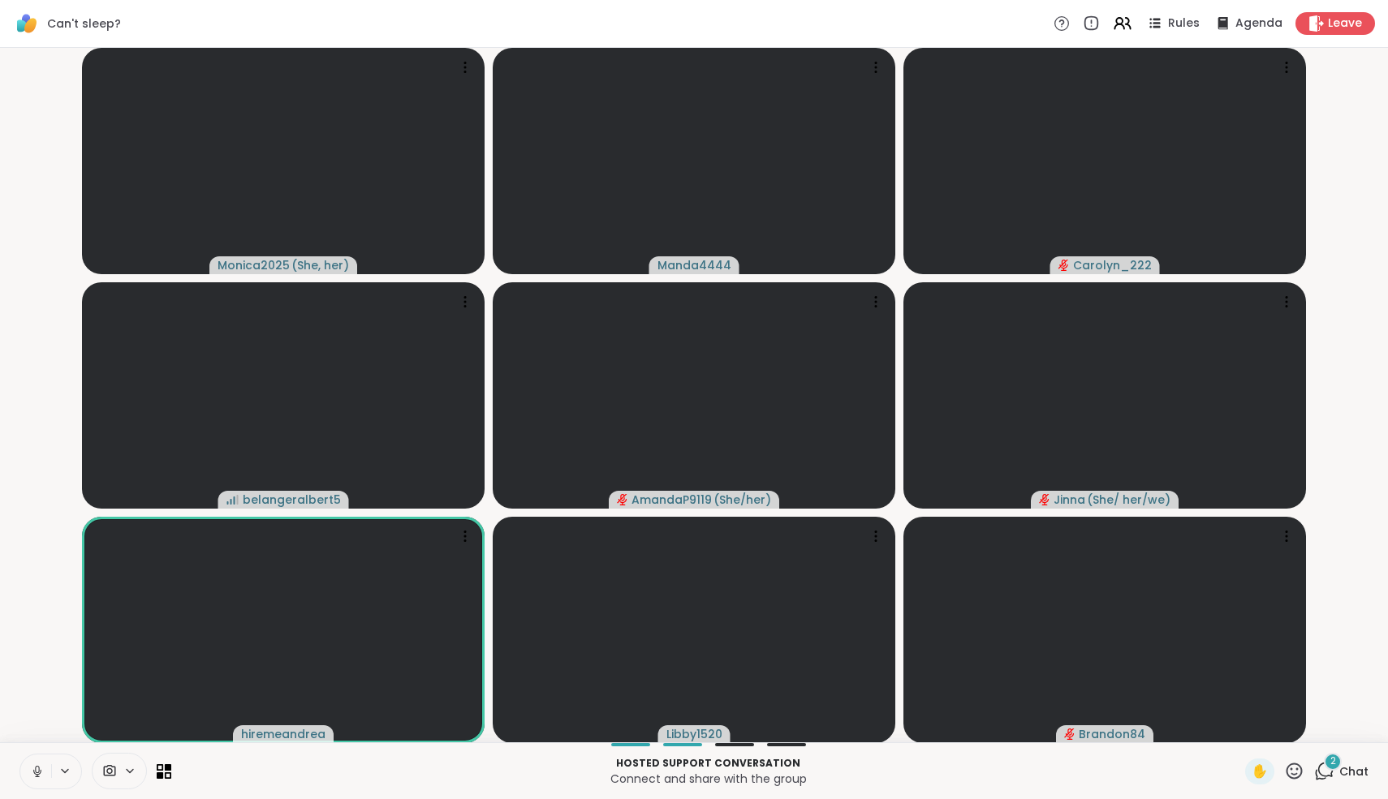
click at [41, 775] on icon at bounding box center [37, 771] width 15 height 15
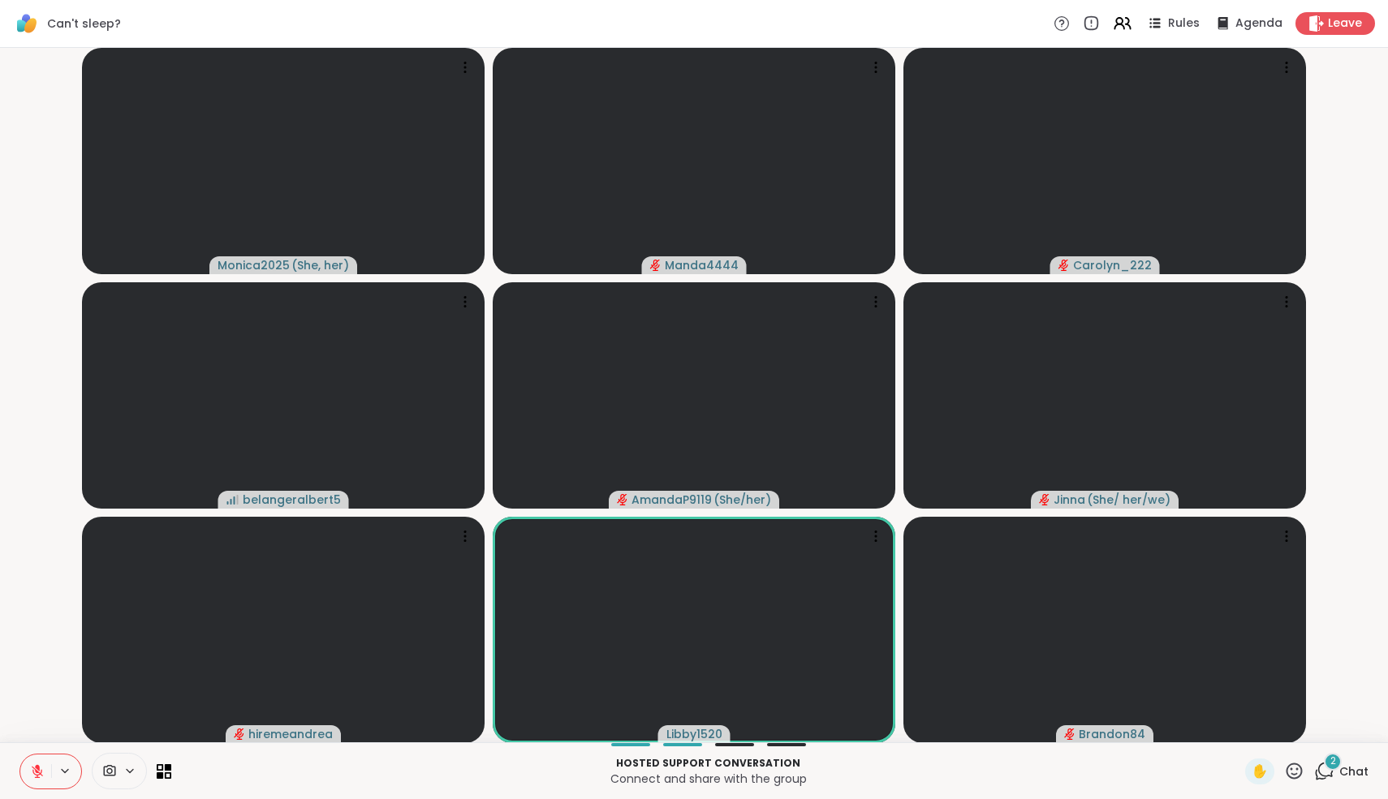
click at [41, 775] on icon at bounding box center [37, 771] width 15 height 15
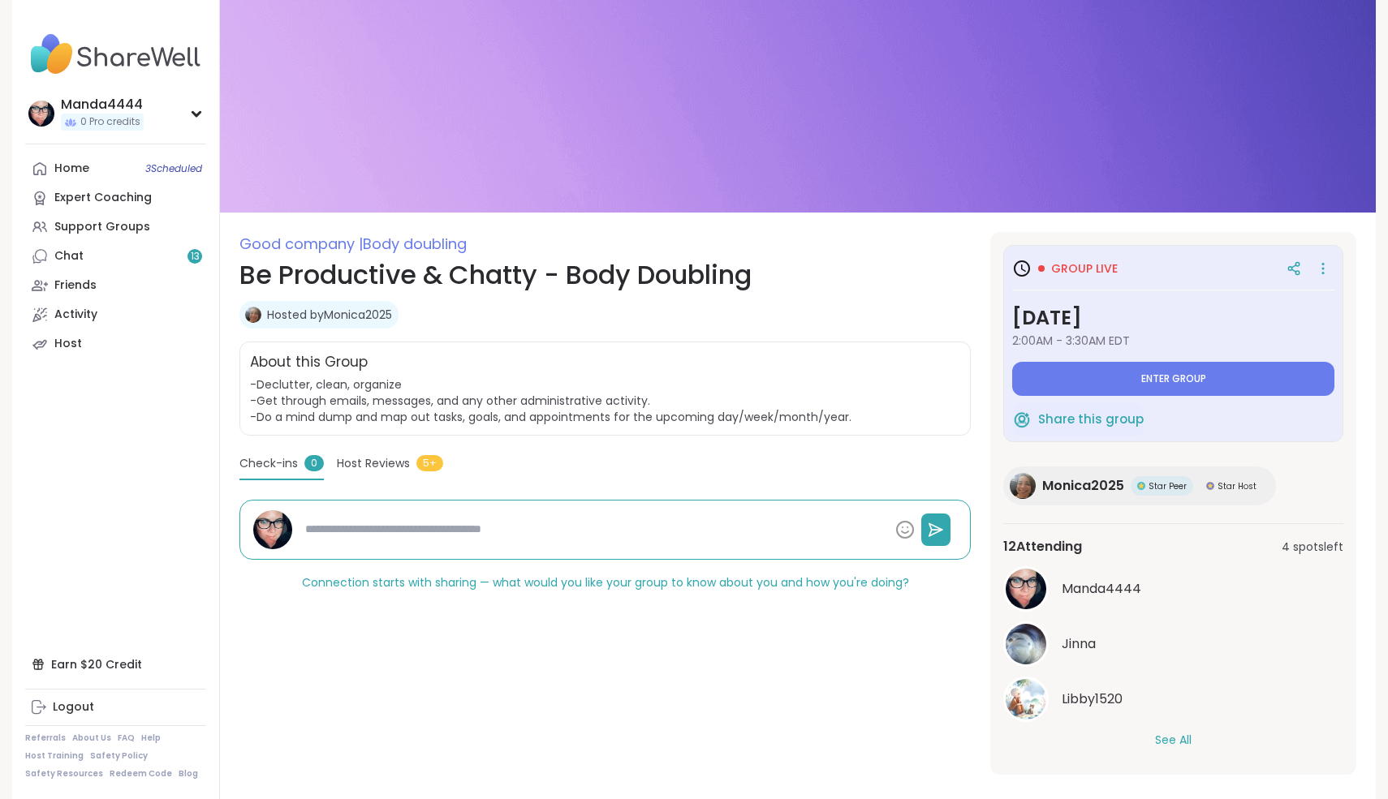
type textarea "*"
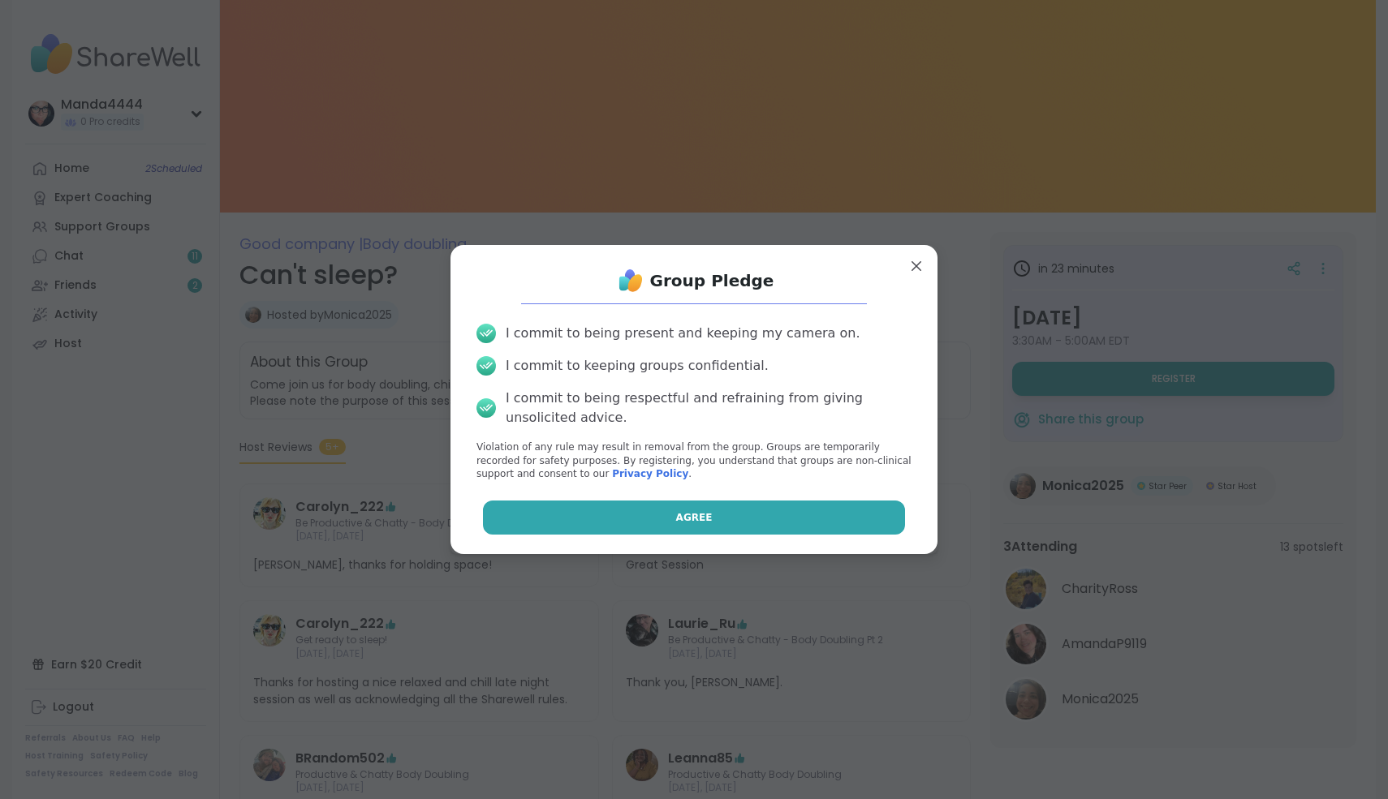
click at [653, 518] on button "Agree" at bounding box center [694, 518] width 423 height 34
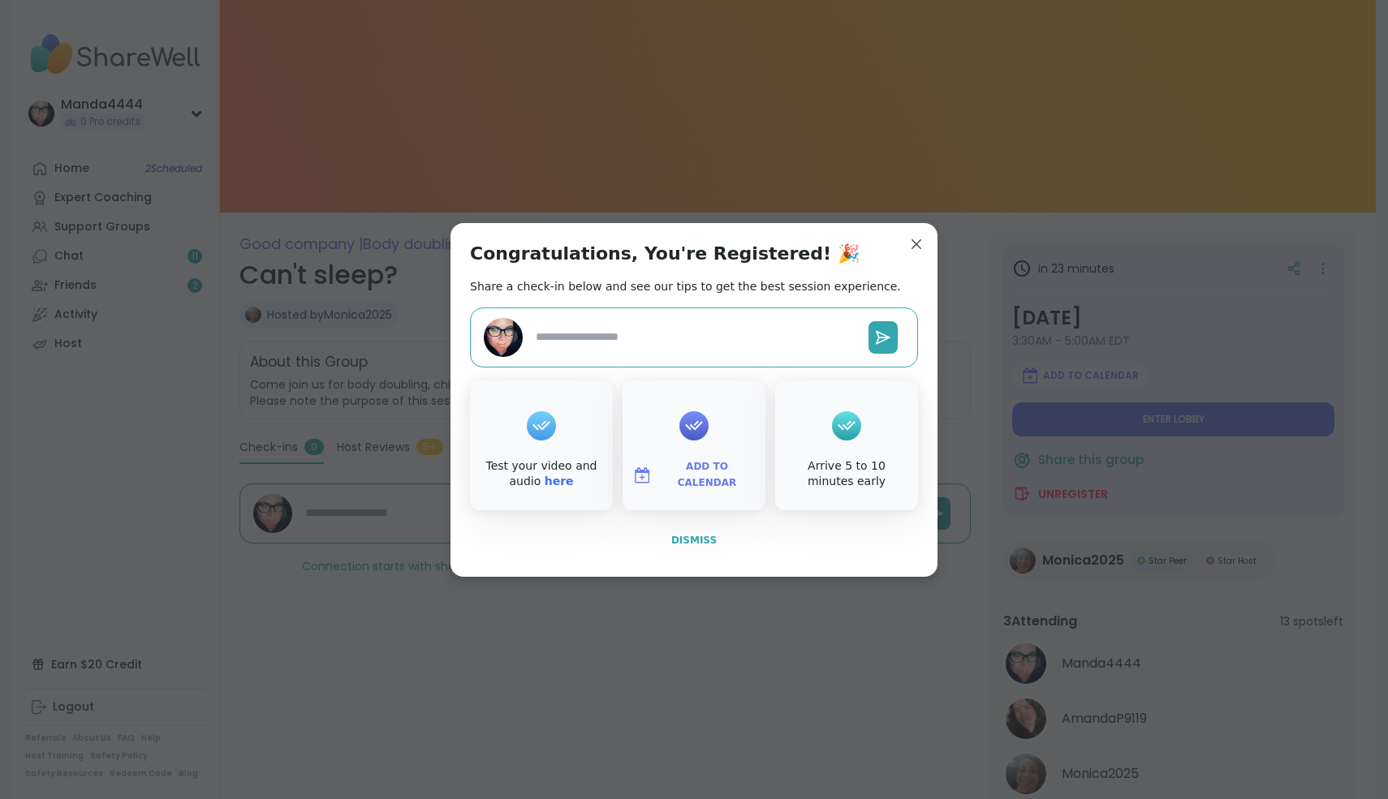
click at [693, 532] on button "Dismiss" at bounding box center [694, 540] width 448 height 34
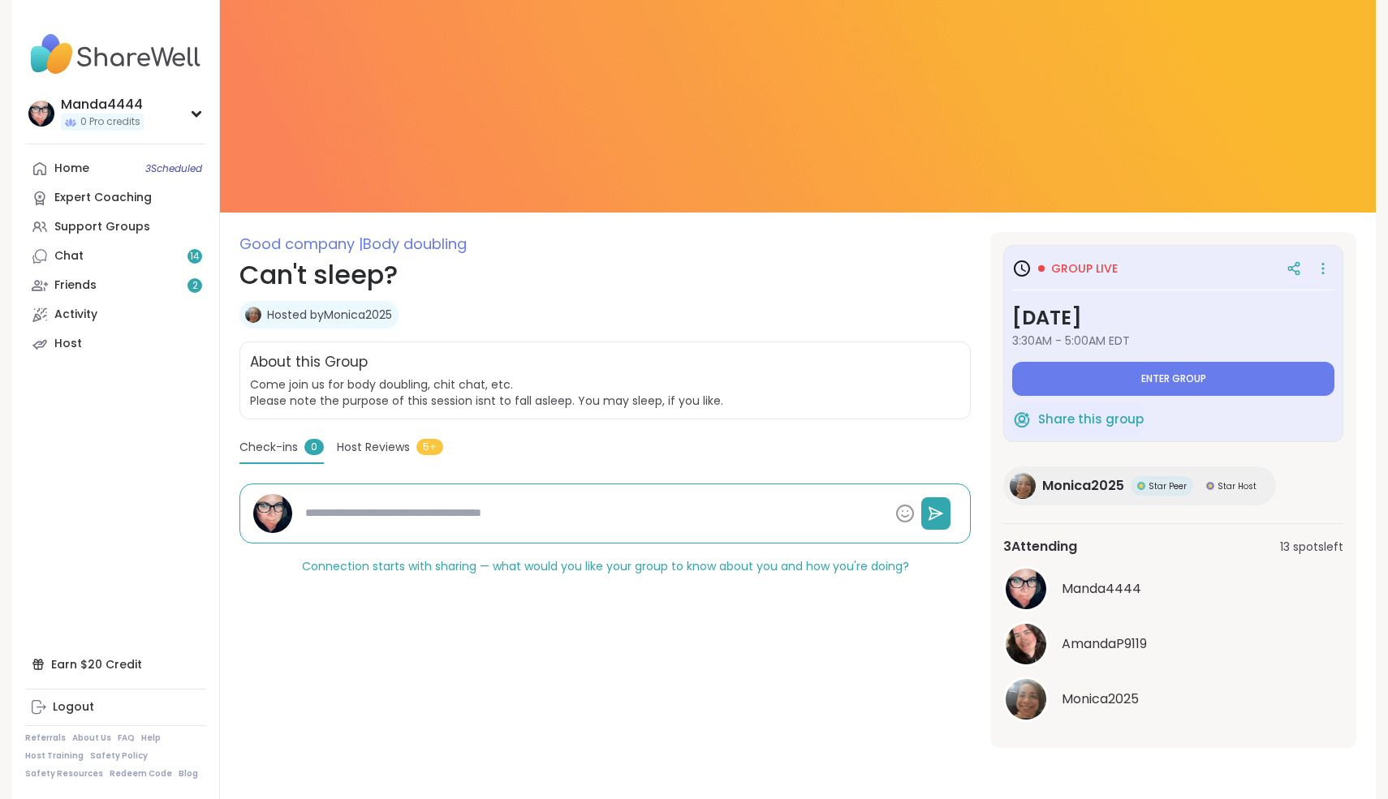
type textarea "*"
